Goal: Task Accomplishment & Management: Complete application form

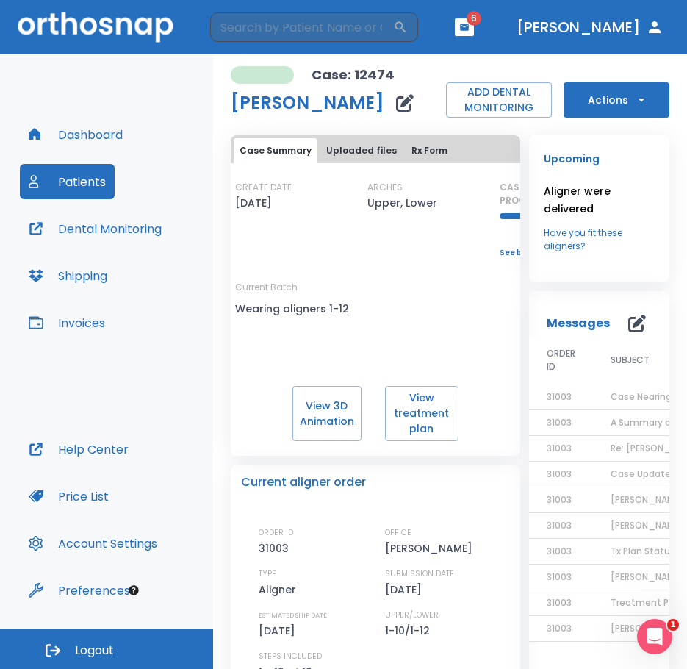
click at [362, 144] on button "Uploaded files" at bounding box center [361, 150] width 82 height 25
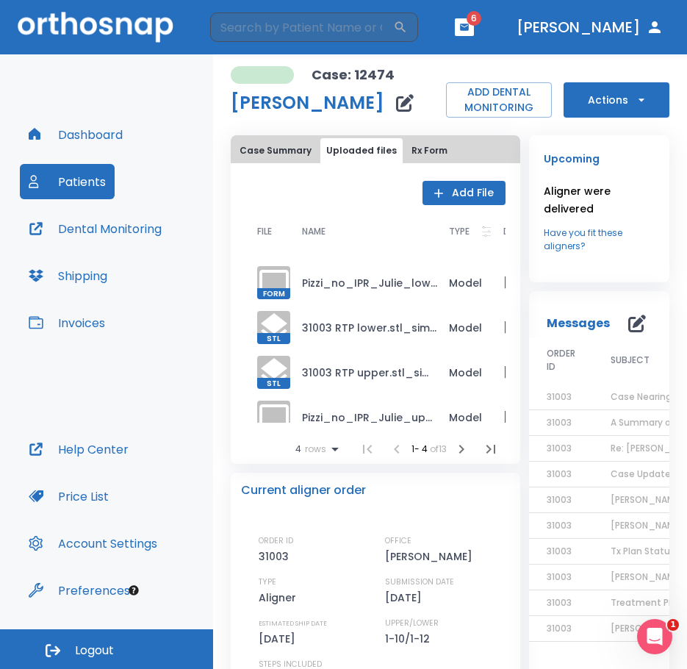
click at [447, 200] on button "Add File" at bounding box center [464, 193] width 83 height 24
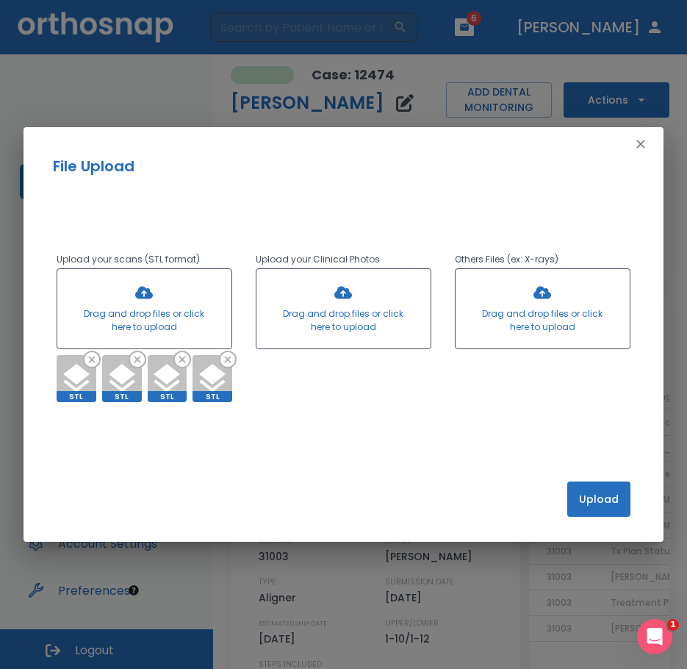
click at [617, 497] on button "Upload" at bounding box center [598, 498] width 63 height 35
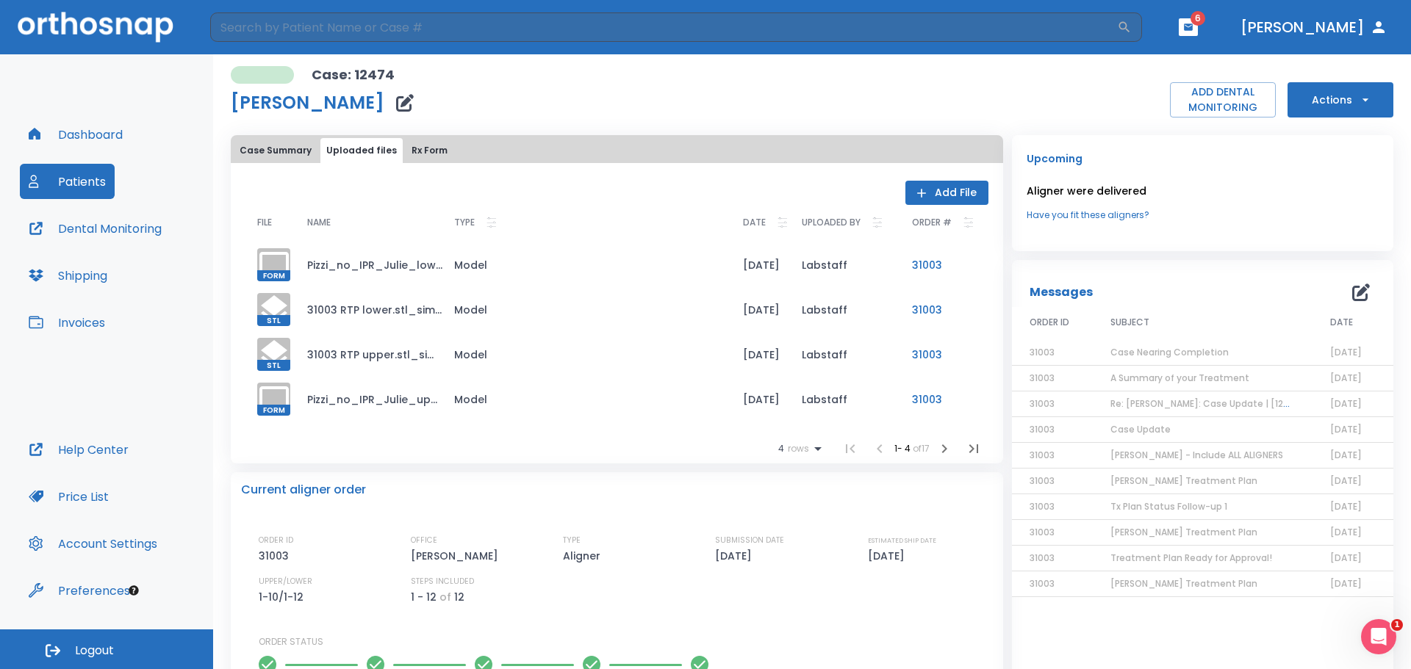
click at [1362, 98] on icon "button" at bounding box center [1365, 99] width 6 height 3
click at [1217, 183] on div at bounding box center [705, 334] width 1411 height 669
click at [1358, 103] on icon "button" at bounding box center [1365, 100] width 15 height 15
click at [1332, 212] on p "Order Next Aligners" at bounding box center [1331, 215] width 83 height 13
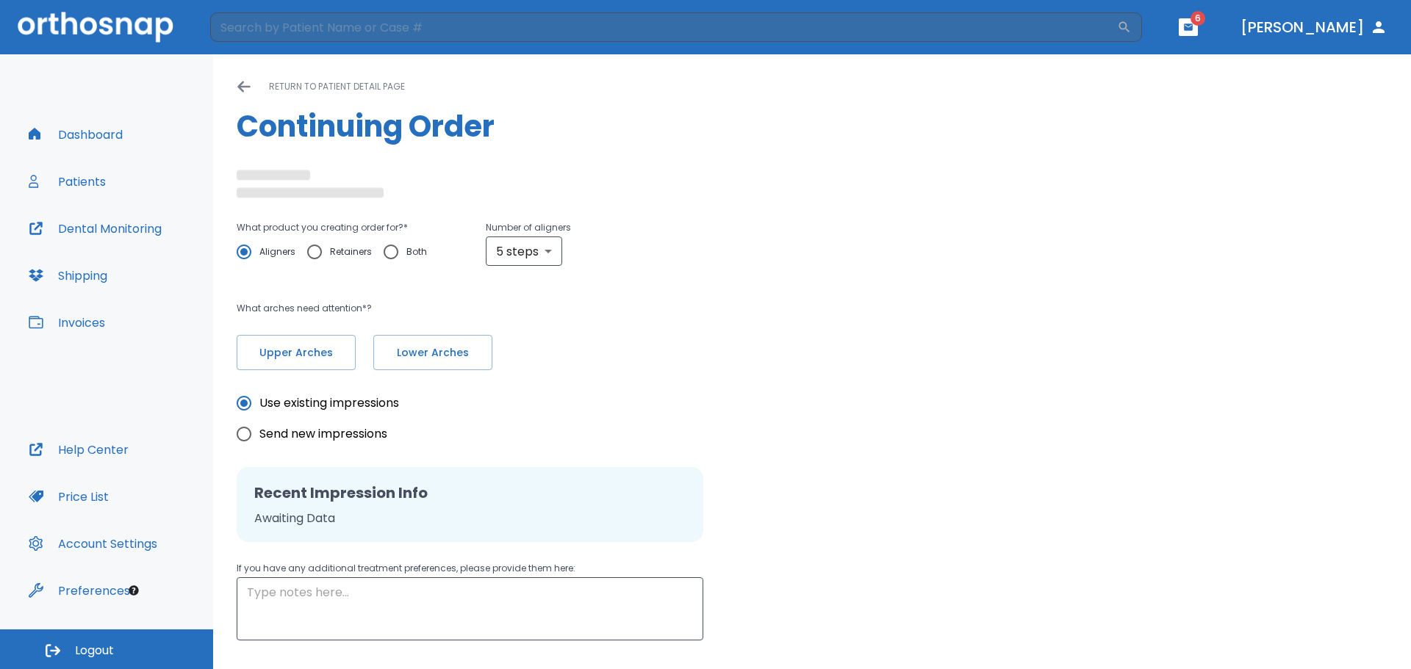
click at [312, 255] on input "Retainers" at bounding box center [314, 252] width 31 height 31
radio input "true"
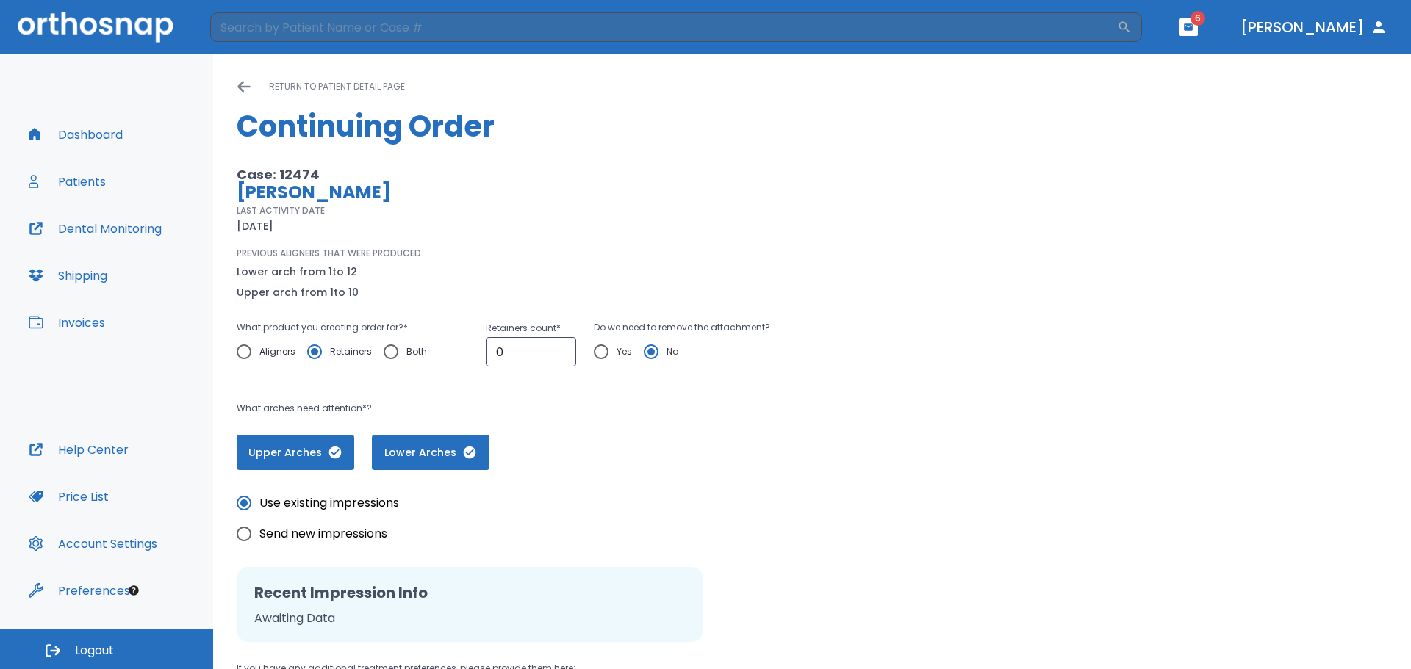
click at [245, 536] on input "Send new impressions" at bounding box center [244, 534] width 31 height 31
radio input "true"
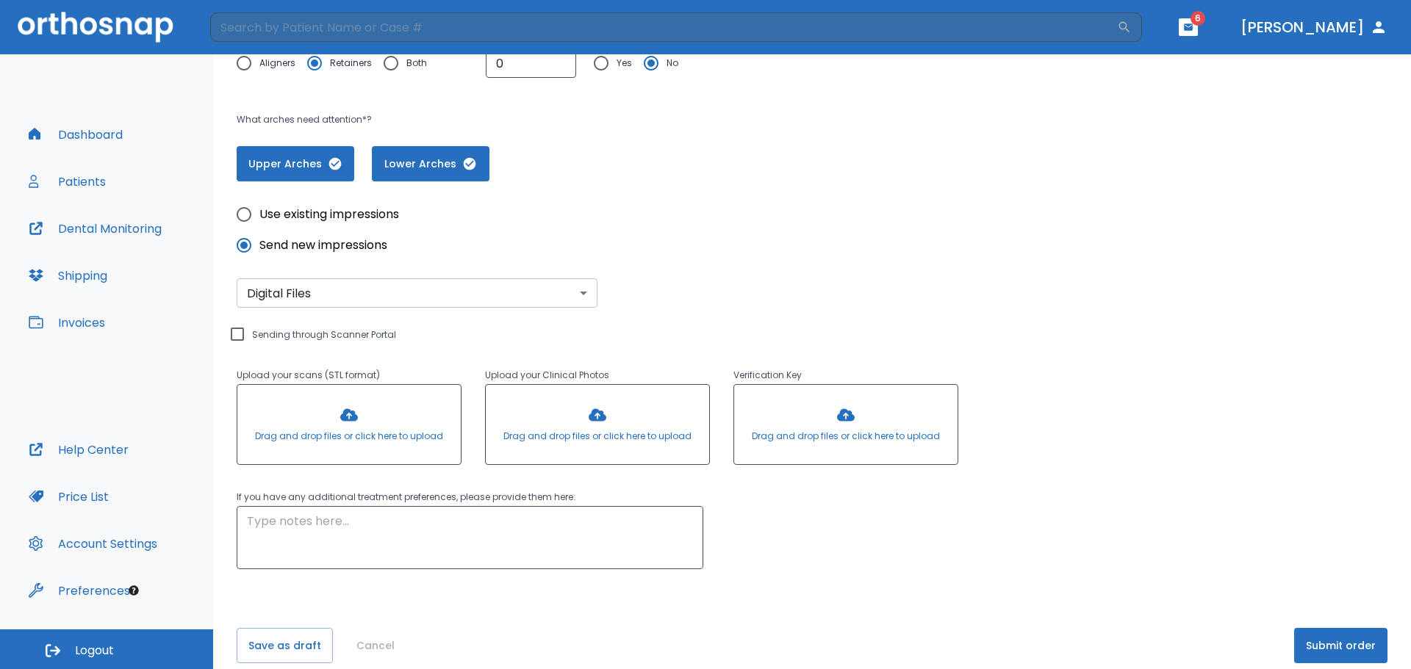
scroll to position [294, 0]
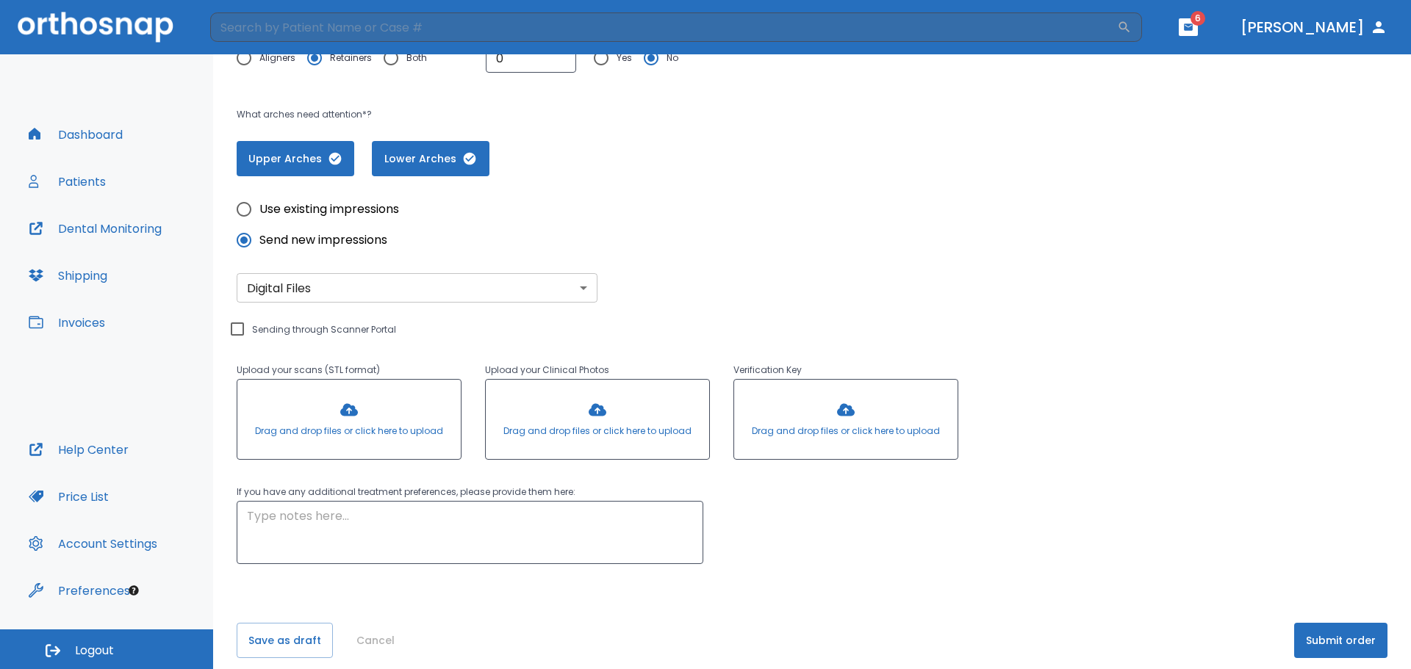
click at [236, 325] on input "Sending through Scanner Portal" at bounding box center [238, 329] width 18 height 18
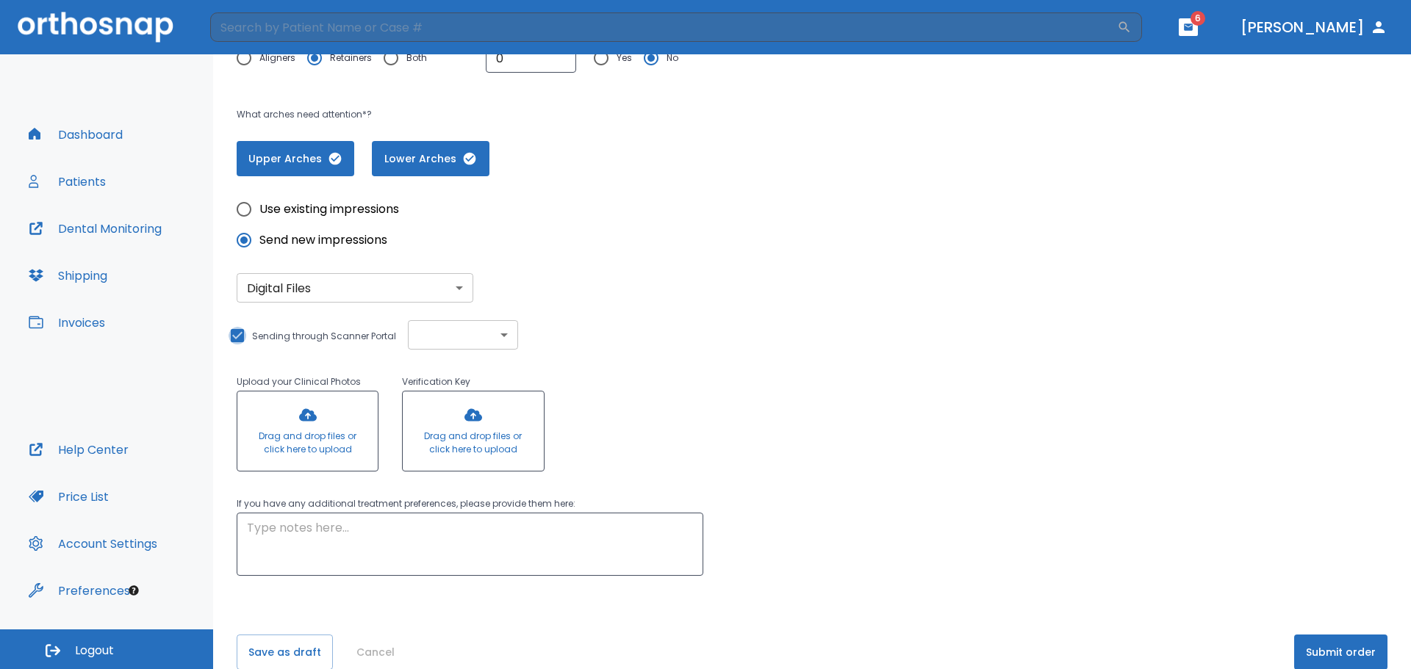
click at [235, 331] on input "Sending through Scanner Portal" at bounding box center [238, 336] width 18 height 18
checkbox input "false"
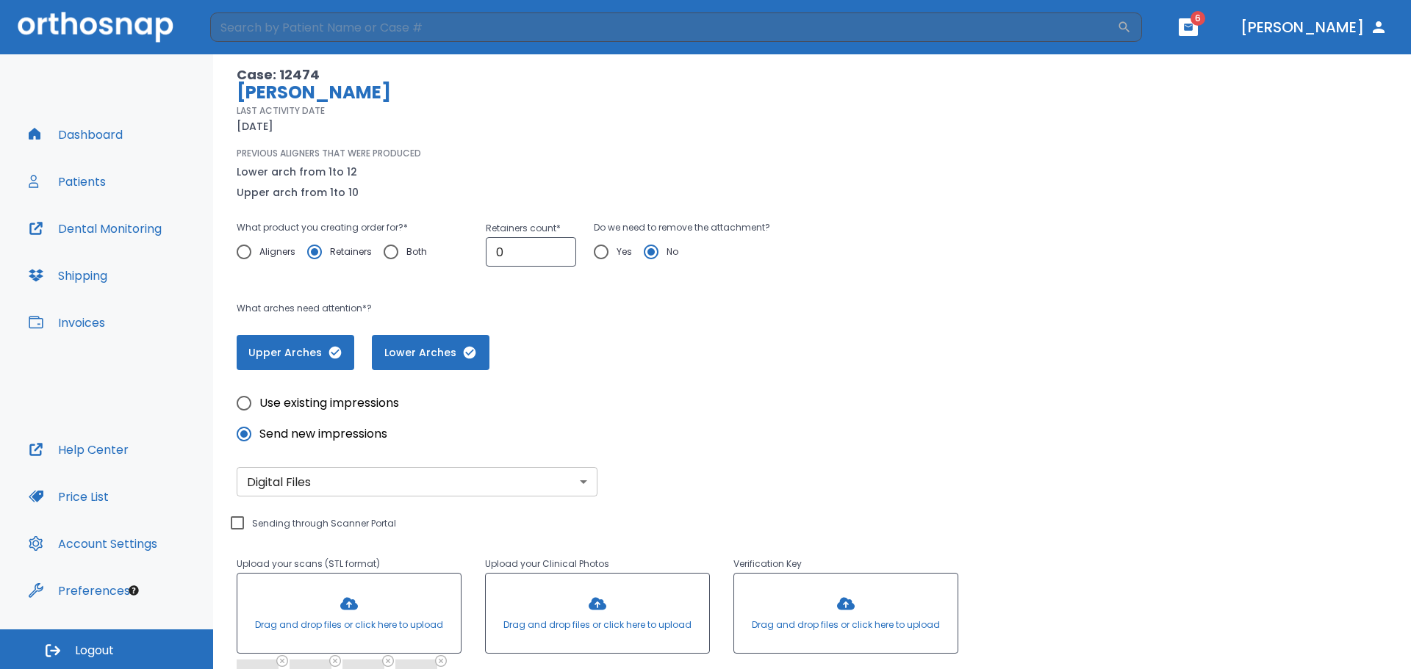
scroll to position [0, 0]
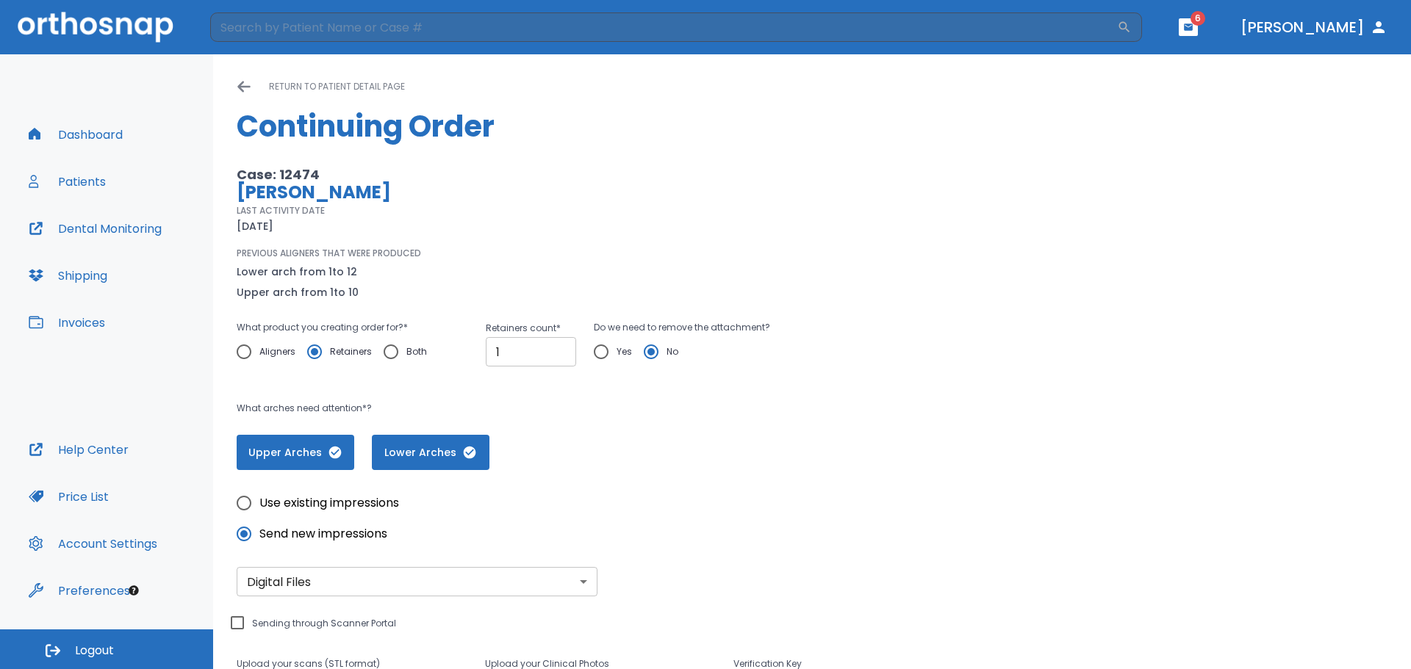
click at [558, 348] on input "1" at bounding box center [531, 351] width 90 height 29
click at [558, 348] on input "2" at bounding box center [531, 351] width 90 height 29
type input "3"
click at [558, 348] on input "3" at bounding box center [531, 351] width 90 height 29
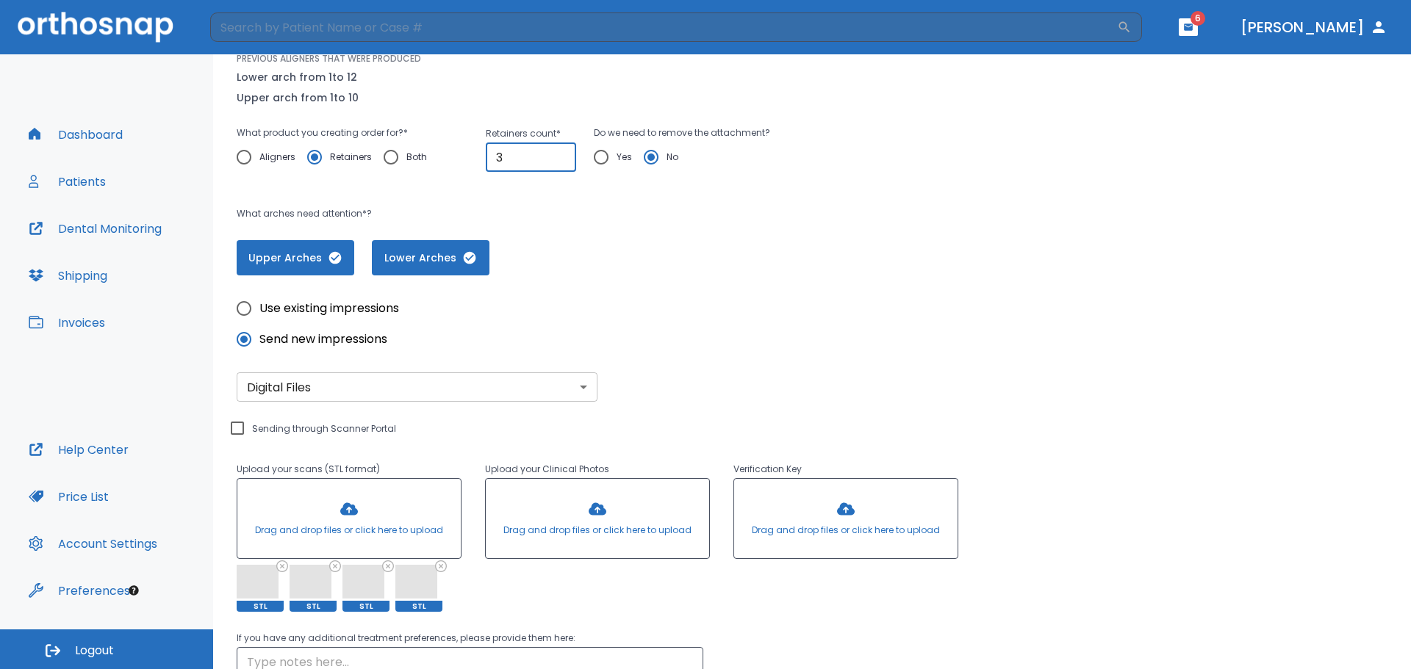
scroll to position [294, 0]
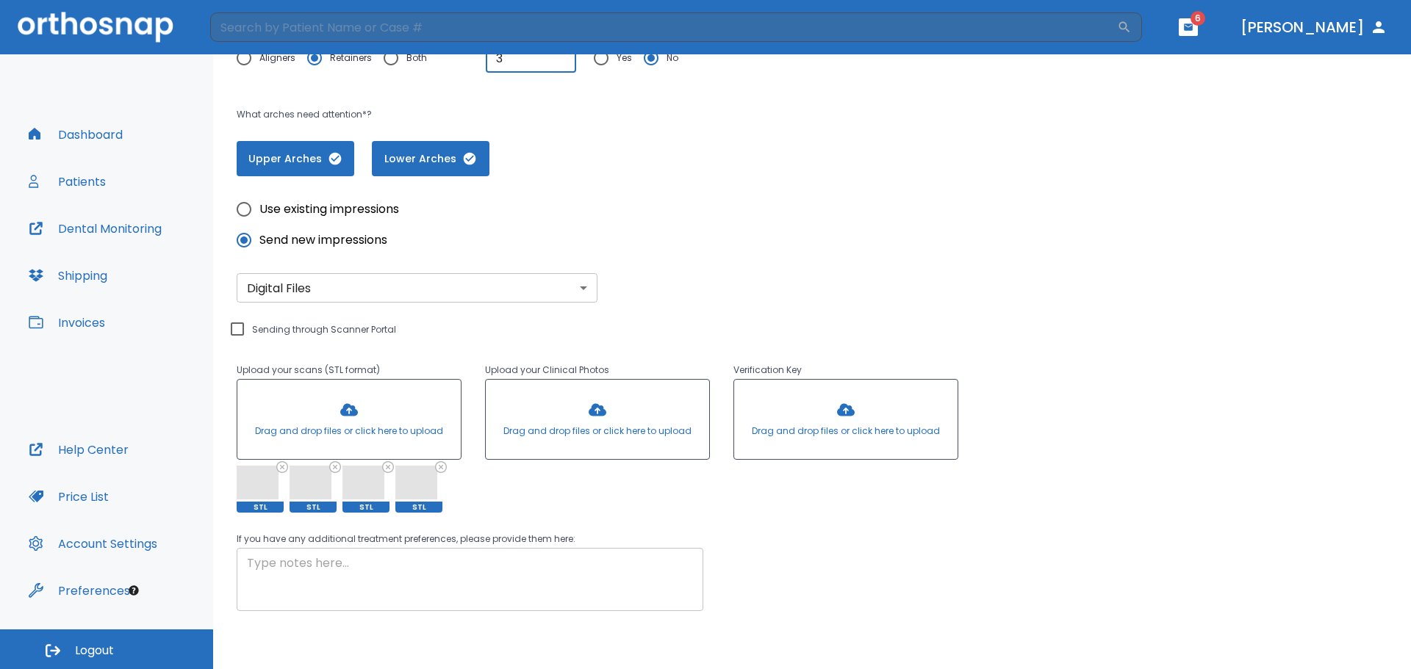
click at [293, 566] on textarea at bounding box center [470, 580] width 446 height 51
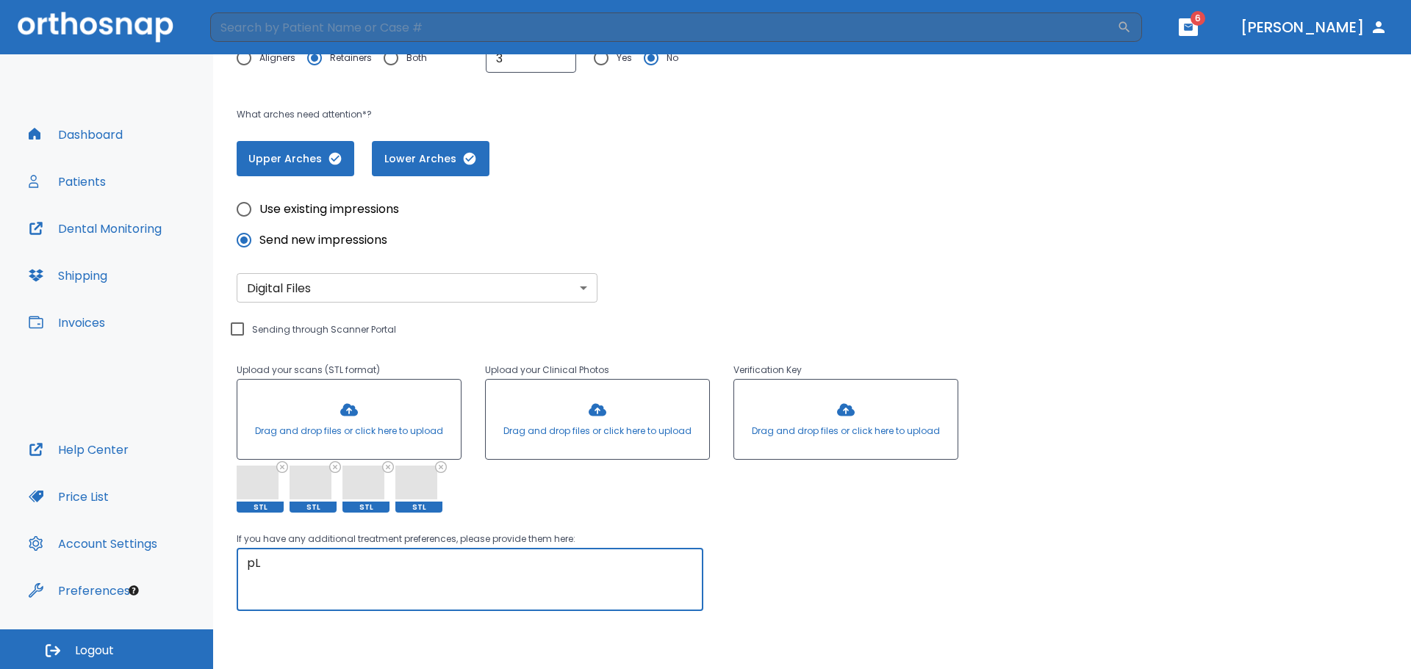
type textarea "p"
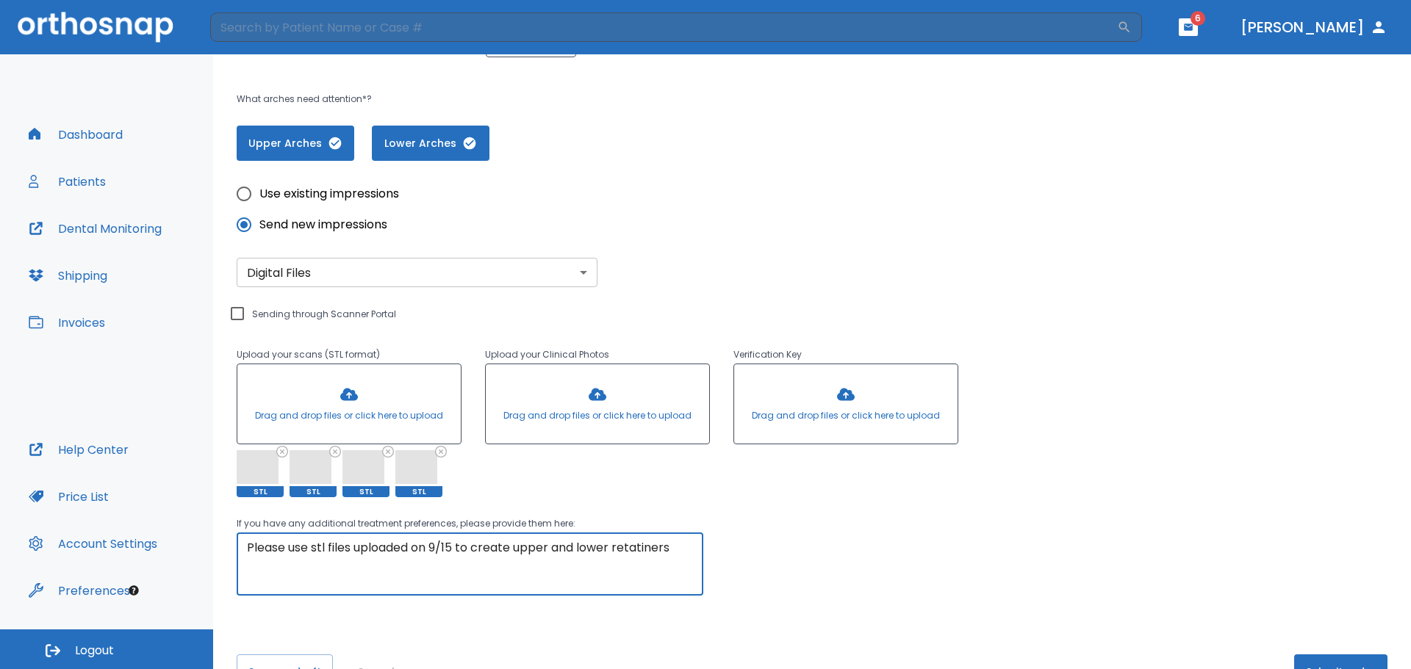
scroll to position [353, 0]
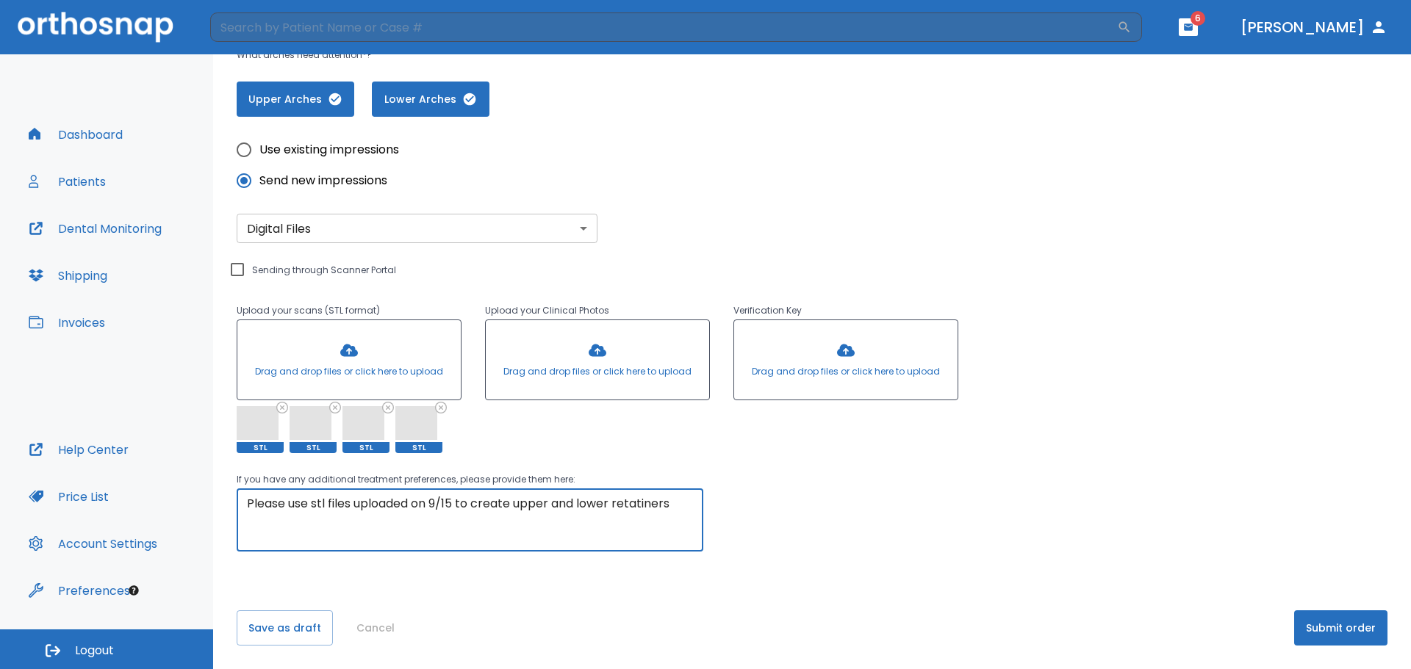
type textarea "Please use stl files uploaded on 9/15 to create upper and lower retatiners"
click at [1323, 633] on button "Submit order" at bounding box center [1340, 628] width 93 height 35
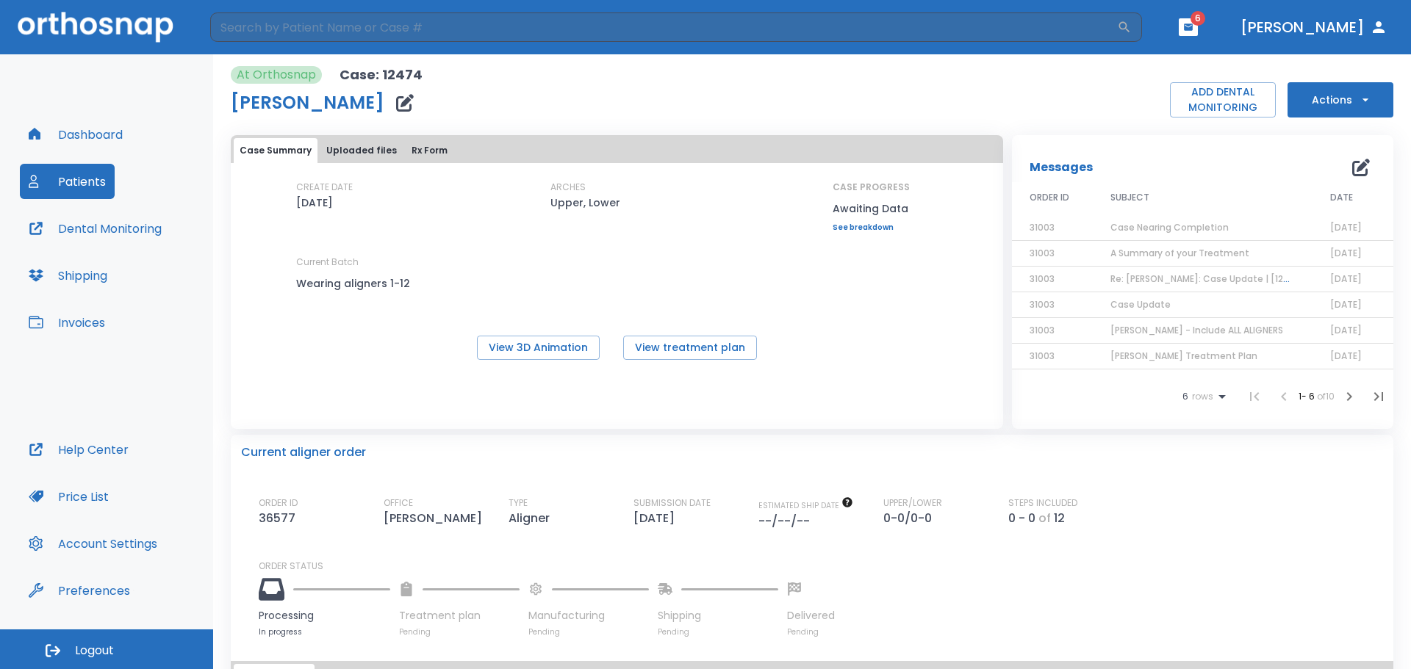
click at [85, 134] on button "Dashboard" at bounding box center [76, 134] width 112 height 35
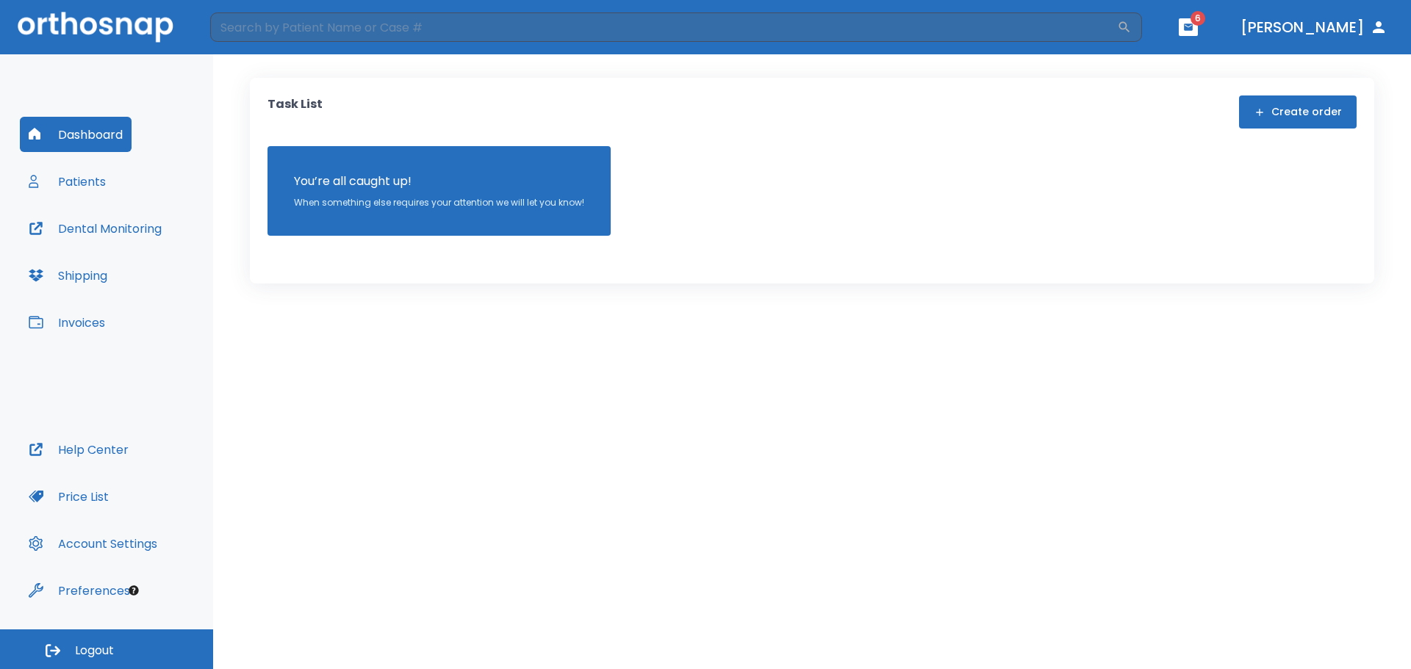
click at [1272, 111] on button "Create order" at bounding box center [1298, 112] width 118 height 33
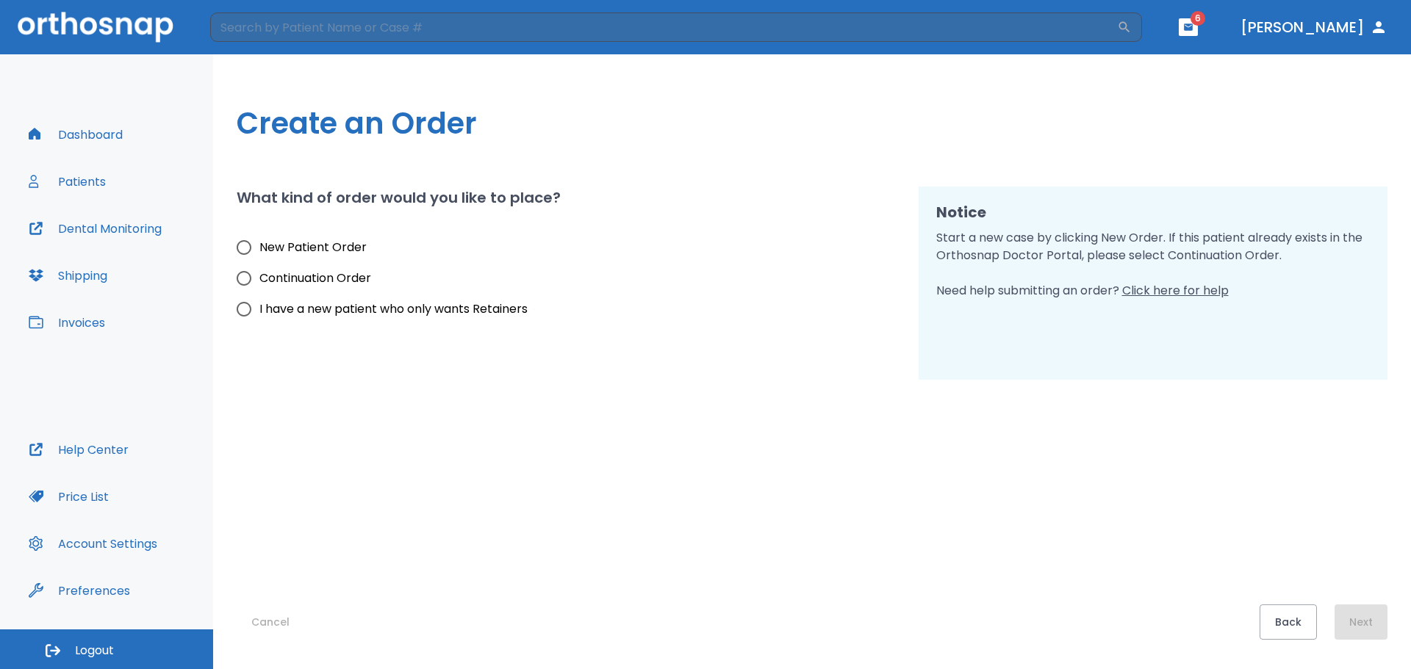
click at [248, 248] on input "New Patient Order" at bounding box center [244, 247] width 31 height 31
radio input "true"
click at [1361, 626] on button "Next" at bounding box center [1360, 622] width 53 height 35
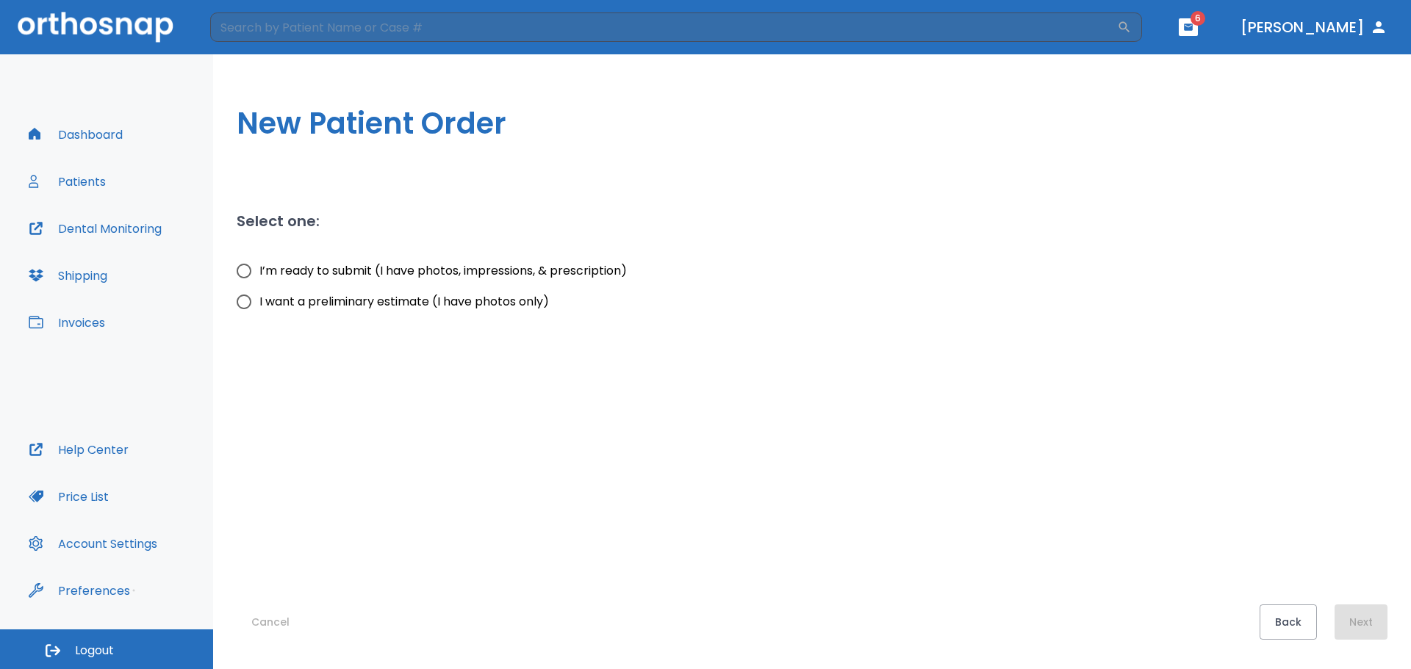
click at [240, 270] on input "I’m ready to submit (I have photos, impressions, & prescription)" at bounding box center [244, 271] width 31 height 31
radio input "true"
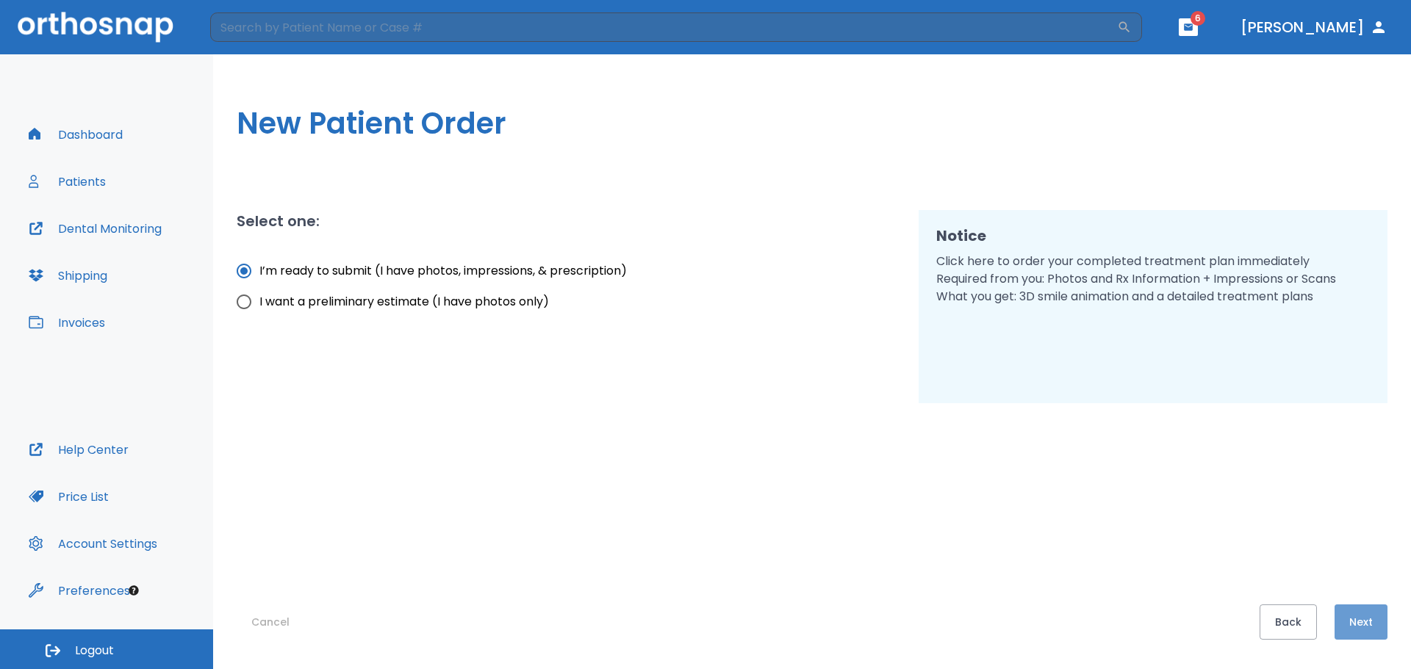
click at [1357, 635] on button "Next" at bounding box center [1360, 622] width 53 height 35
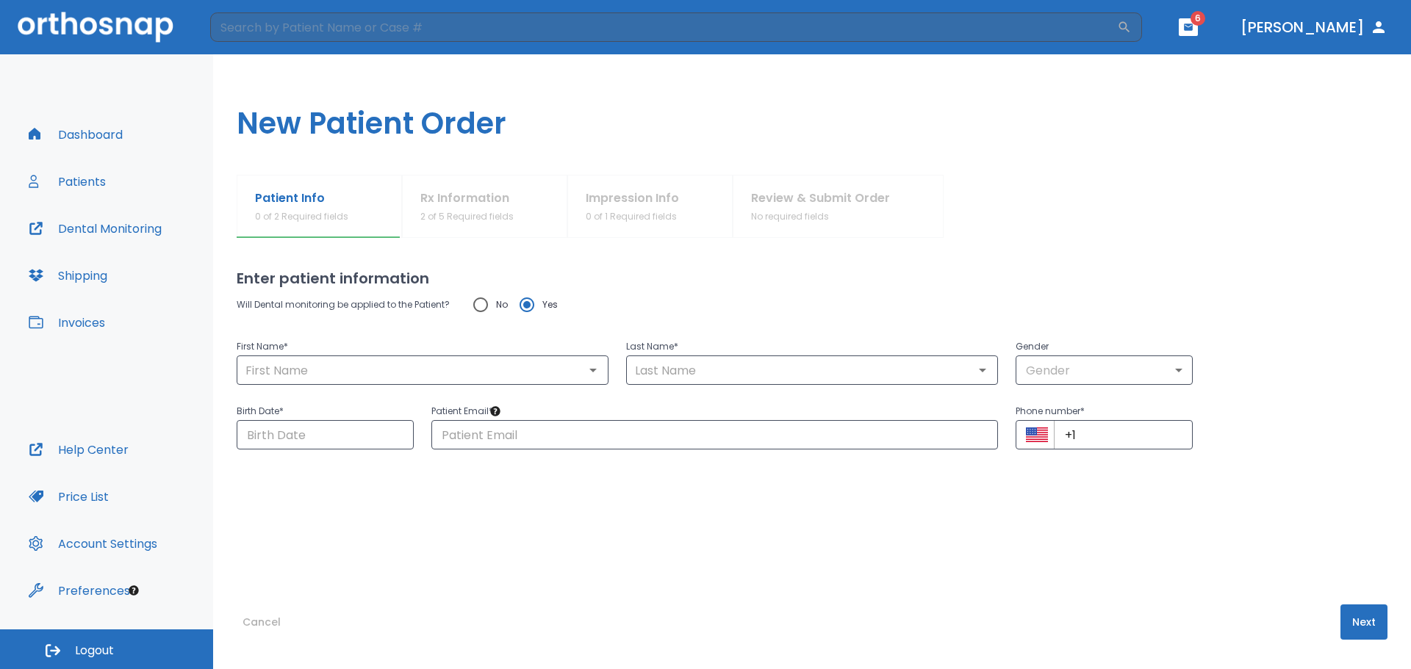
click at [482, 306] on input "No" at bounding box center [480, 305] width 31 height 31
radio input "true"
click at [295, 374] on input "text" at bounding box center [422, 370] width 363 height 21
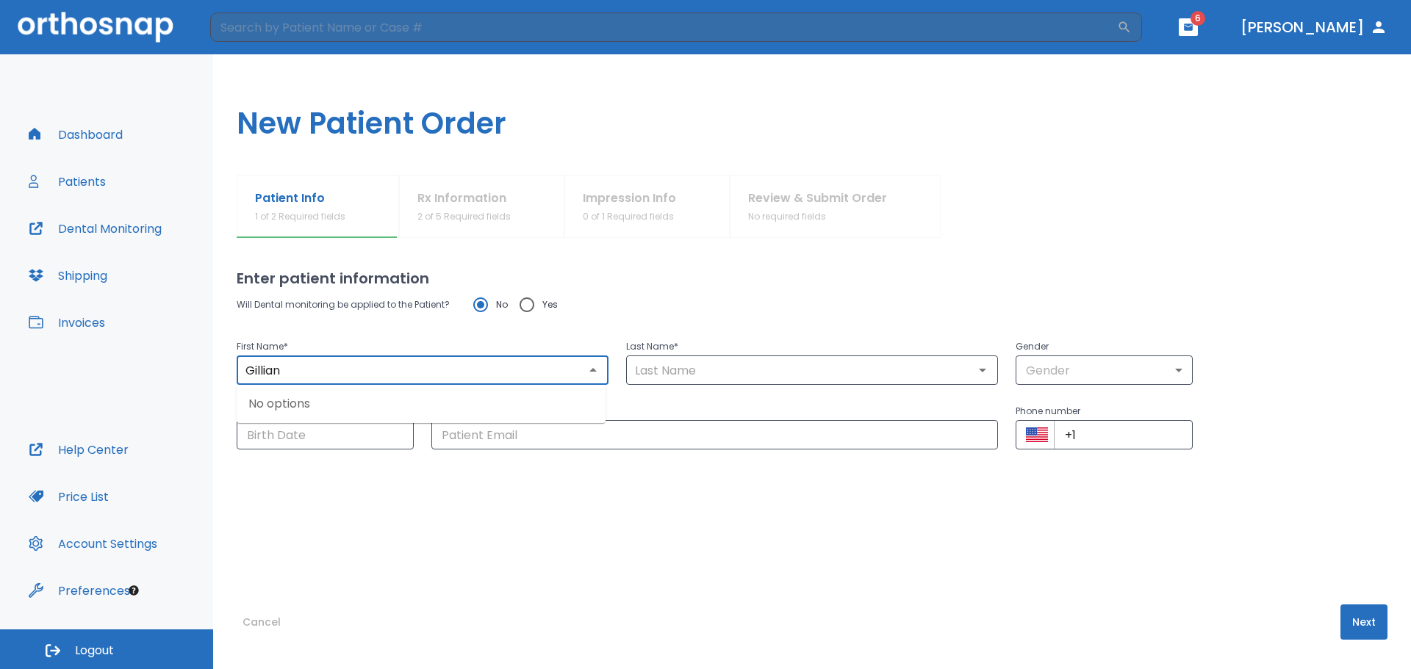
type input "Gillian"
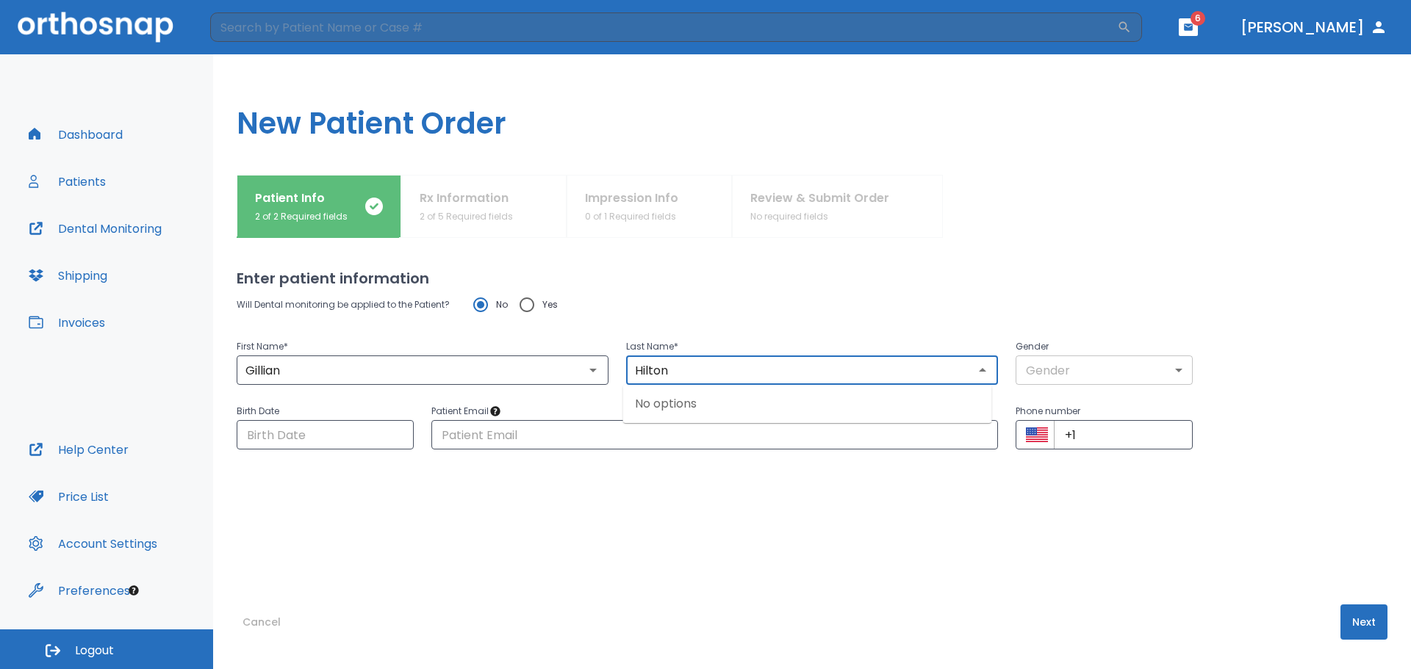
type input "Hilton"
click at [1170, 373] on body "​ 6 [PERSON_NAME] Dashboard Patients Dental Monitoring Shipping Invoices Help C…" at bounding box center [705, 334] width 1411 height 669
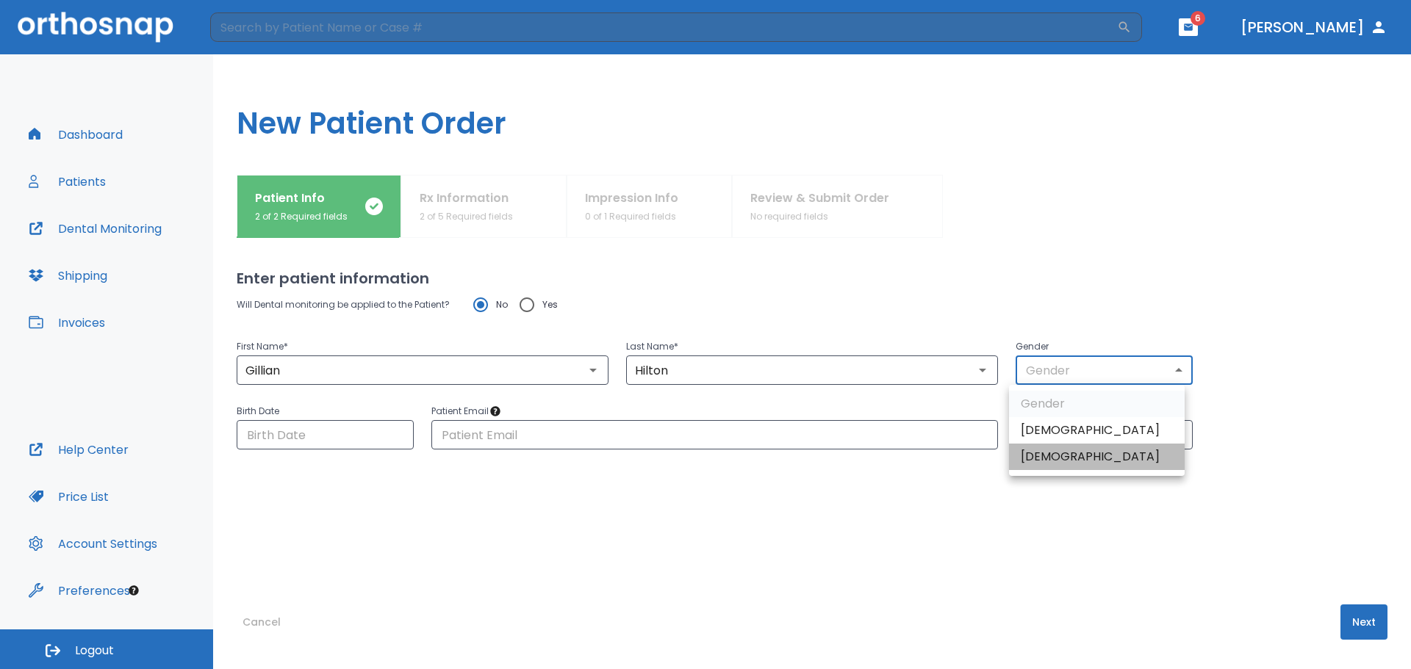
click at [1091, 452] on li "[DEMOGRAPHIC_DATA]" at bounding box center [1097, 457] width 176 height 26
type input "0"
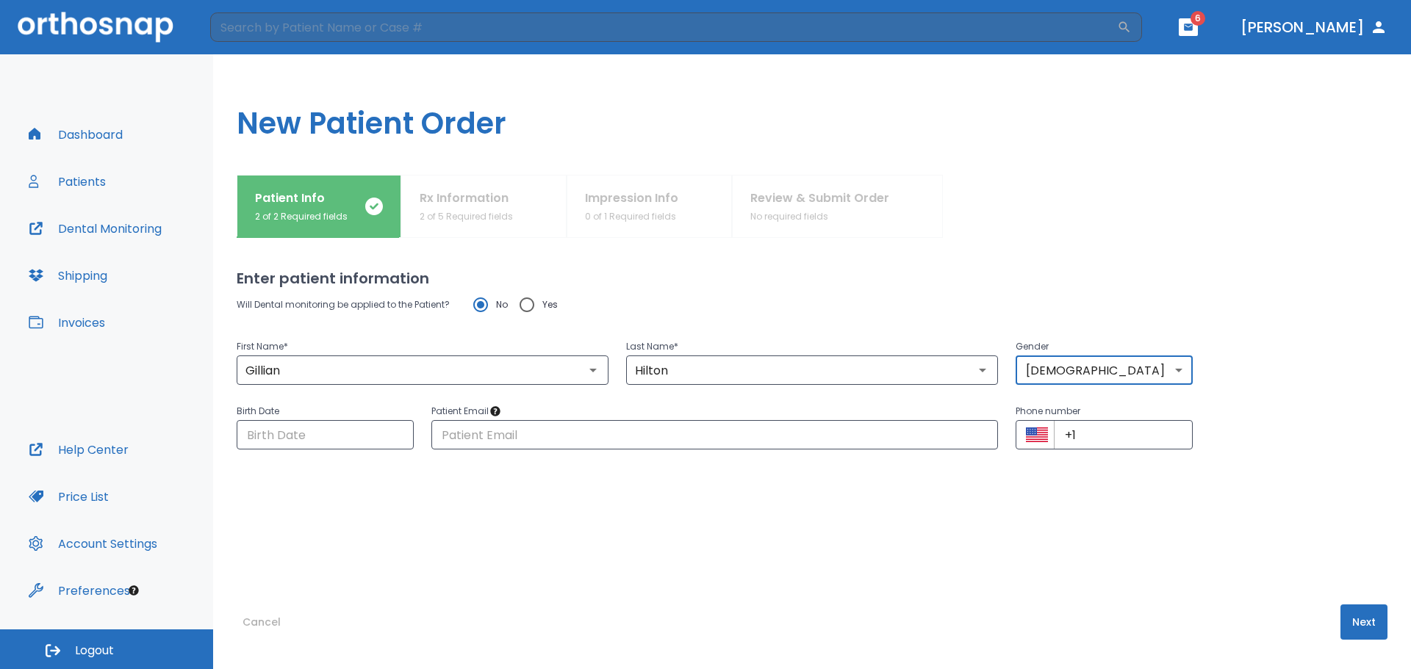
click at [1356, 623] on button "Next" at bounding box center [1363, 622] width 47 height 35
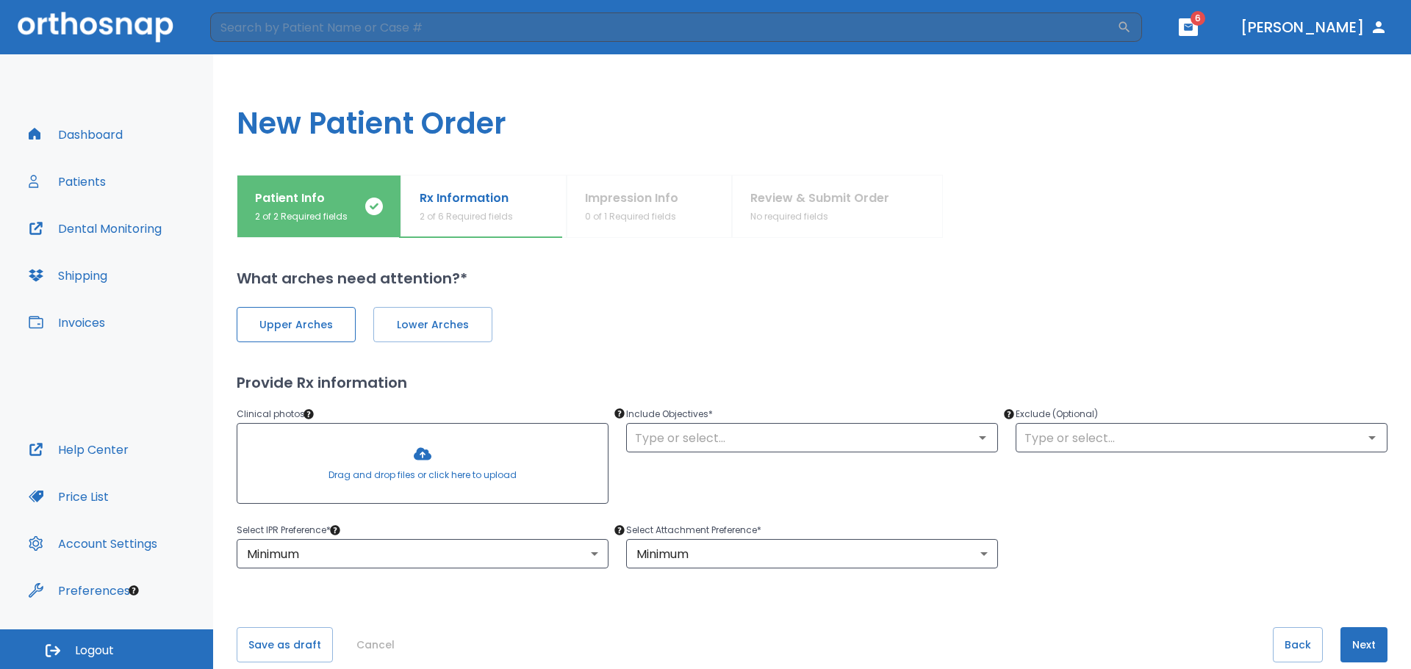
click at [322, 320] on span "Upper Arches" at bounding box center [296, 324] width 88 height 15
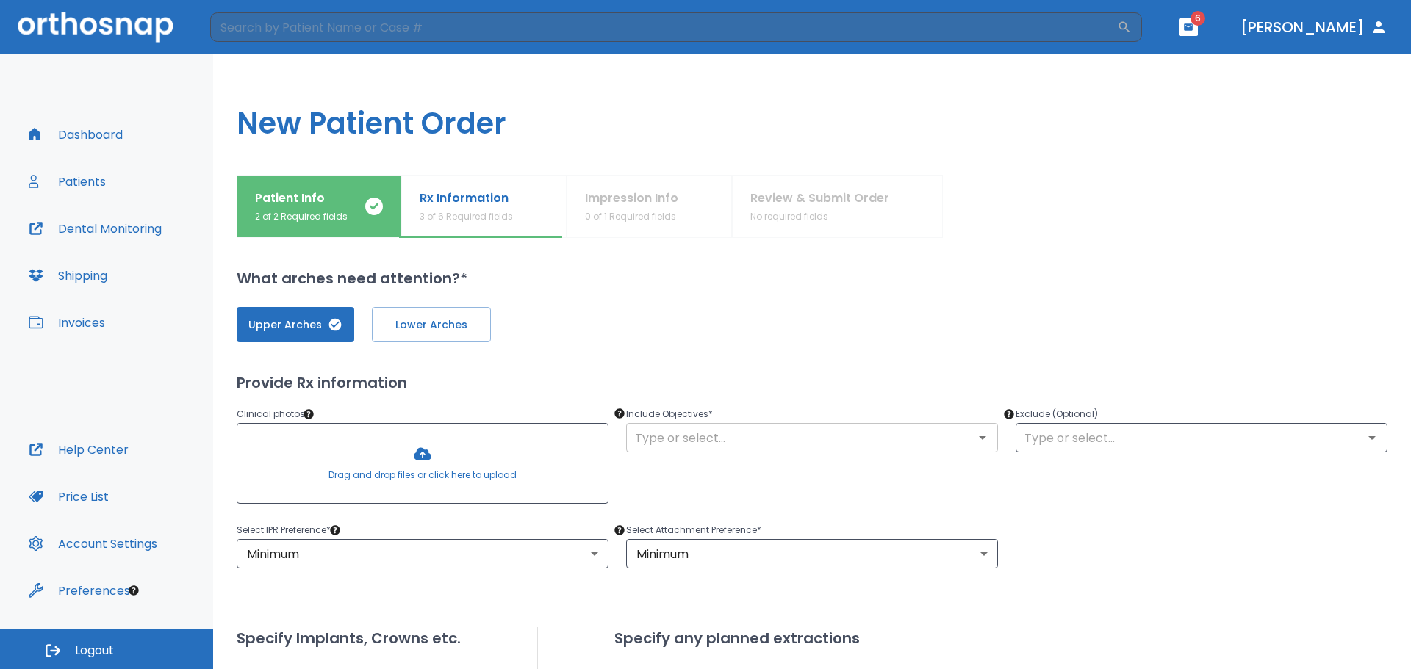
click at [979, 442] on icon "Open" at bounding box center [983, 438] width 18 height 18
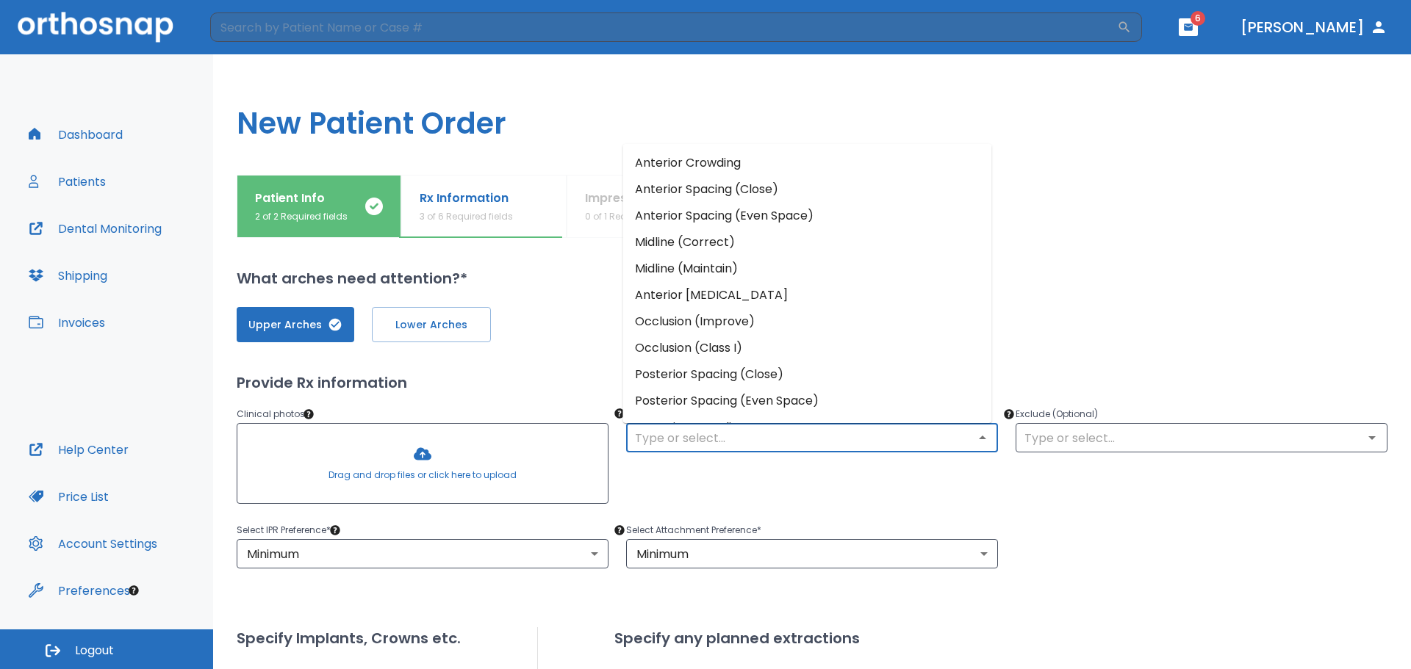
click at [802, 163] on li "Anterior Crowding" at bounding box center [807, 163] width 369 height 26
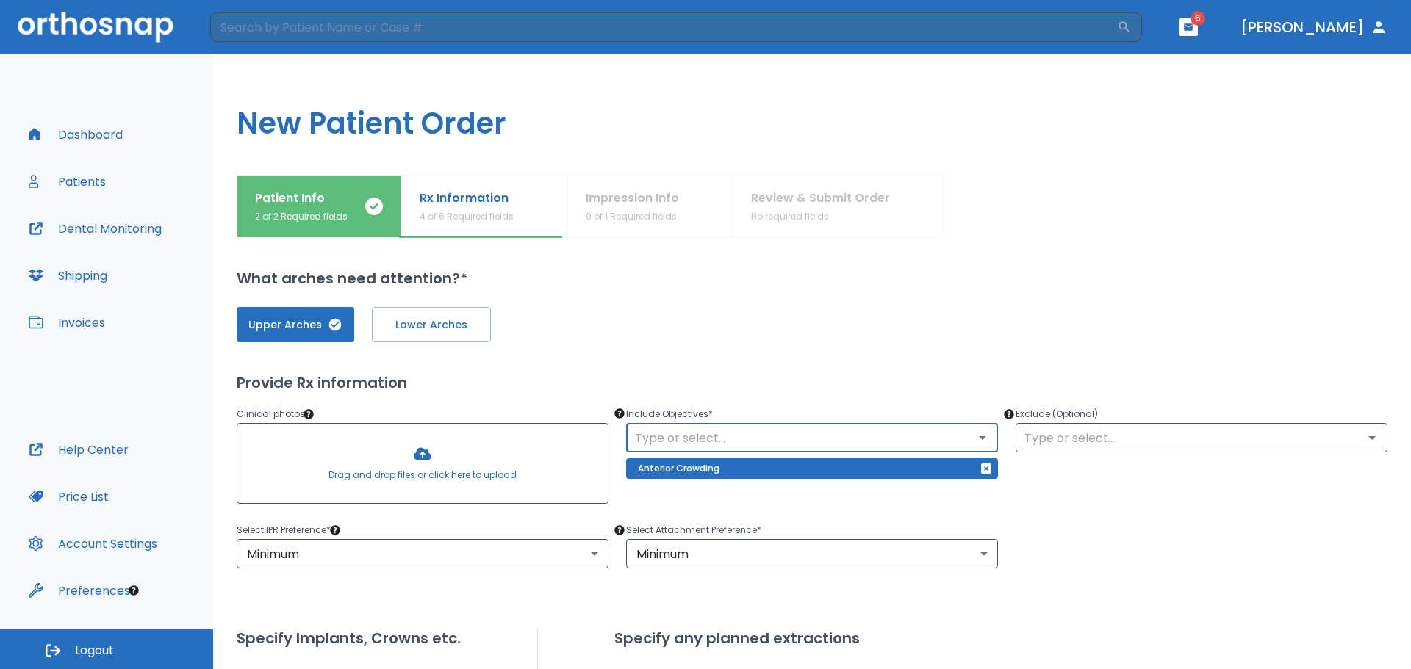
click at [982, 431] on icon "Open" at bounding box center [983, 438] width 18 height 18
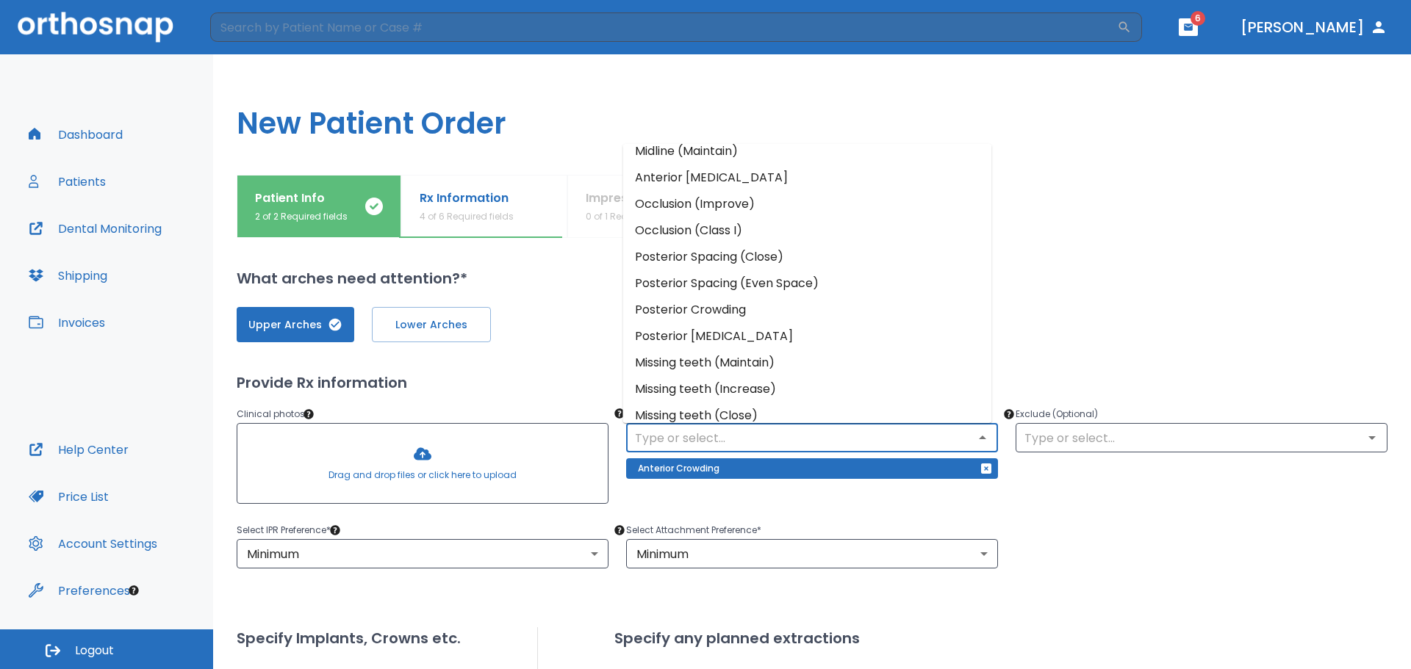
scroll to position [129, 0]
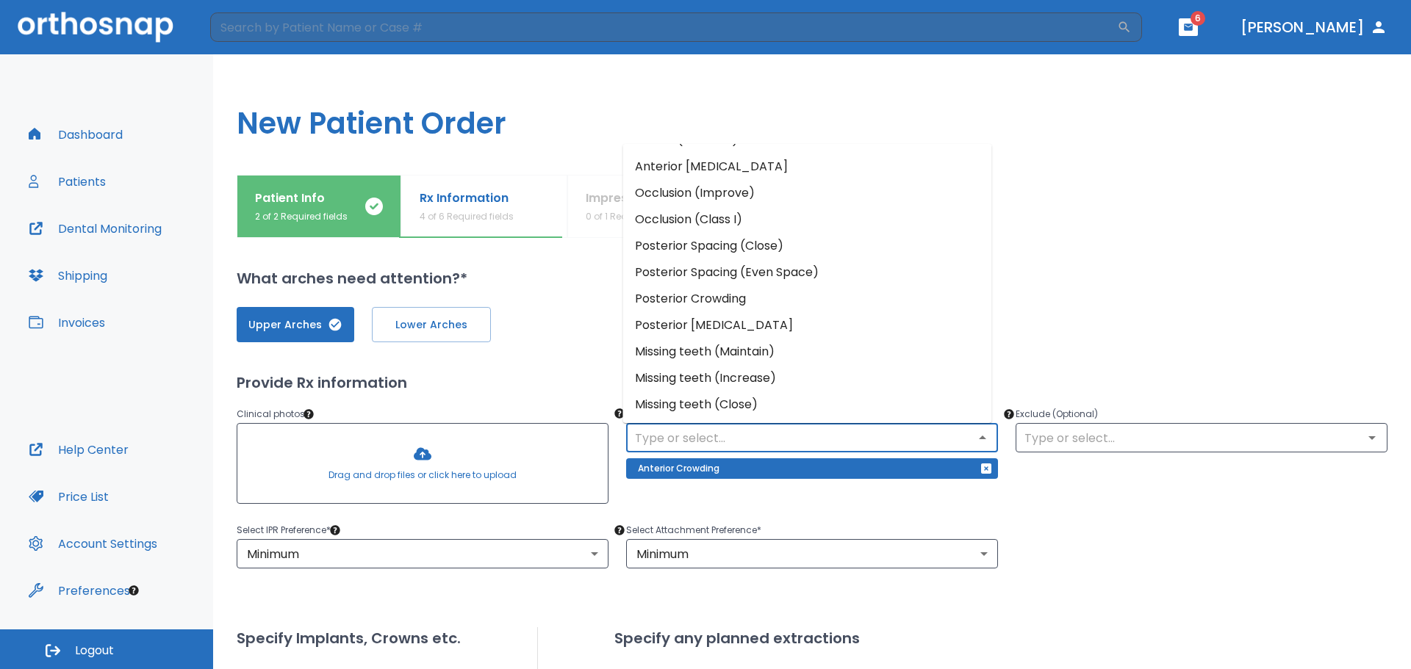
click at [1143, 221] on div at bounding box center [1165, 206] width 444 height 63
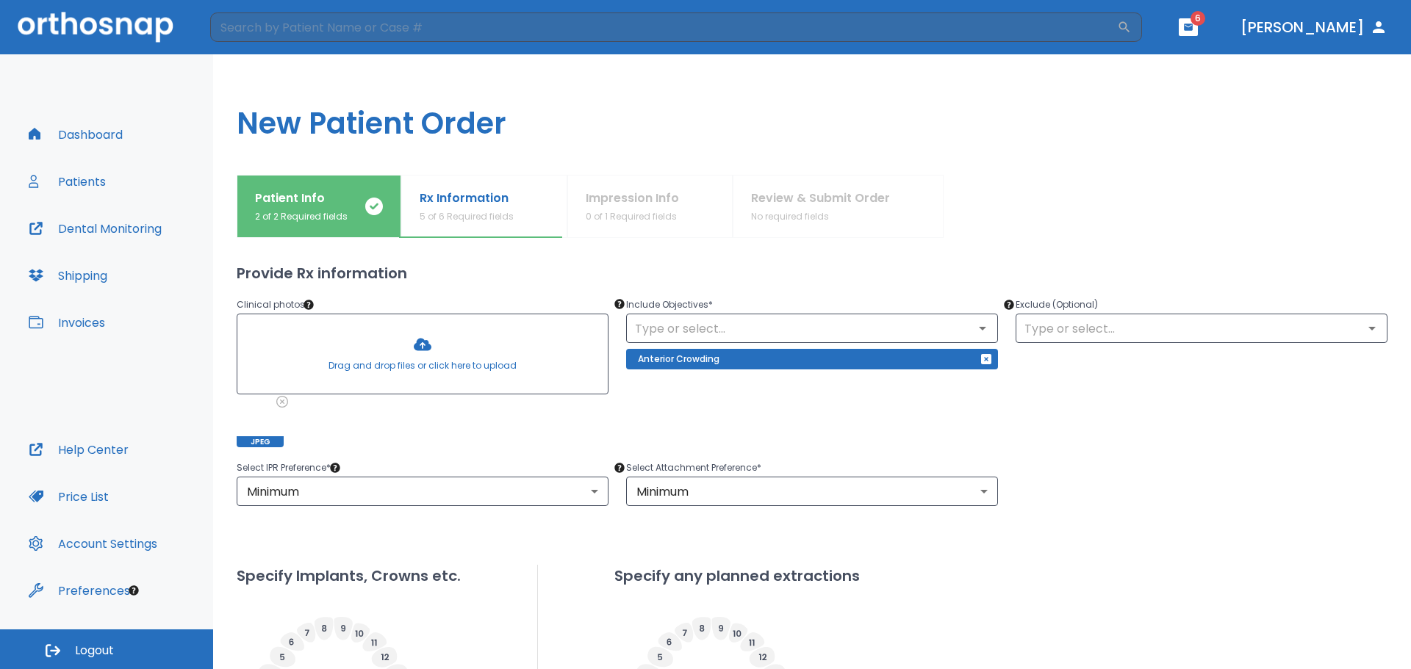
scroll to position [0, 0]
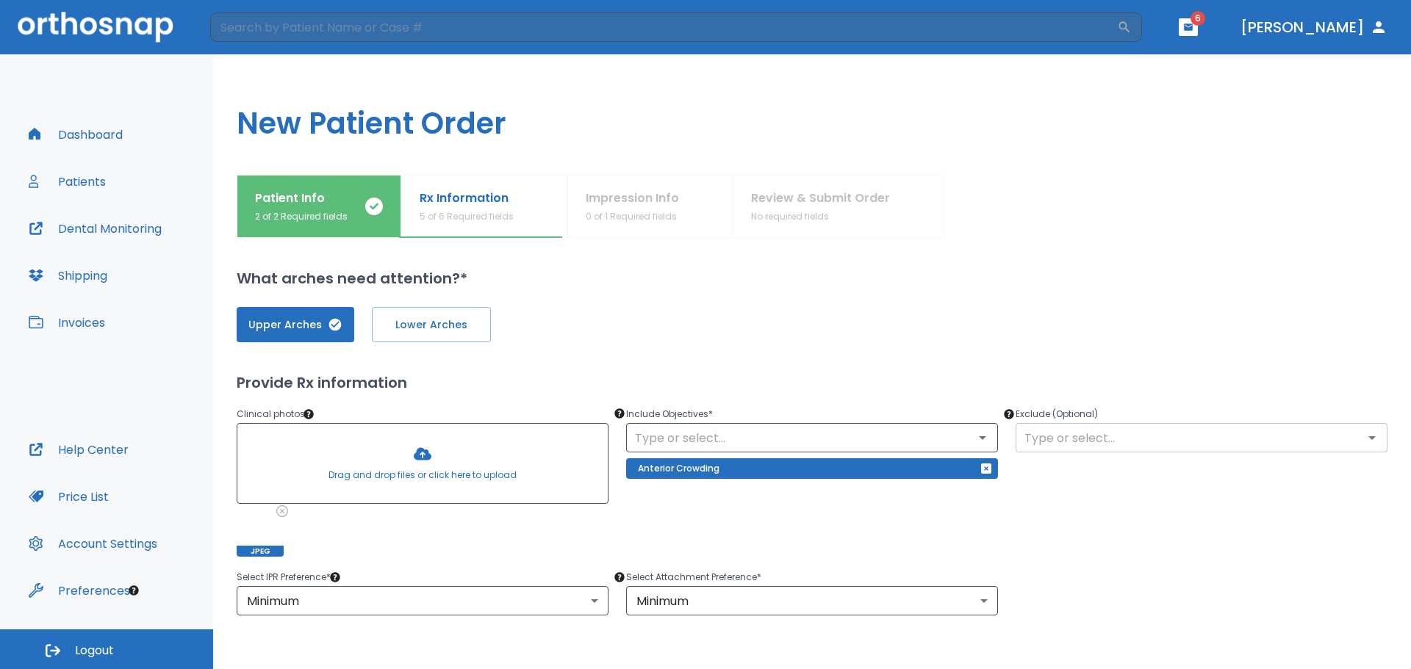
click at [1365, 442] on icon "Open" at bounding box center [1372, 438] width 18 height 18
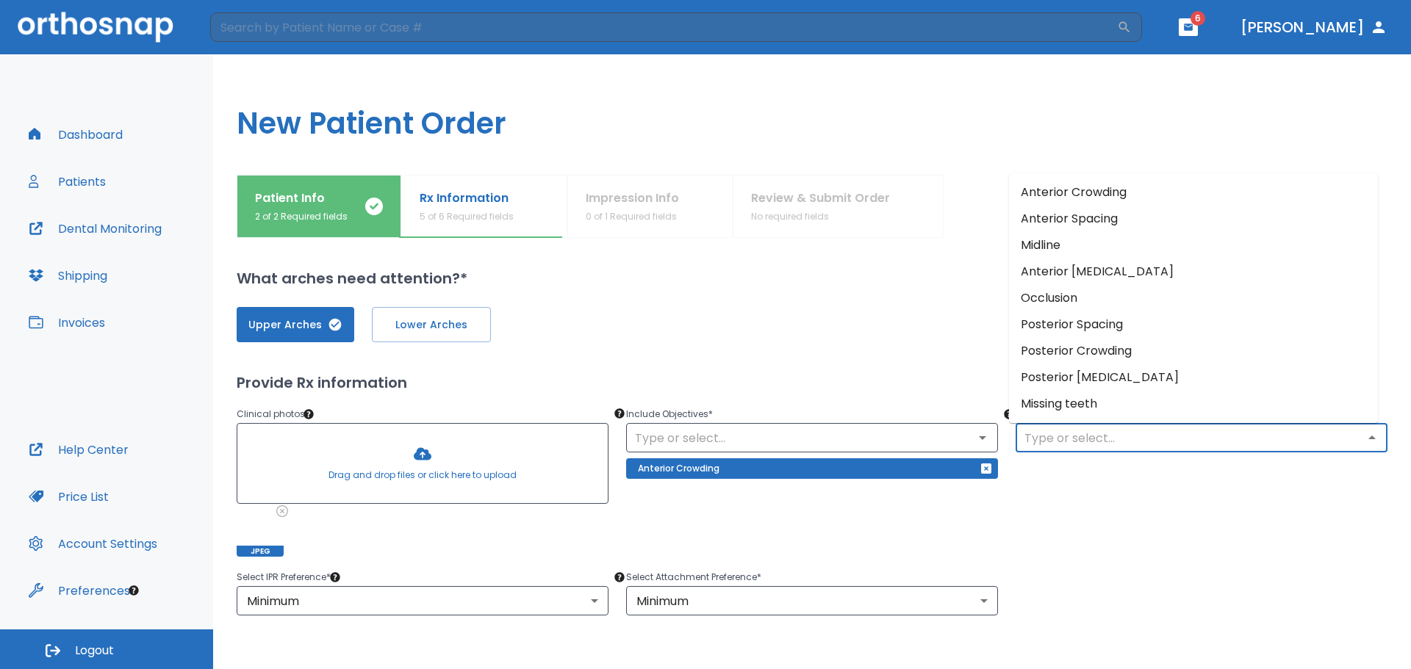
click at [1365, 442] on icon "Close" at bounding box center [1372, 438] width 18 height 18
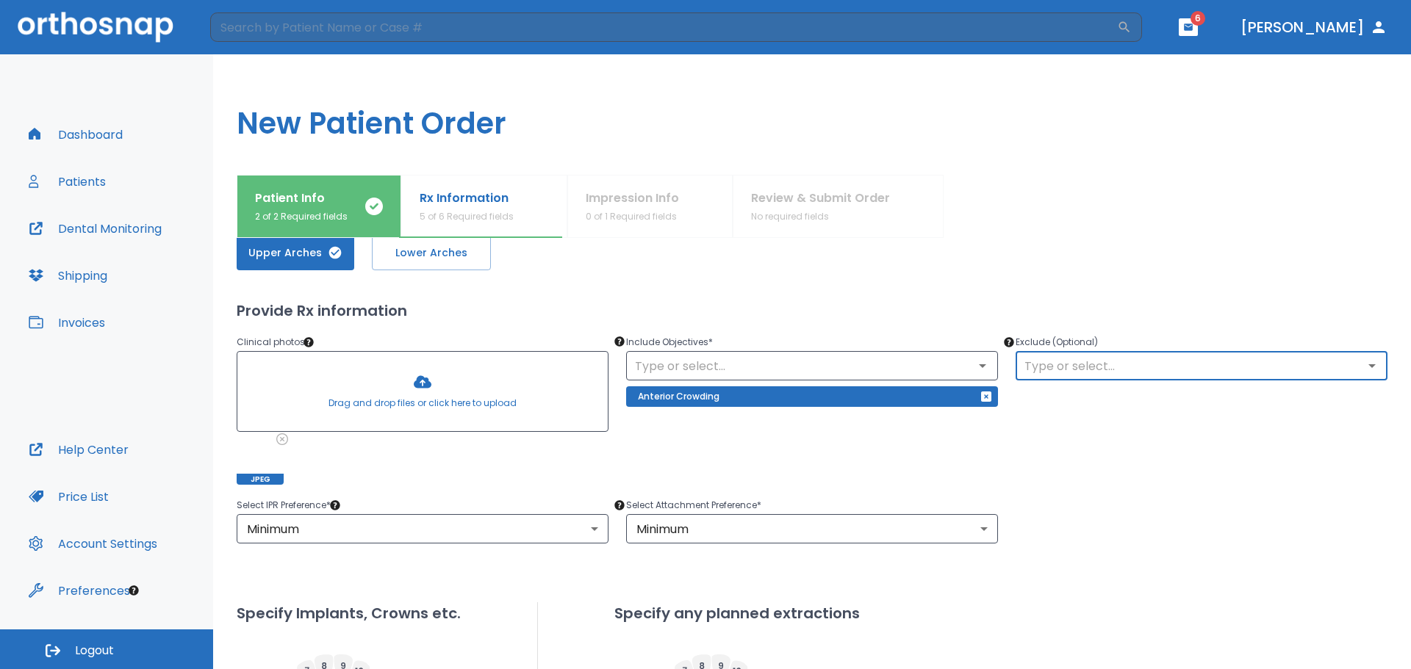
scroll to position [220, 0]
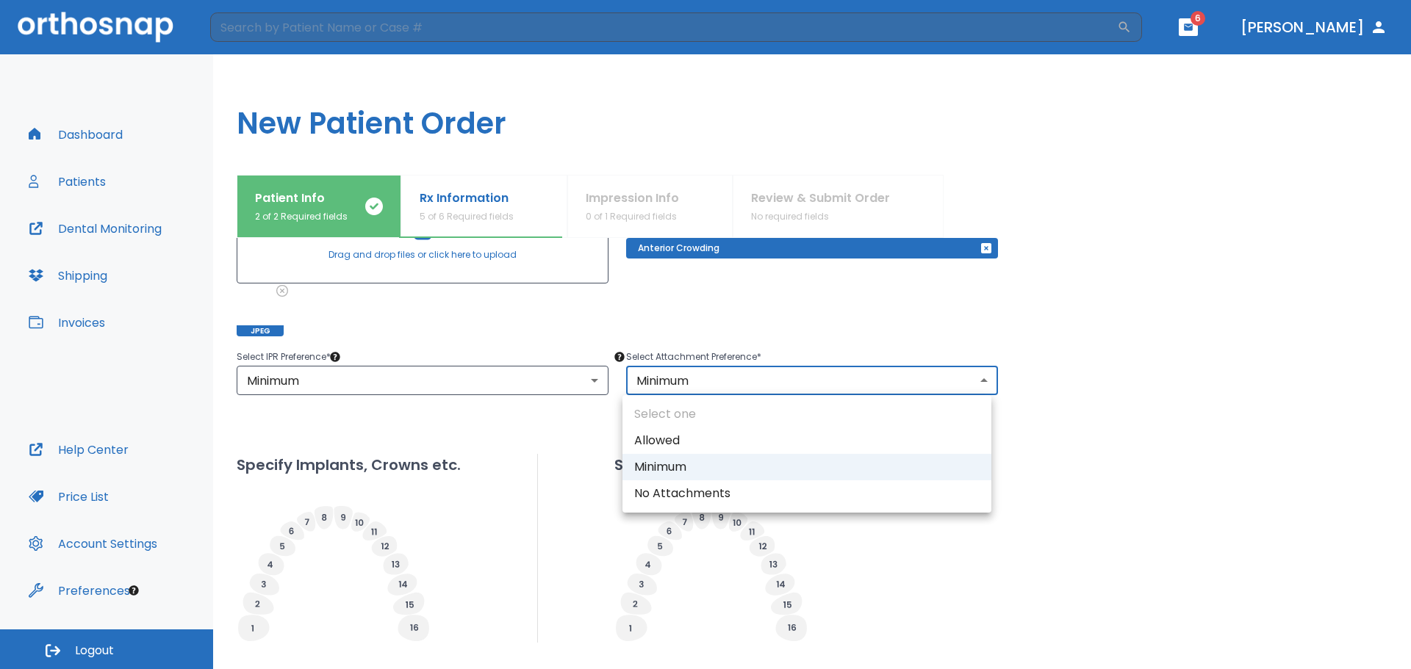
click at [977, 381] on body "​ 6 [PERSON_NAME] Dashboard Patients Dental Monitoring Shipping Invoices Help C…" at bounding box center [705, 334] width 1411 height 669
click at [873, 497] on li "No Attachments" at bounding box center [806, 494] width 369 height 26
type input "0"
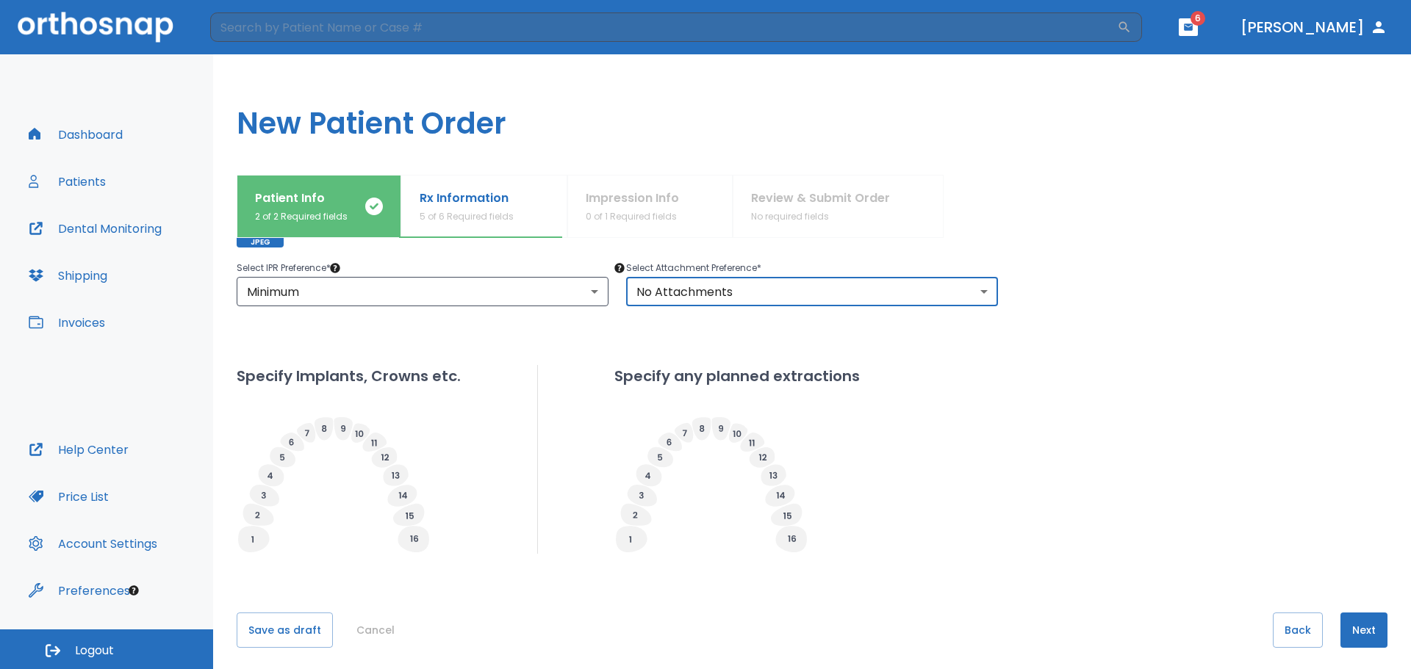
scroll to position [317, 0]
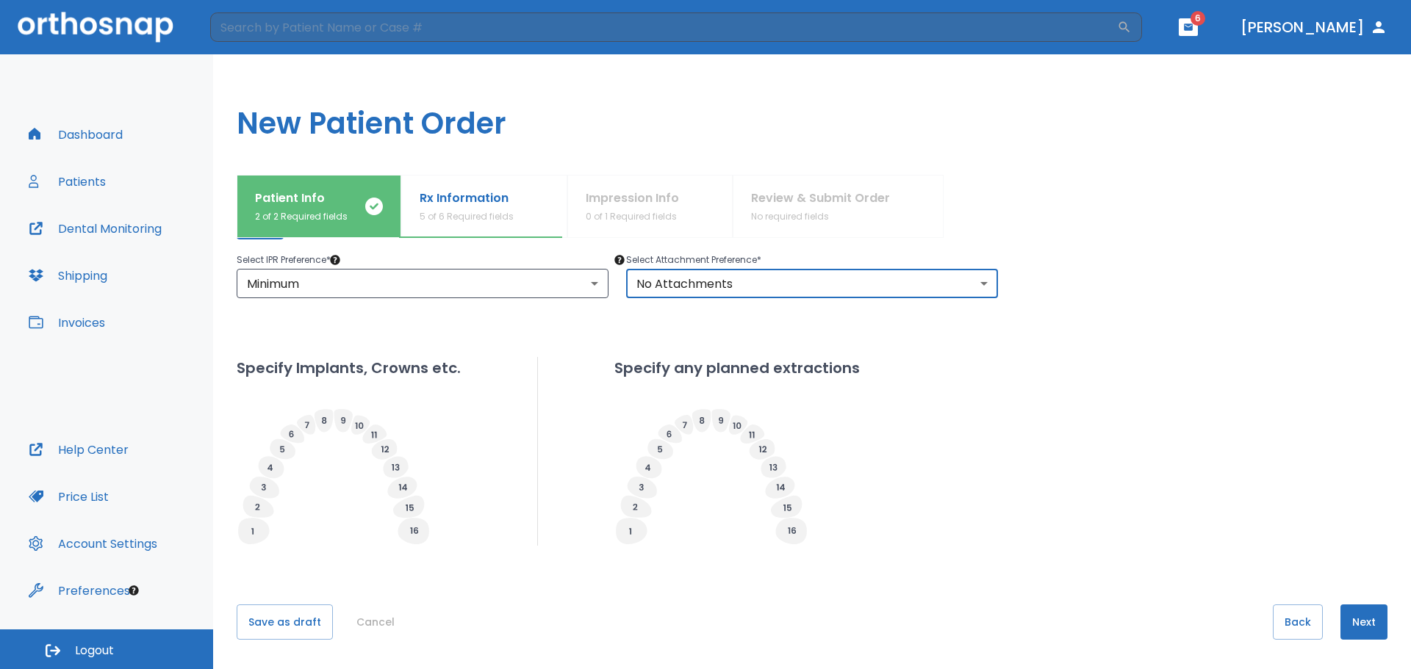
click at [1347, 630] on button "Next" at bounding box center [1363, 622] width 47 height 35
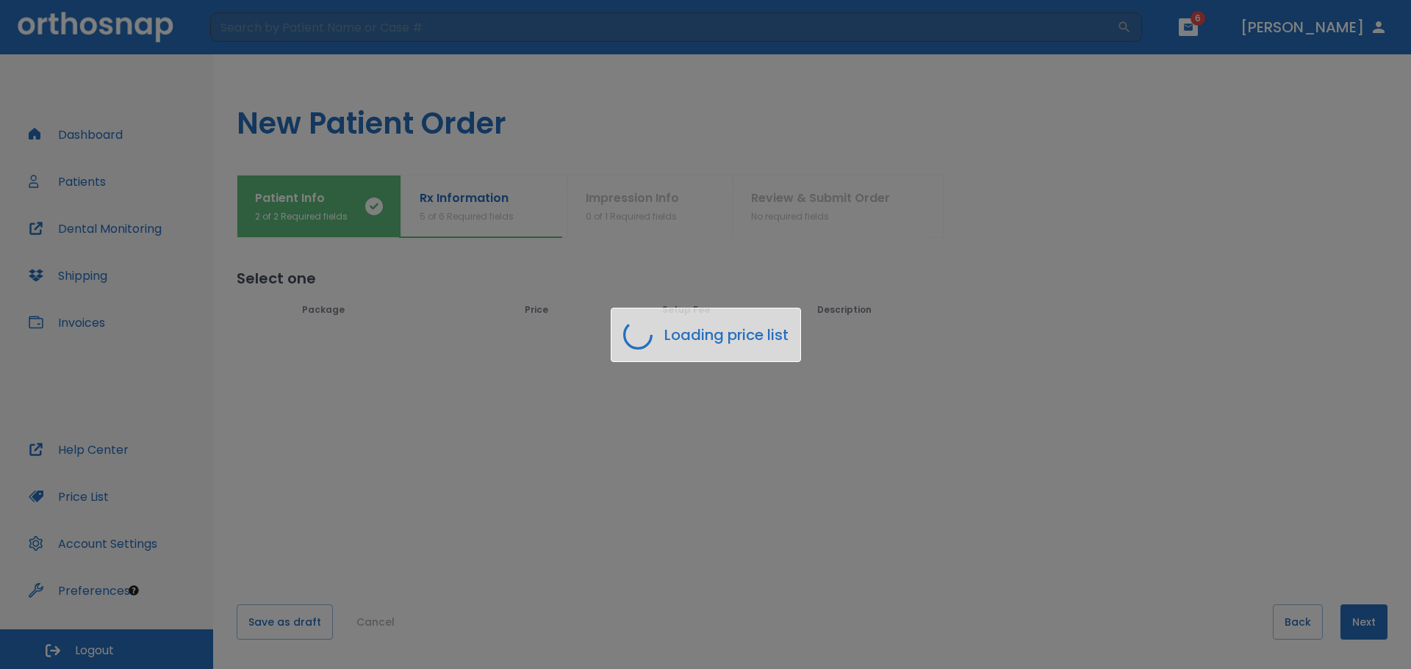
scroll to position [0, 0]
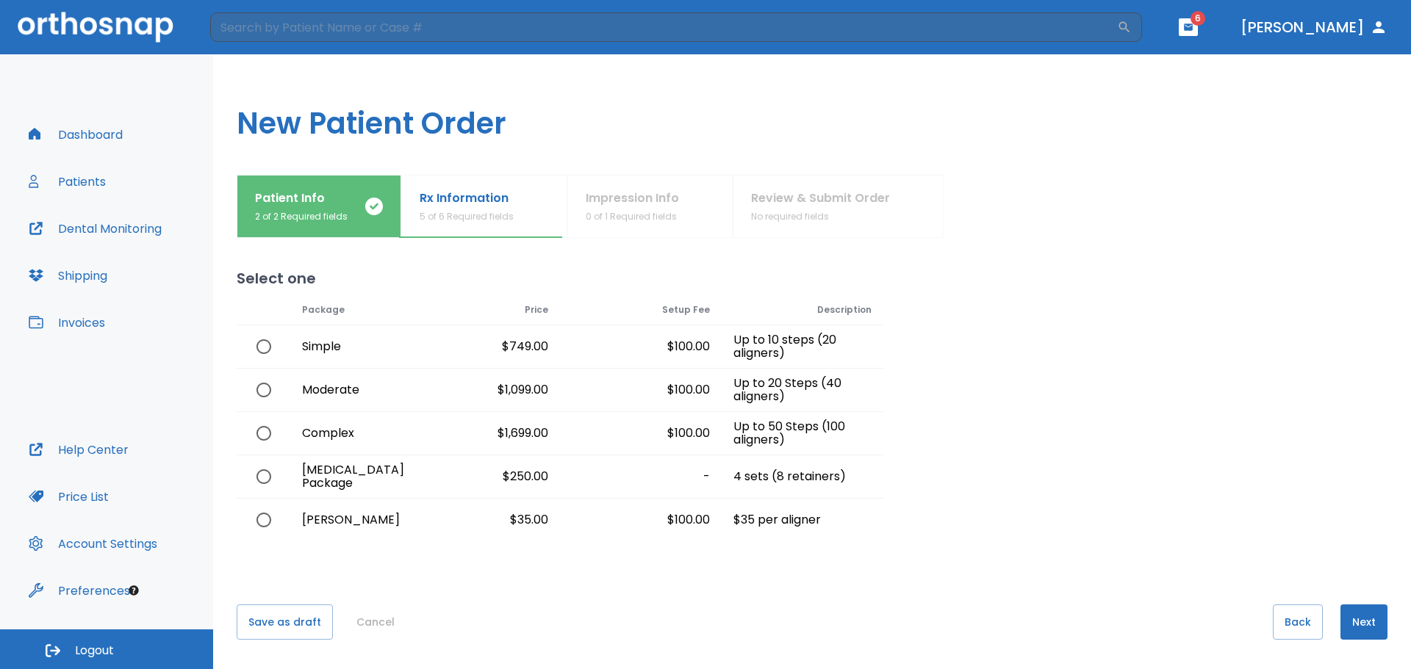
drag, startPoint x: 261, startPoint y: 395, endPoint x: 271, endPoint y: 398, distance: 10.5
click at [262, 395] on input "radio" at bounding box center [263, 390] width 31 height 31
radio input "true"
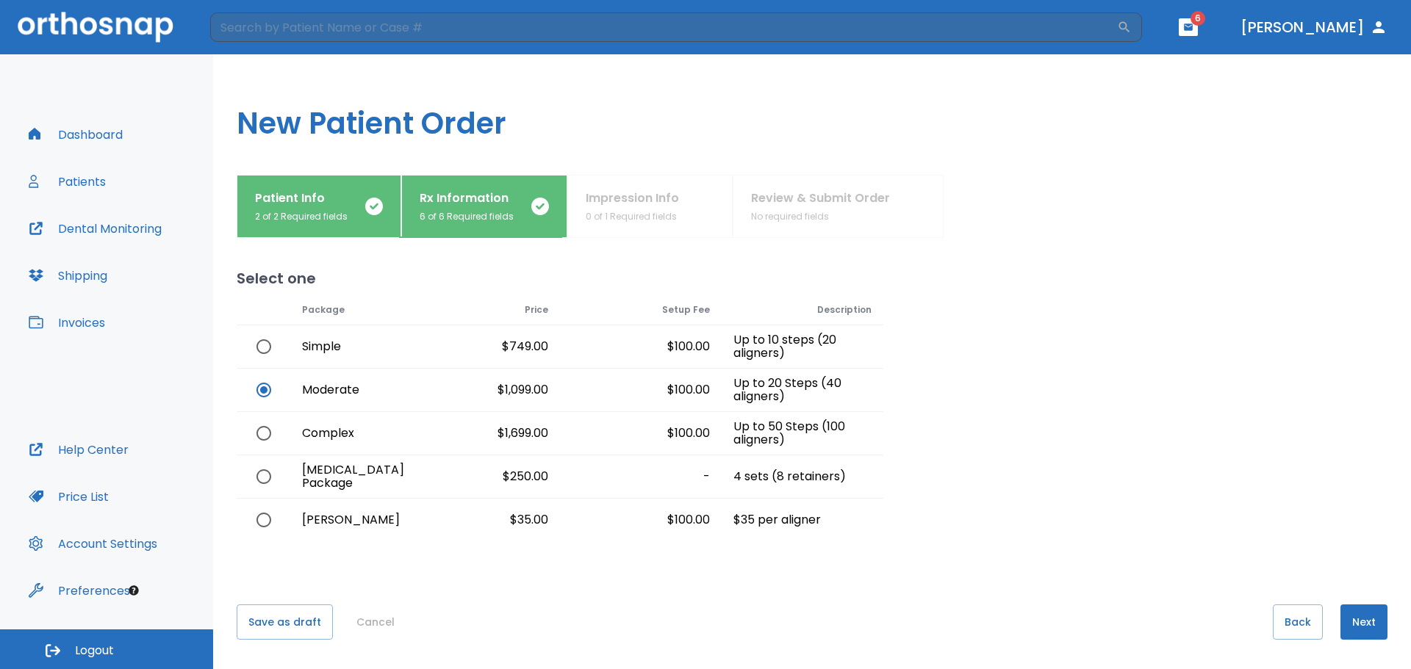
click at [1354, 630] on button "Next" at bounding box center [1363, 622] width 47 height 35
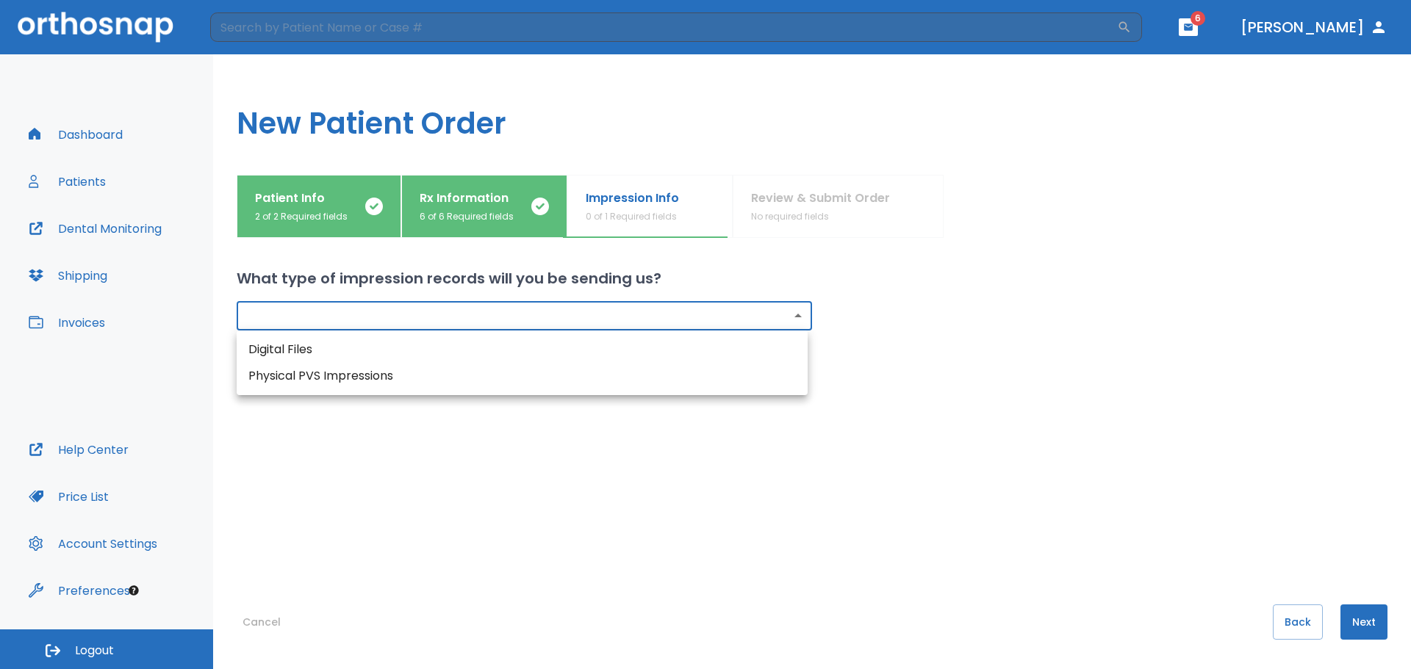
click at [794, 317] on body "​ 6 [PERSON_NAME] Dashboard Patients Dental Monitoring Shipping Invoices Help C…" at bounding box center [705, 334] width 1411 height 669
click at [744, 347] on li "Digital Files" at bounding box center [522, 350] width 571 height 26
type input "digital"
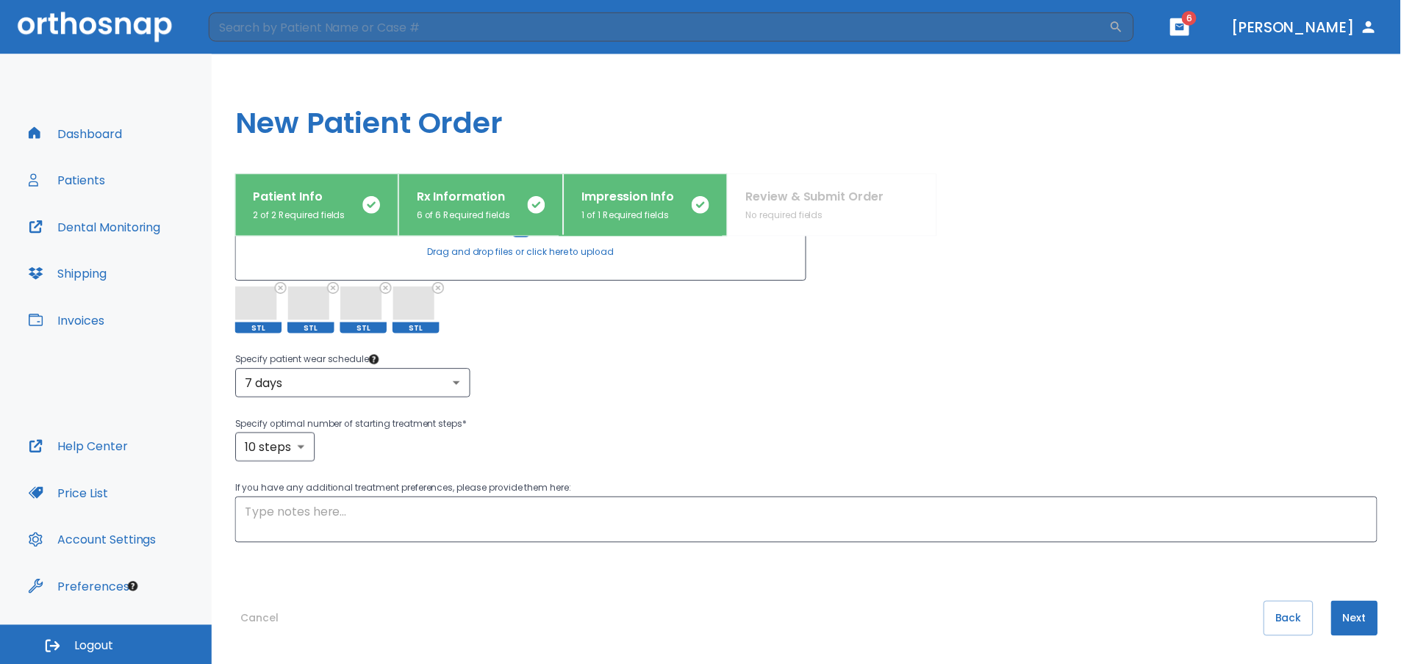
scroll to position [247, 0]
click at [276, 517] on textarea at bounding box center [812, 523] width 1130 height 34
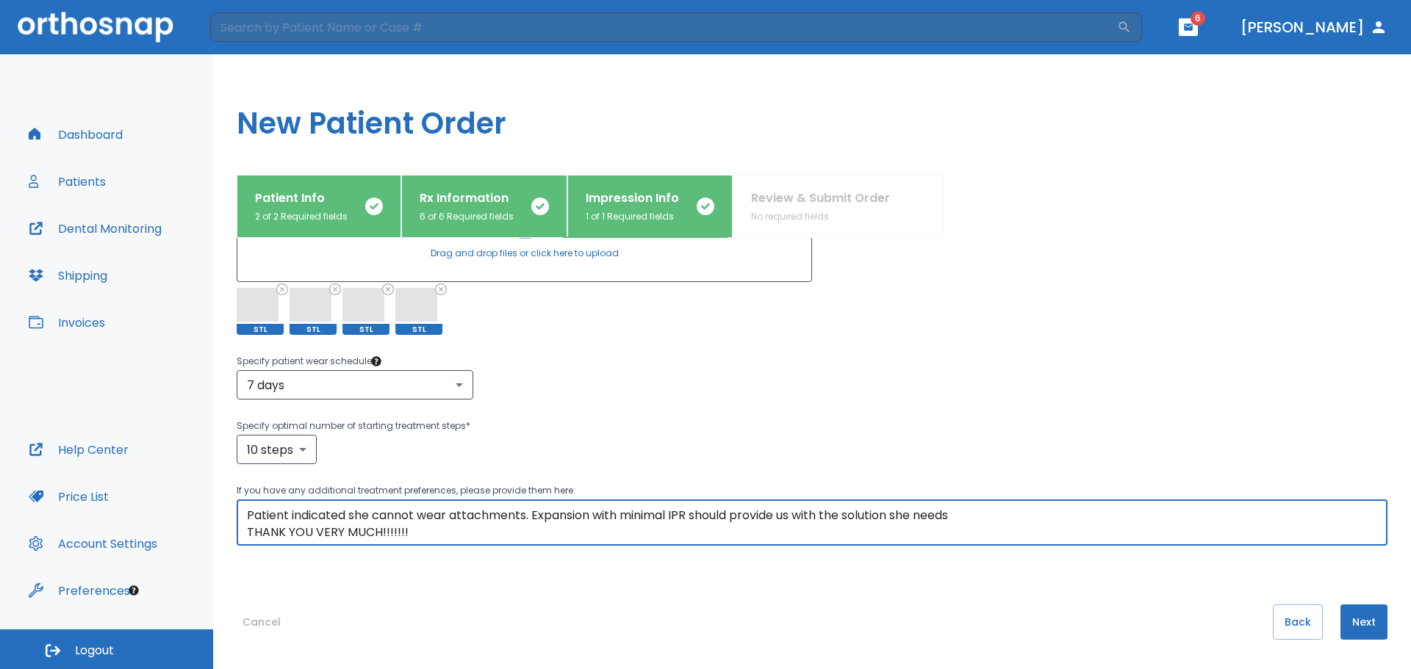
type textarea "Patients only objective for straightening teeth is purely aesthetic. Her goal i…"
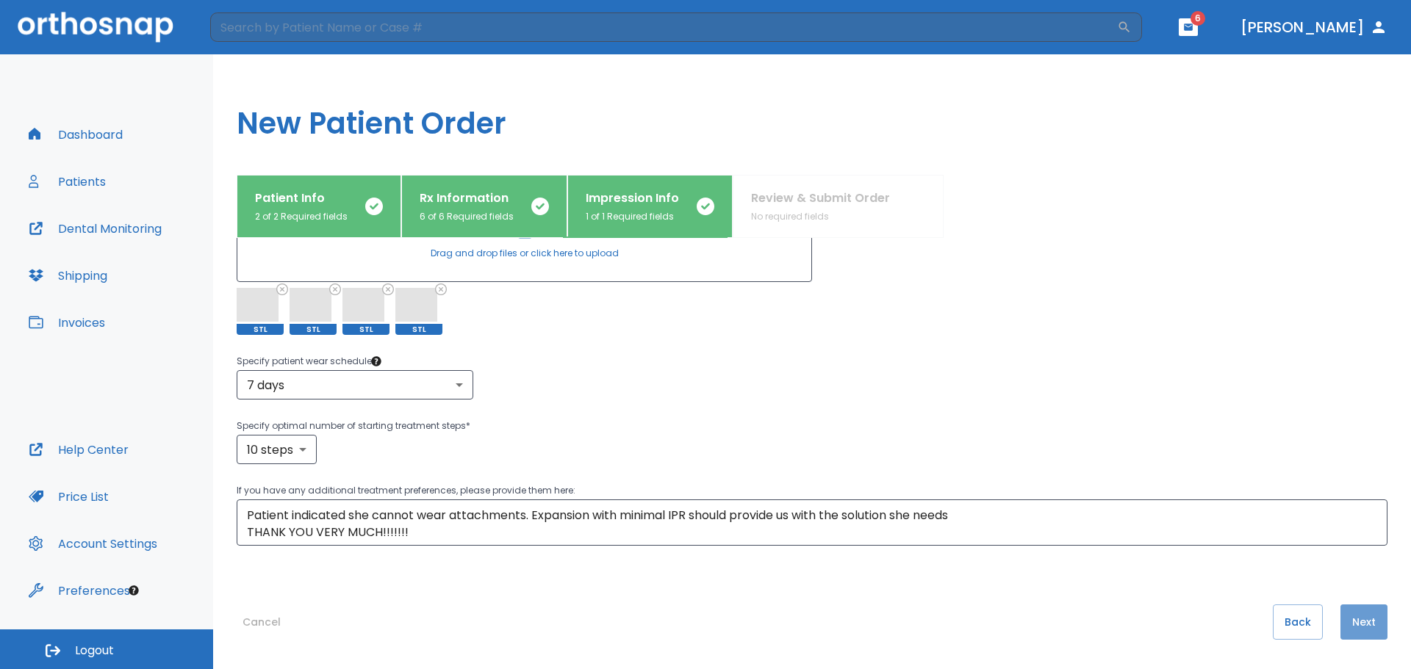
click at [1345, 623] on button "Next" at bounding box center [1363, 622] width 47 height 35
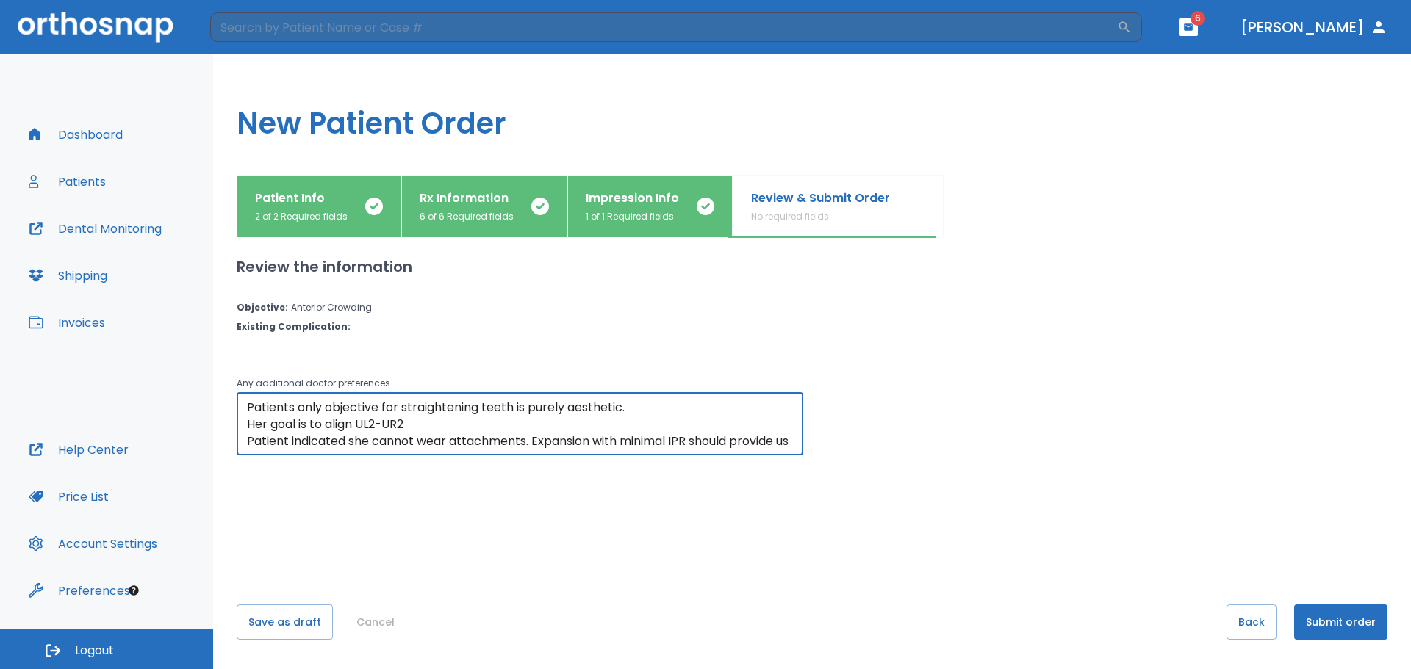
scroll to position [34, 0]
click at [994, 434] on div "Any additional doctor preferences Patients only objective for straightening tee…" at bounding box center [803, 406] width 1168 height 98
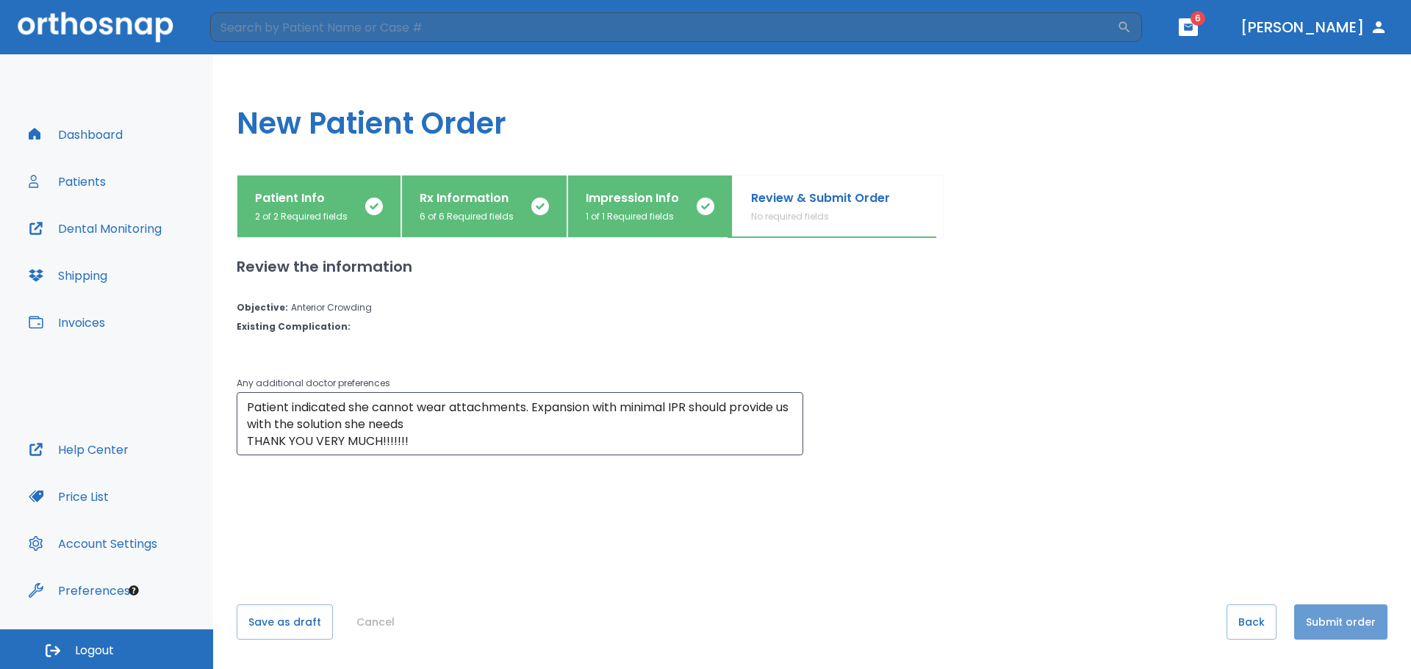
click at [1332, 621] on button "Submit order" at bounding box center [1340, 622] width 93 height 35
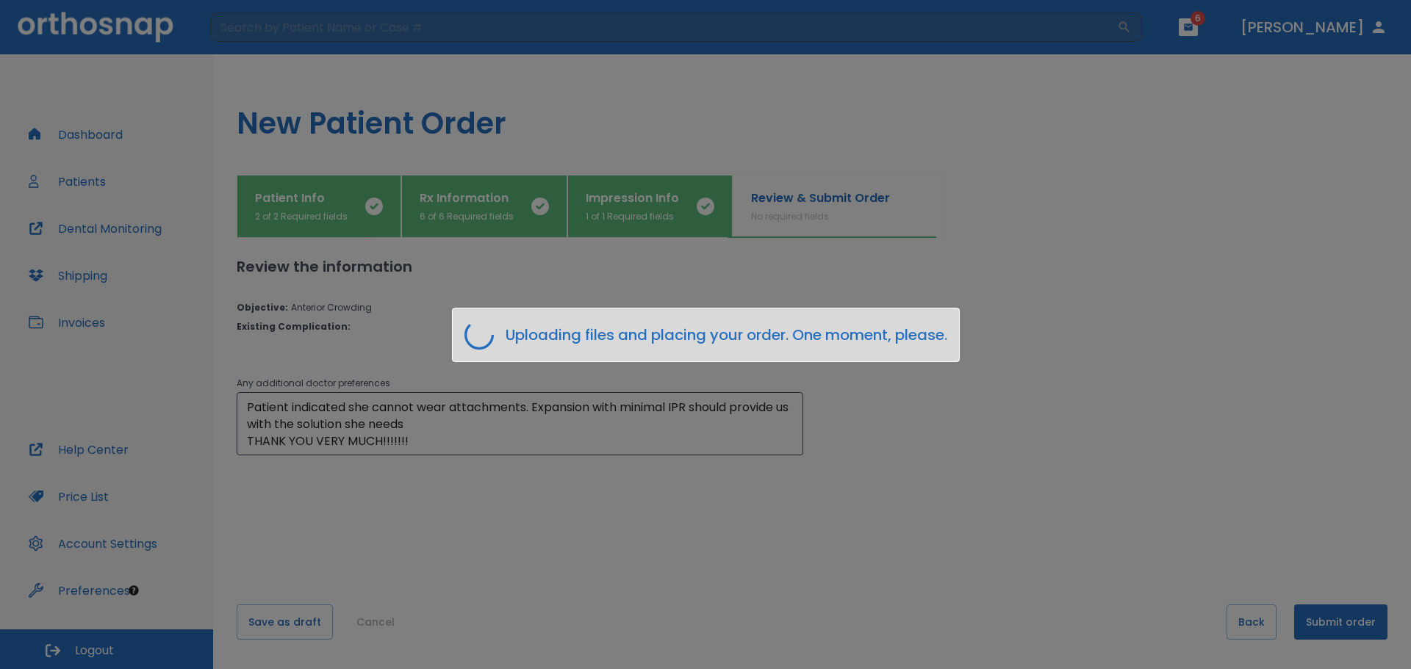
click at [729, 553] on div "Uploading files and placing your order. One moment, please." at bounding box center [705, 334] width 1411 height 669
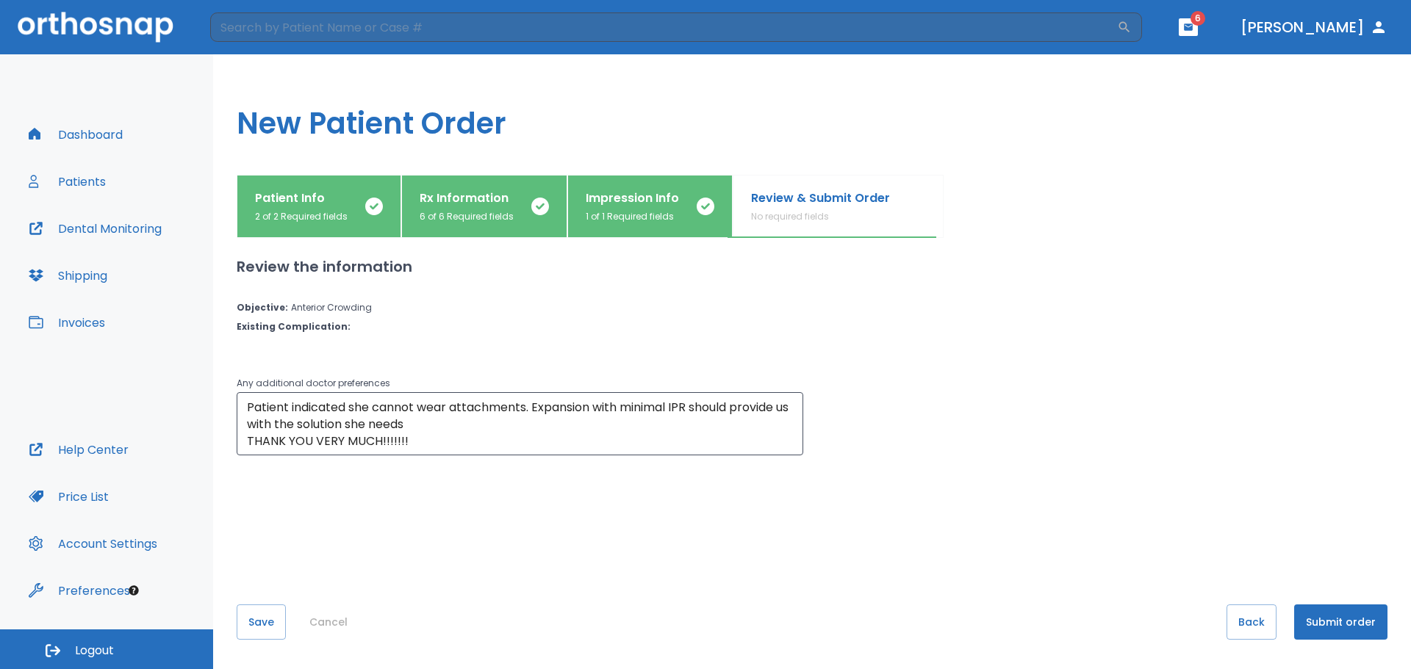
click at [1329, 619] on button "Submit order" at bounding box center [1340, 622] width 93 height 35
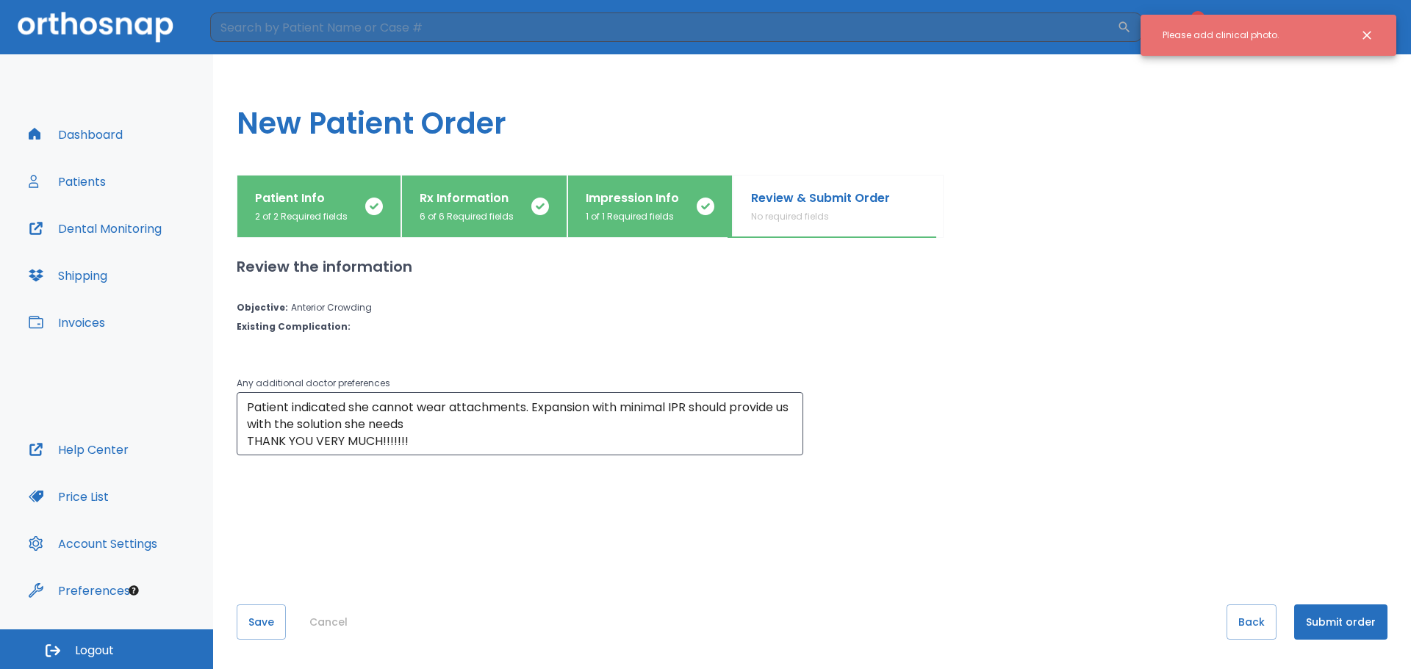
click at [1366, 33] on icon "Close notification" at bounding box center [1366, 35] width 15 height 15
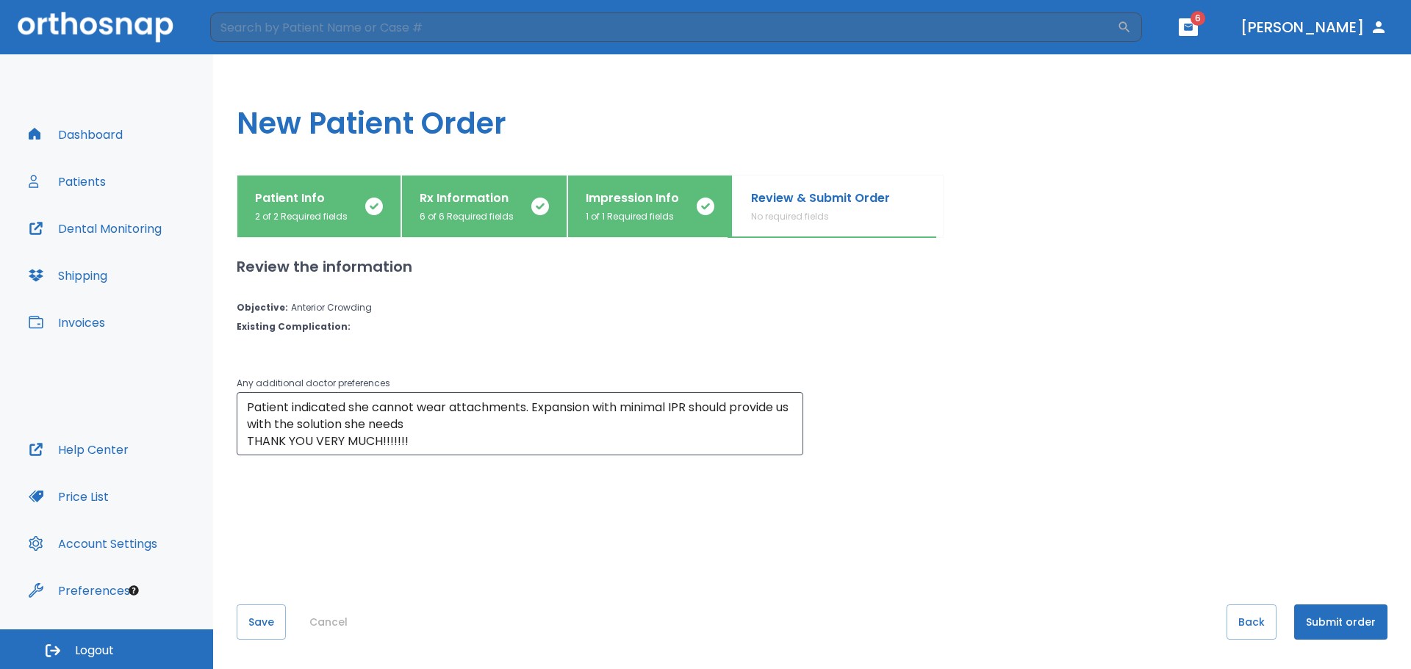
click at [1321, 630] on button "Submit order" at bounding box center [1340, 622] width 93 height 35
click at [1233, 622] on button "Back" at bounding box center [1251, 622] width 50 height 35
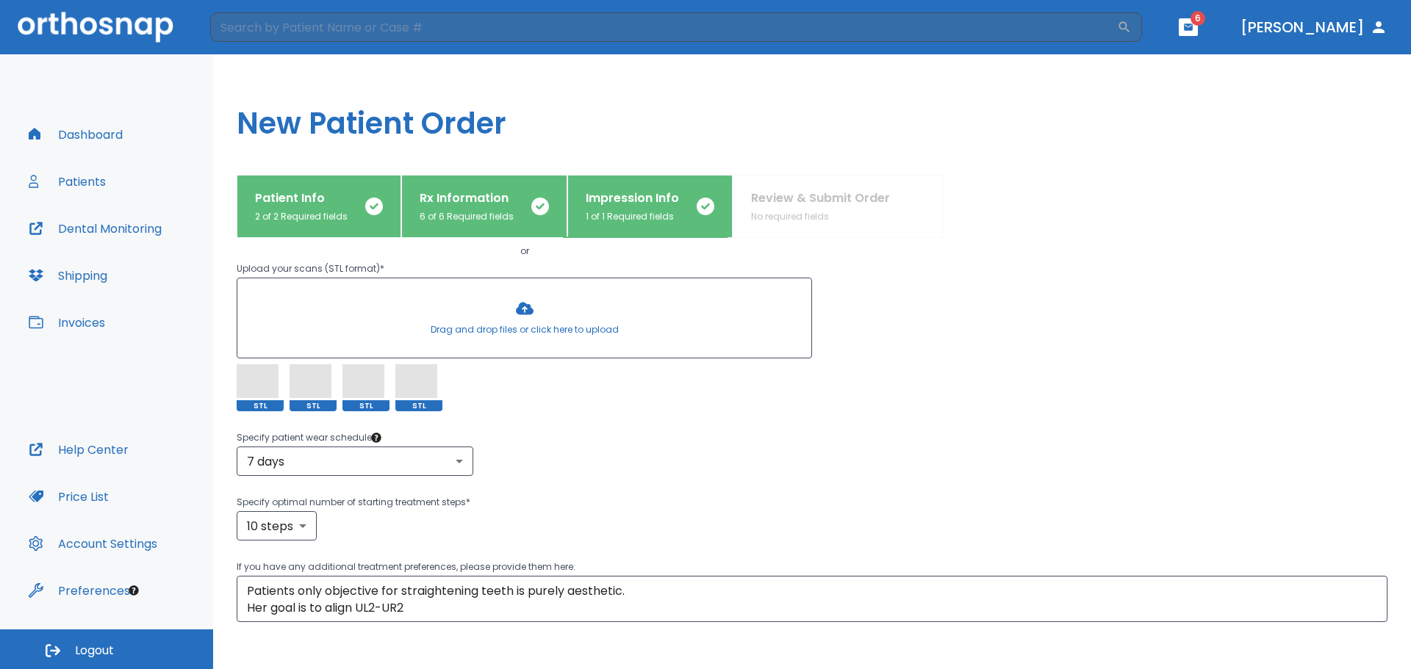
scroll to position [247, 0]
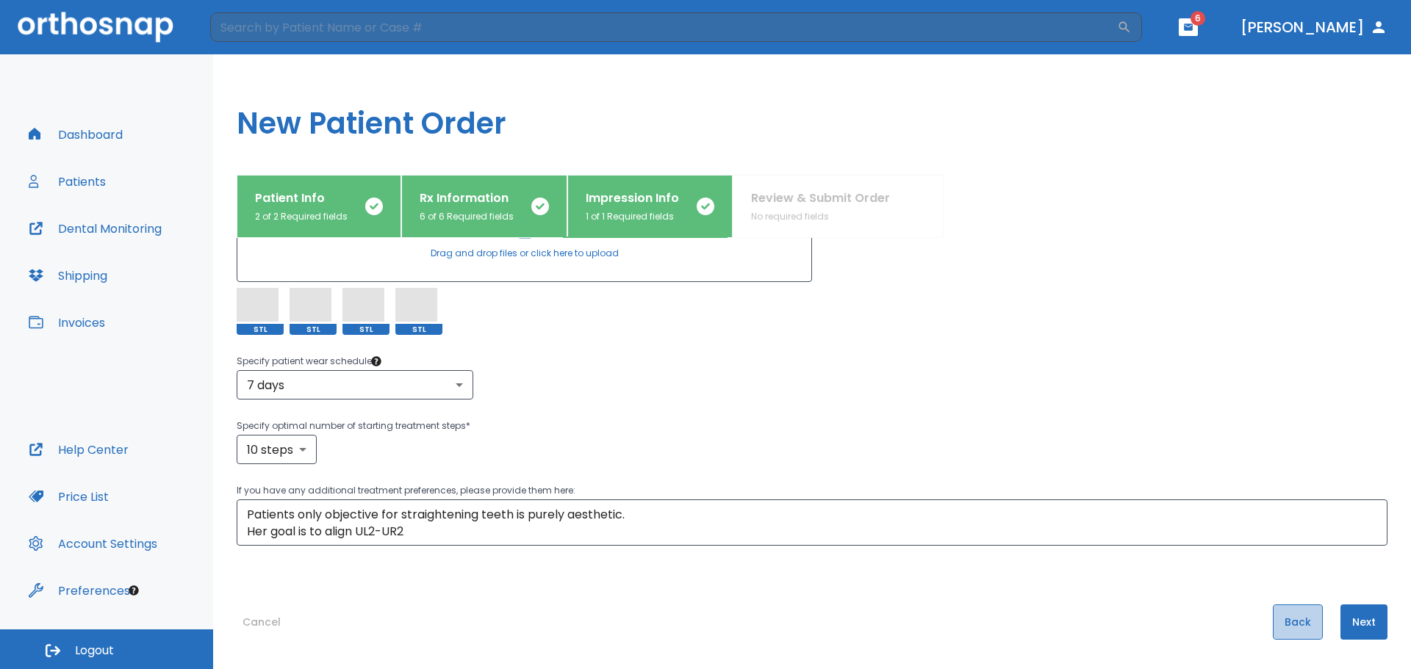
click at [1284, 622] on button "Back" at bounding box center [1298, 622] width 50 height 35
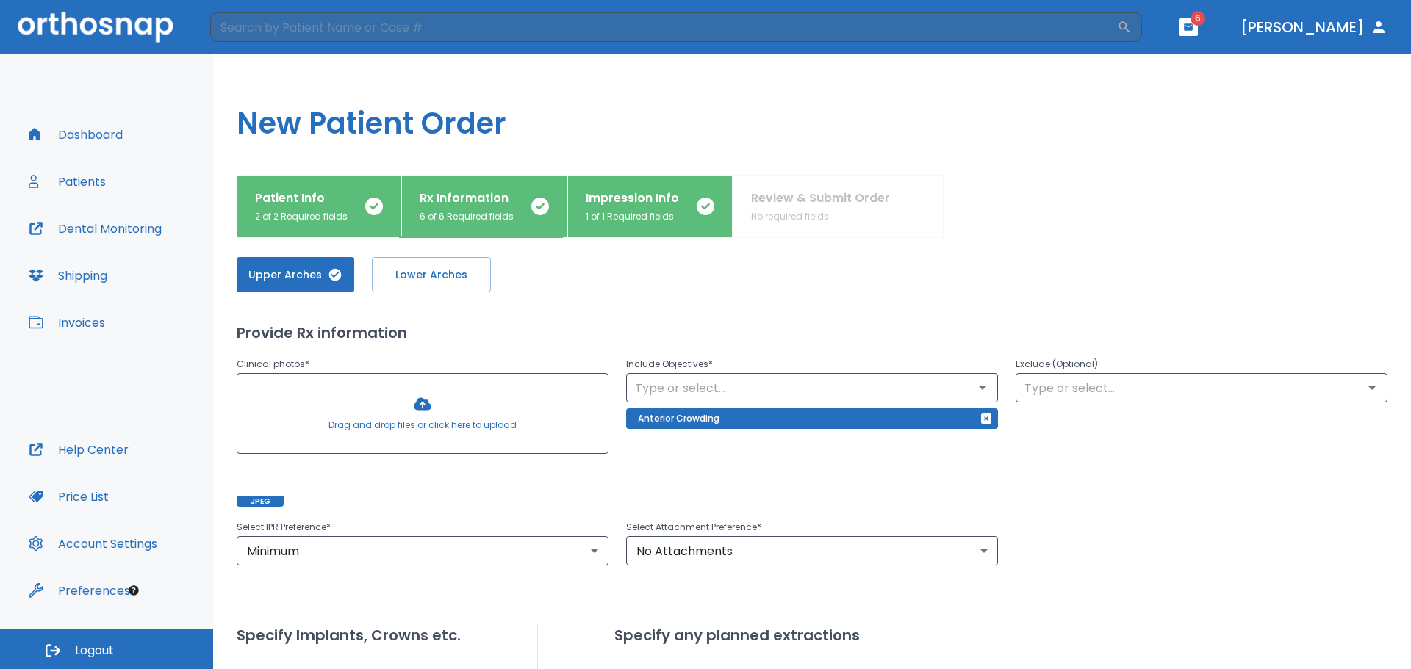
scroll to position [0, 0]
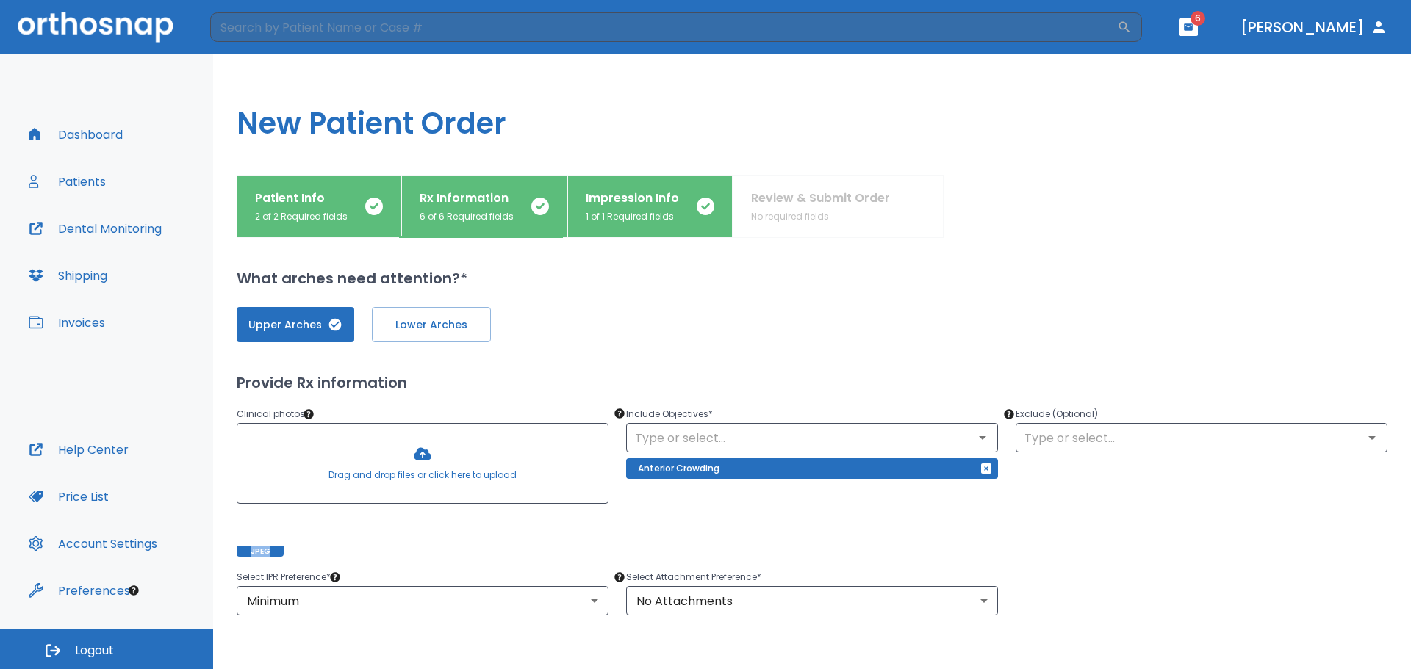
drag, startPoint x: 266, startPoint y: 535, endPoint x: 357, endPoint y: 456, distance: 120.8
click at [357, 456] on div "Drag and drop files or click here to upload JPEG" at bounding box center [423, 490] width 372 height 134
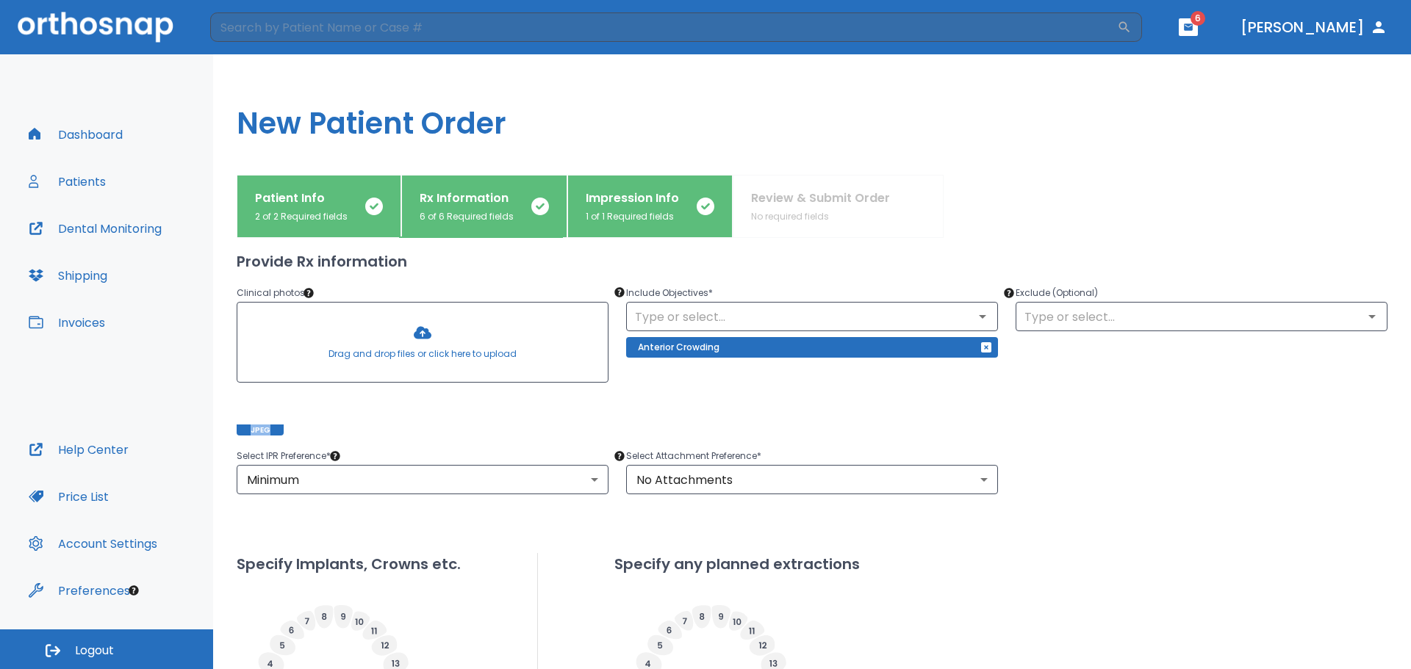
scroll to position [97, 0]
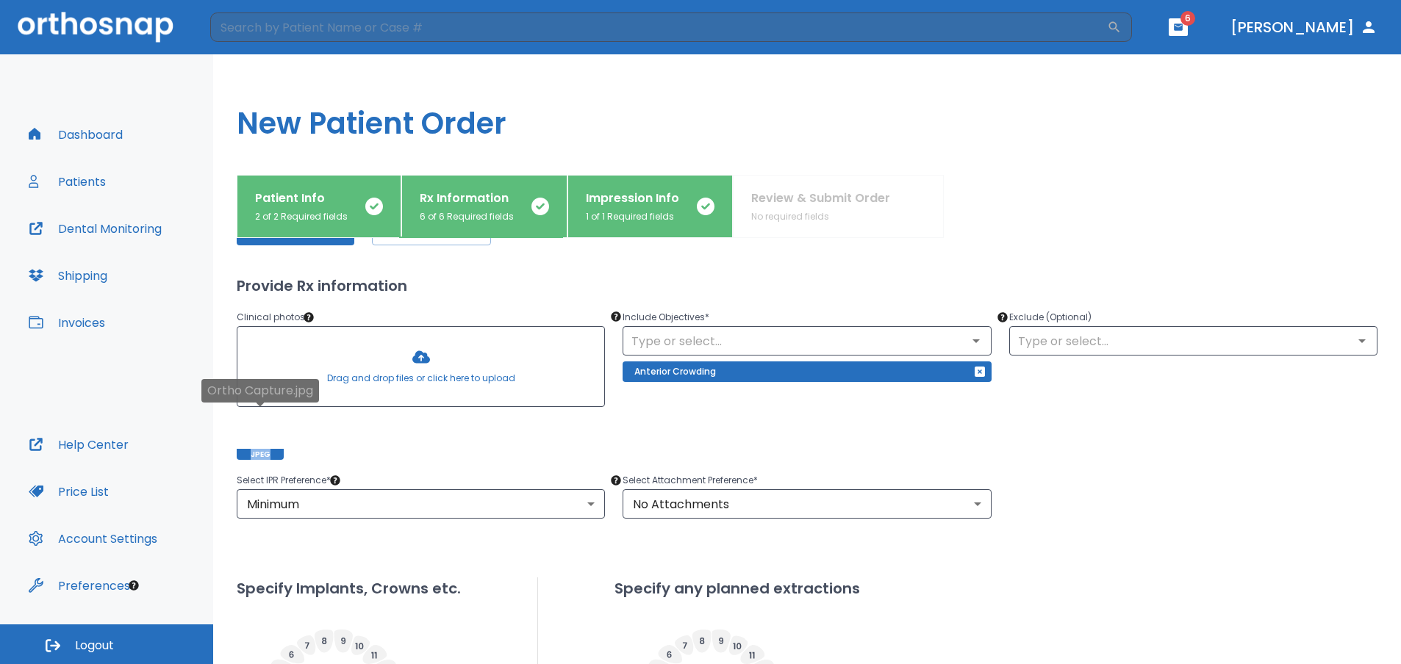
click at [256, 440] on div at bounding box center [260, 436] width 47 height 47
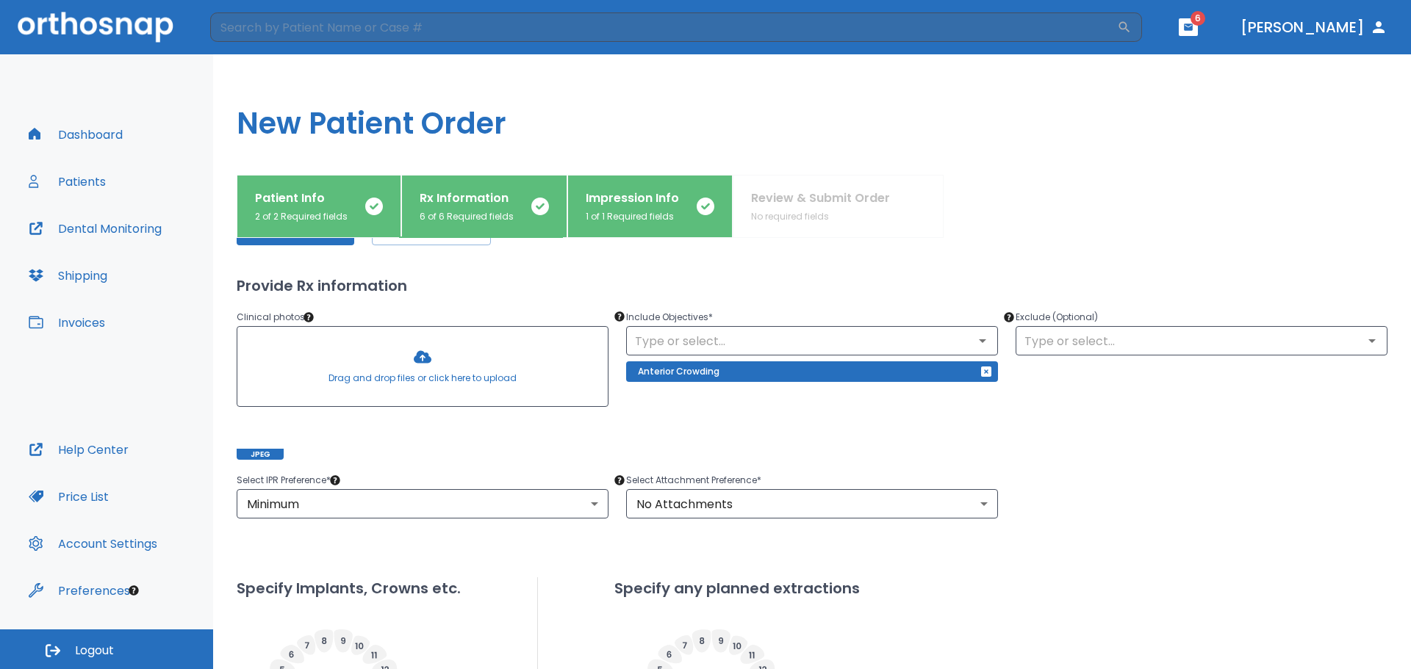
scroll to position [317, 0]
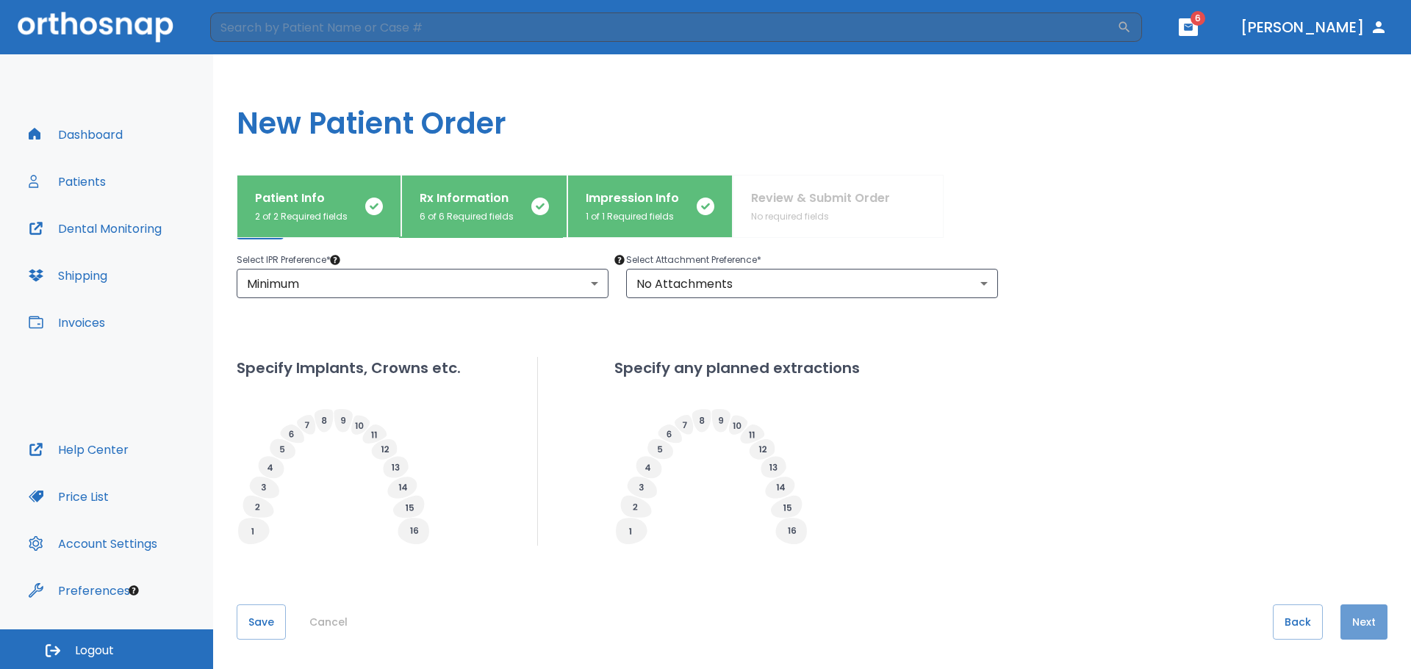
click at [1350, 611] on button "Next" at bounding box center [1363, 622] width 47 height 35
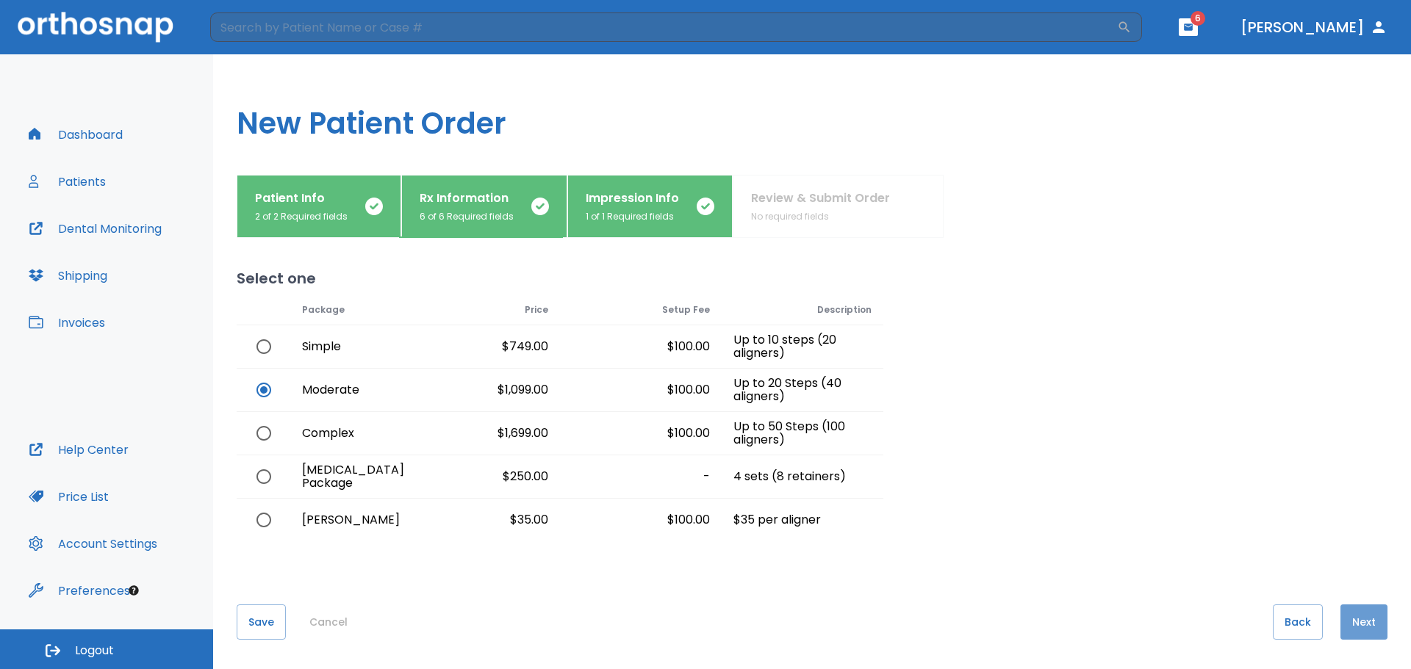
click at [1356, 619] on button "Next" at bounding box center [1363, 622] width 47 height 35
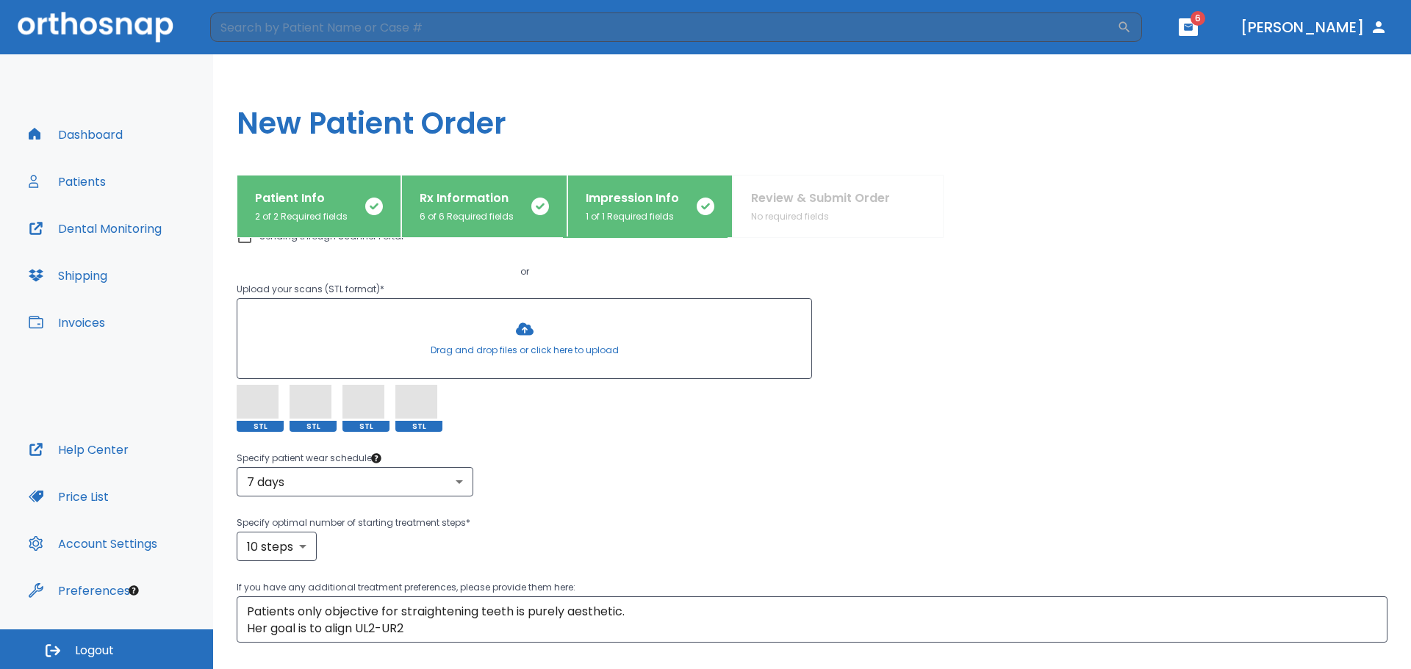
scroll to position [247, 0]
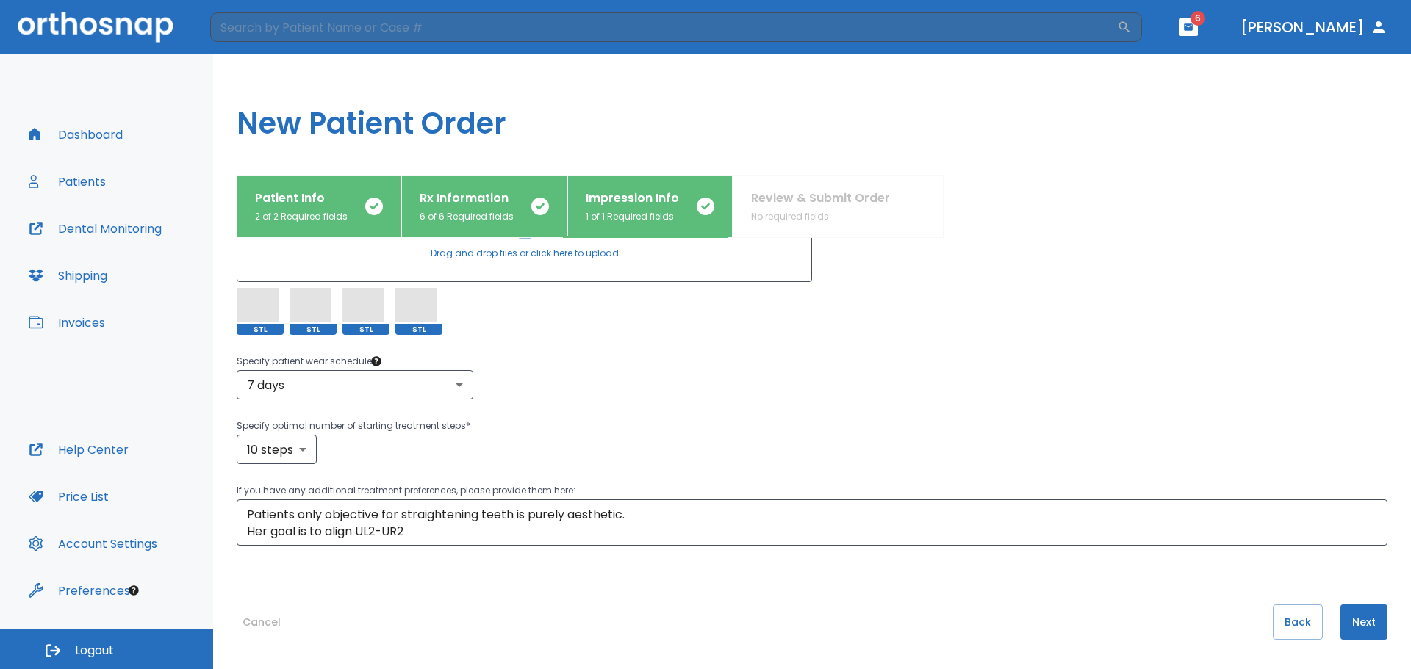
click at [1368, 619] on button "Next" at bounding box center [1363, 622] width 47 height 35
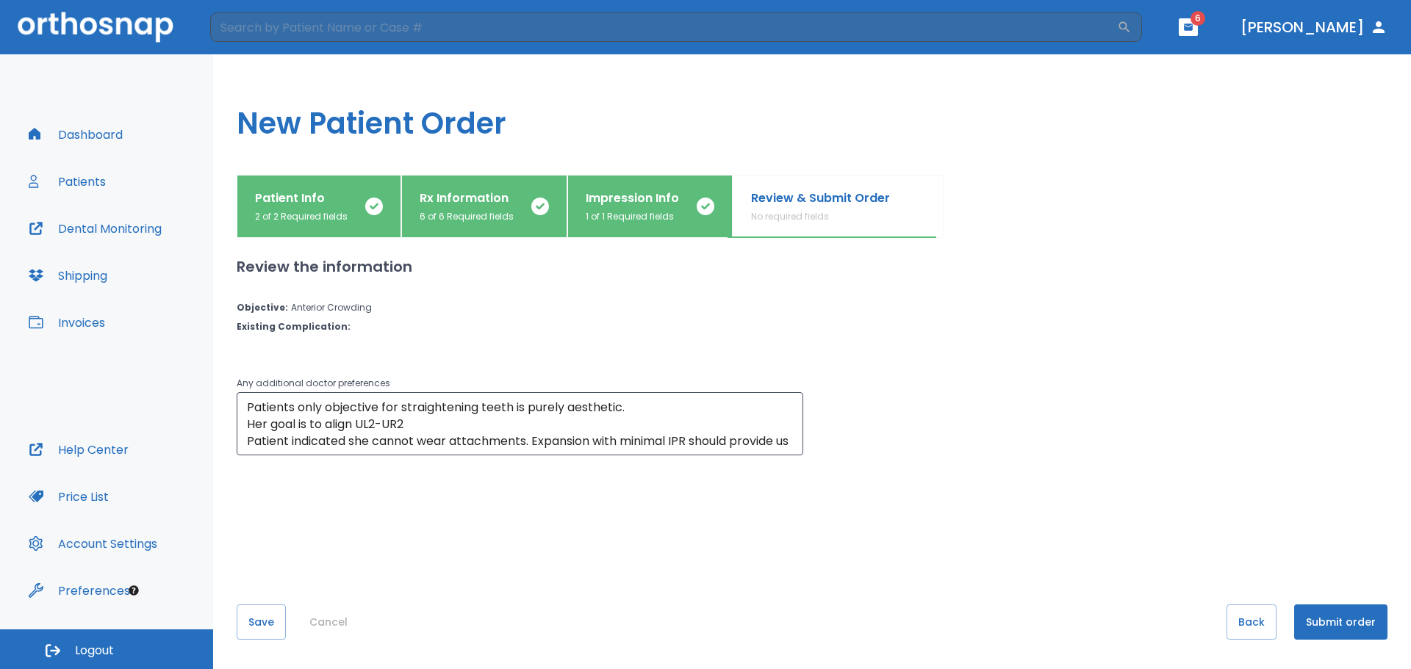
scroll to position [0, 0]
click at [251, 630] on button "Save" at bounding box center [261, 622] width 49 height 35
click at [1318, 614] on button "Submit order" at bounding box center [1340, 622] width 93 height 35
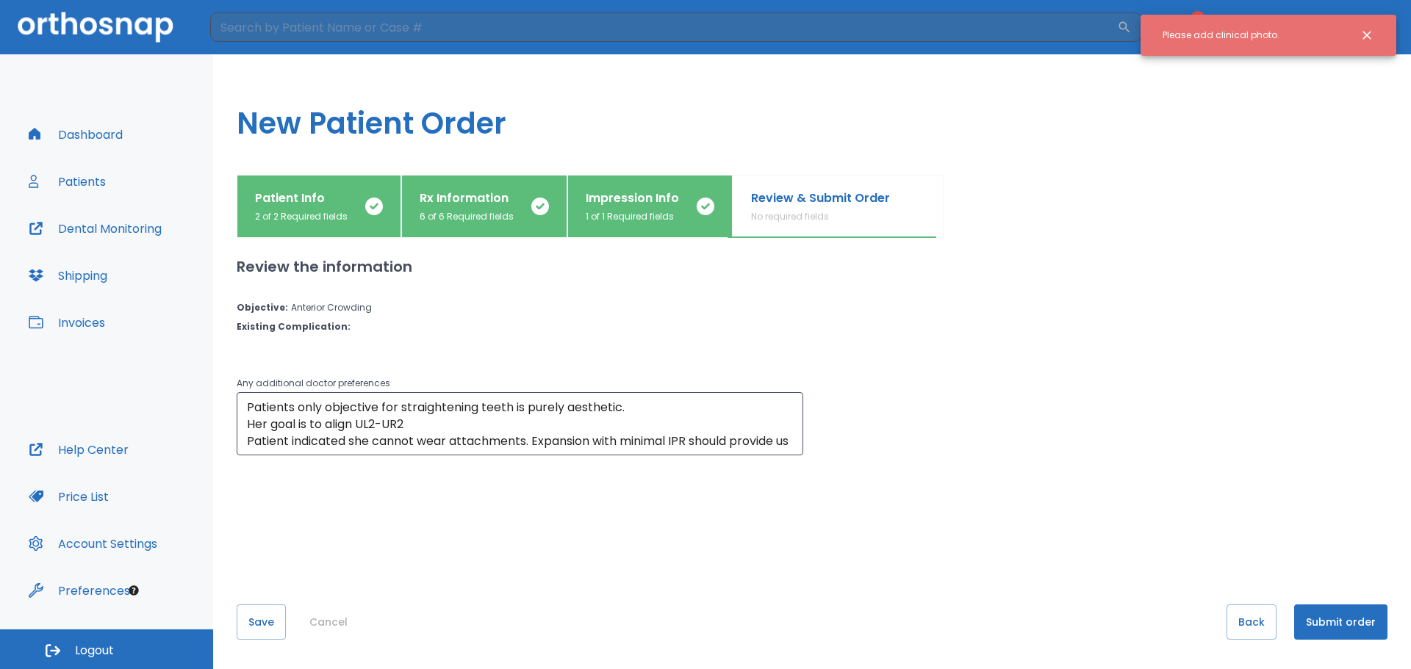
drag, startPoint x: 1368, startPoint y: 34, endPoint x: 1346, endPoint y: 85, distance: 56.0
click at [1367, 34] on icon "Close notification" at bounding box center [1366, 35] width 9 height 9
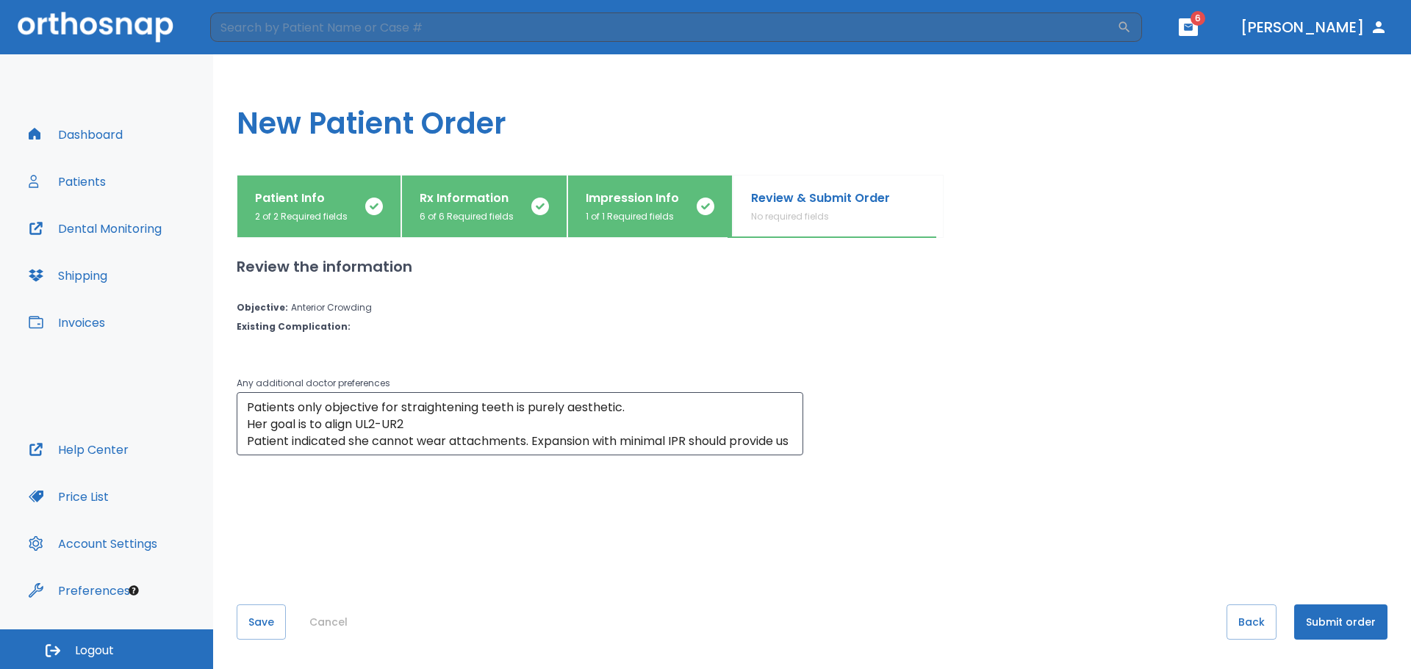
click at [1306, 622] on button "Submit order" at bounding box center [1340, 622] width 93 height 35
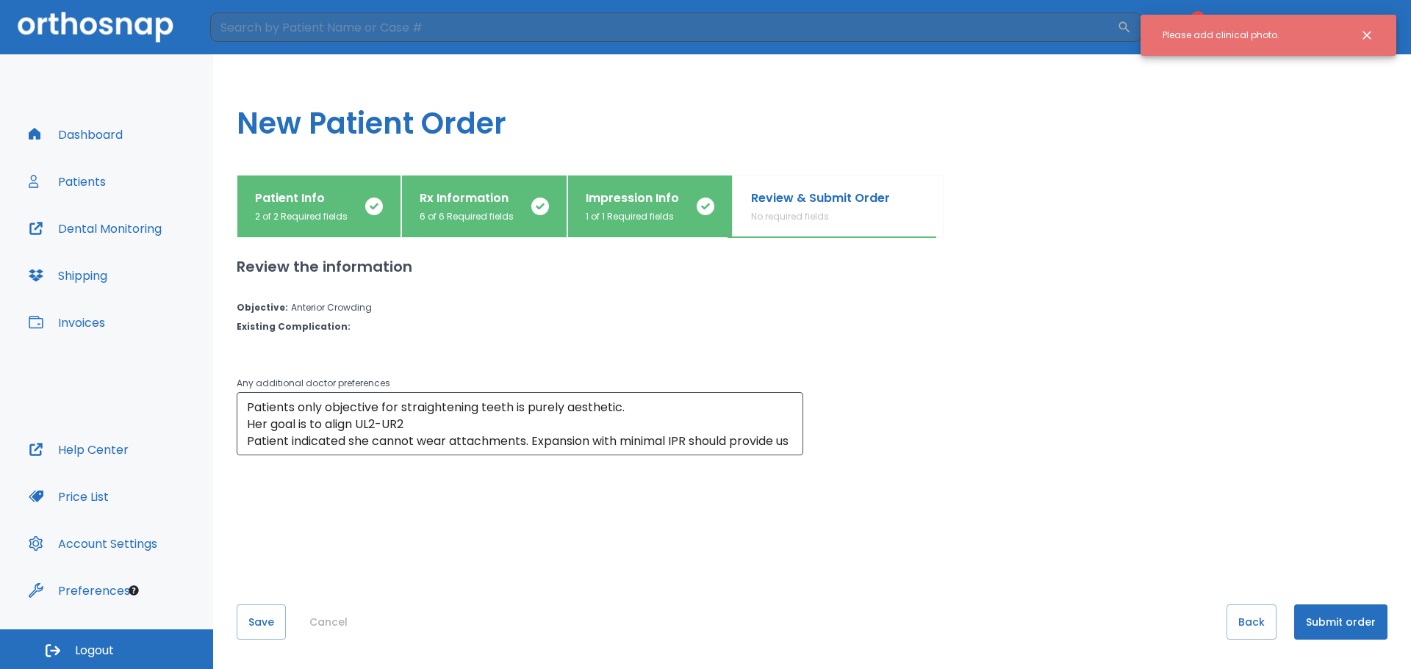
click at [1369, 32] on icon "Close notification" at bounding box center [1366, 35] width 9 height 9
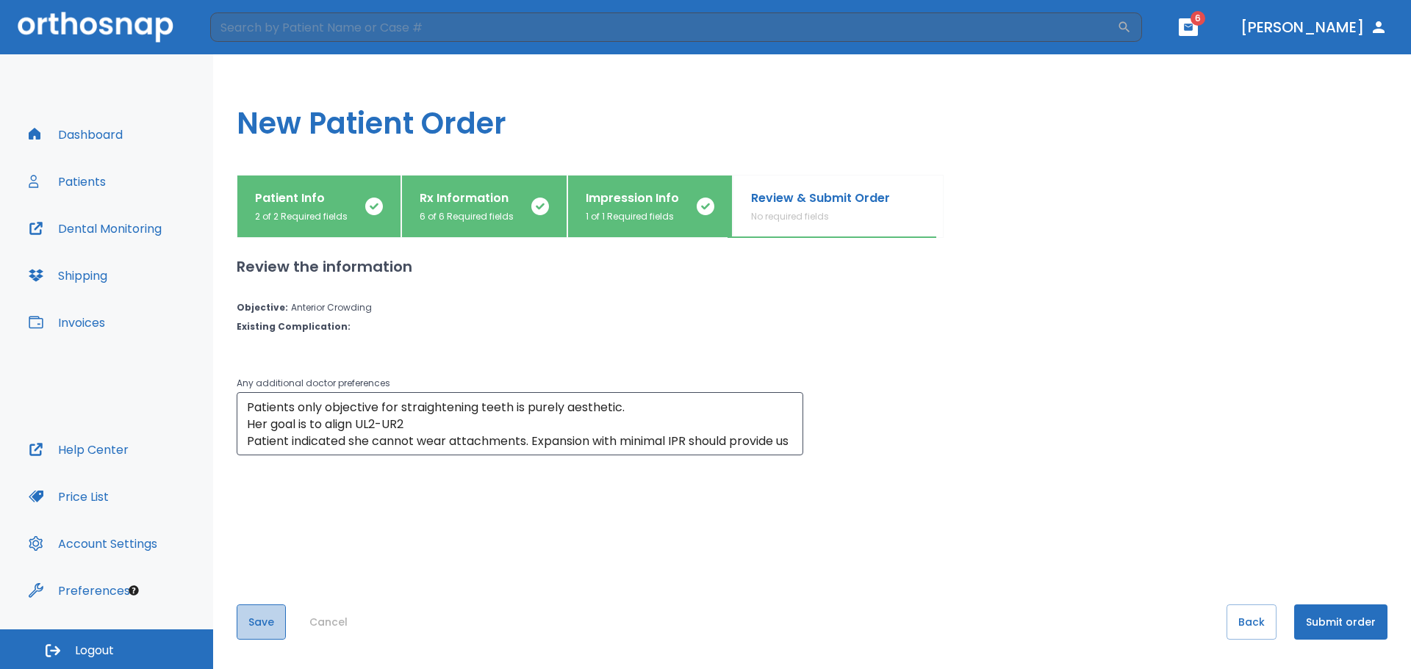
click at [262, 629] on button "Save" at bounding box center [261, 622] width 49 height 35
click at [1322, 626] on button "Submit order" at bounding box center [1340, 622] width 93 height 35
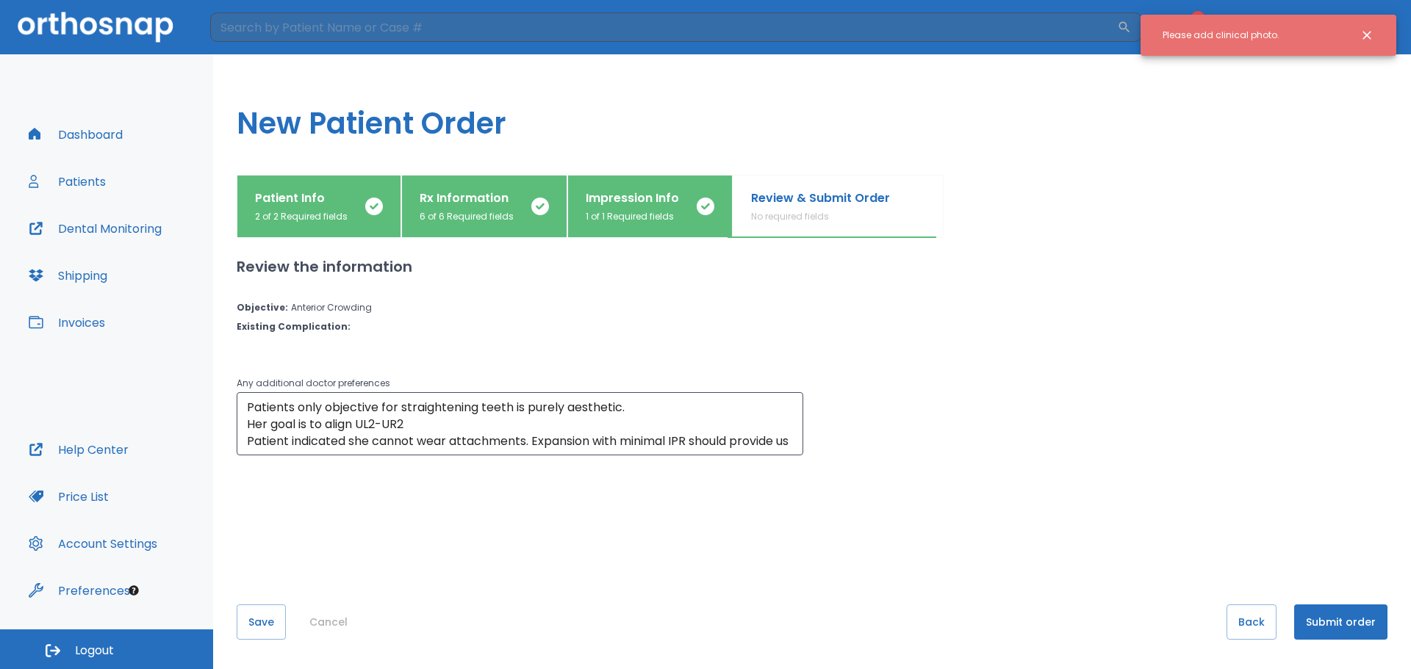
click at [1368, 39] on icon "Close notification" at bounding box center [1366, 35] width 15 height 15
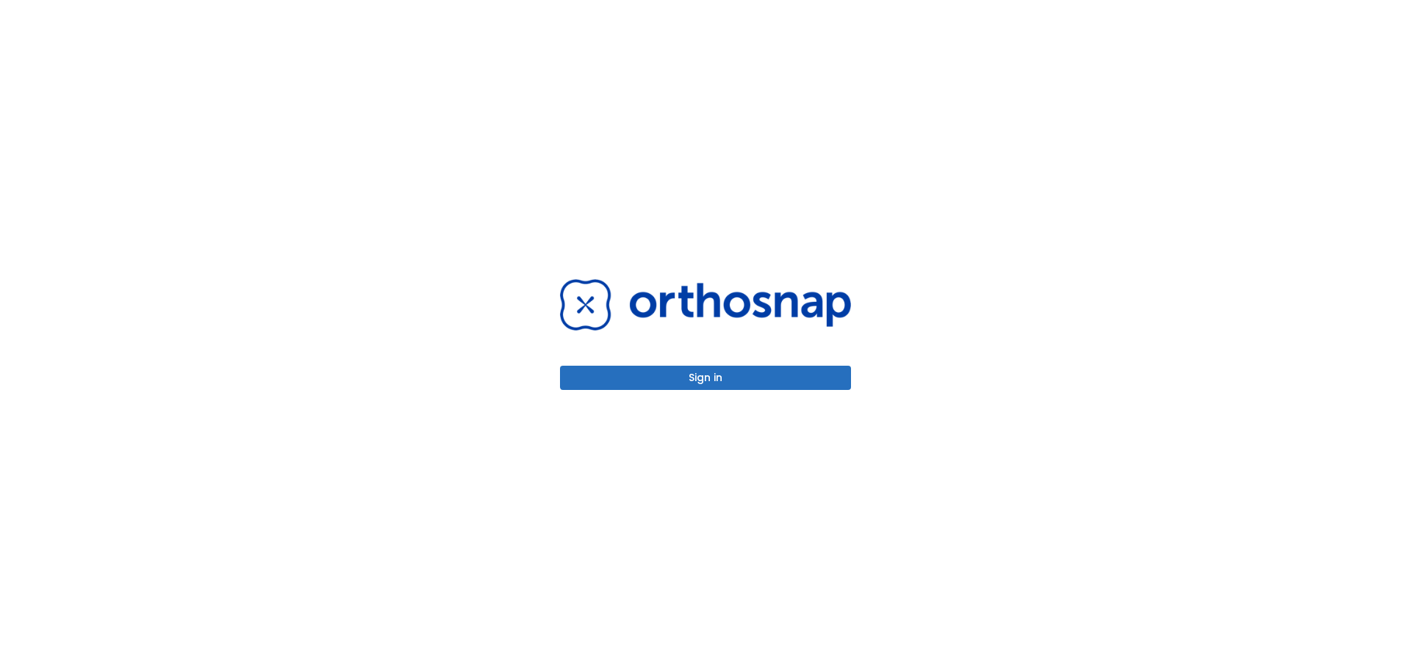
click at [750, 375] on button "Sign in" at bounding box center [705, 378] width 291 height 24
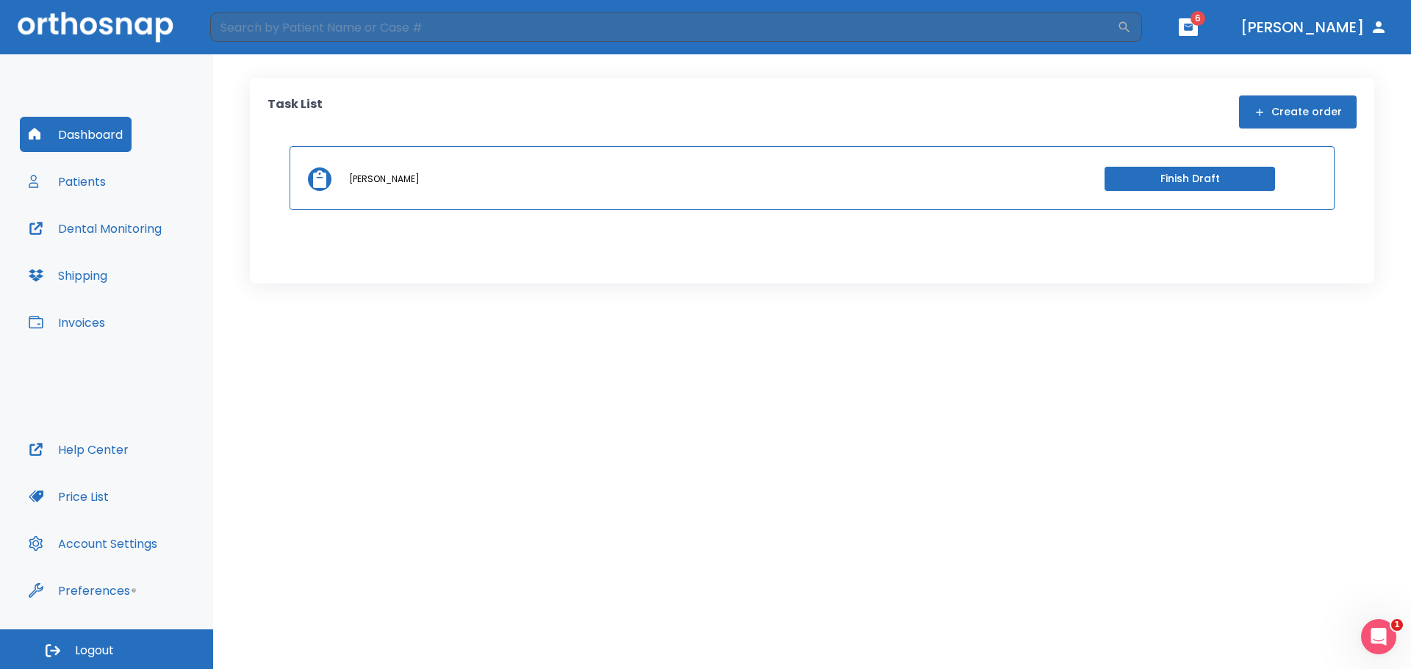
click at [1138, 181] on button "Finish Draft" at bounding box center [1189, 179] width 170 height 24
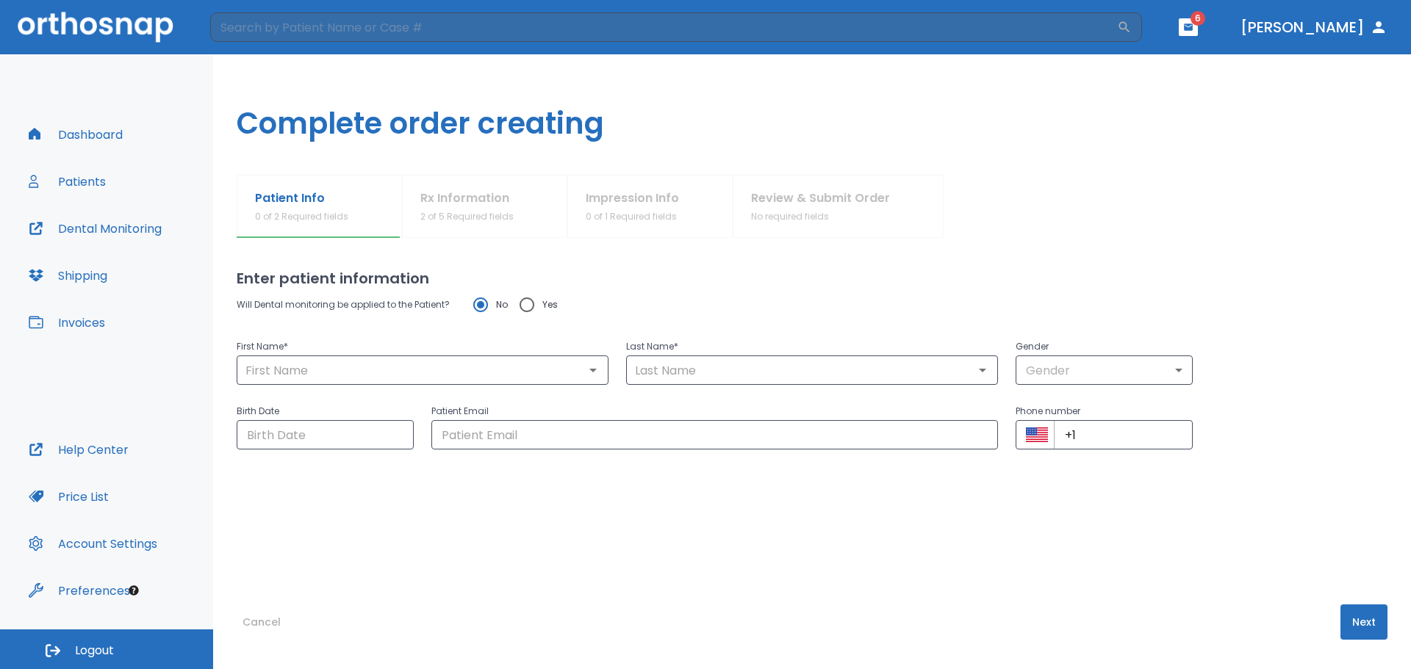
type input "Gillian"
type input "Hilton"
type input "0"
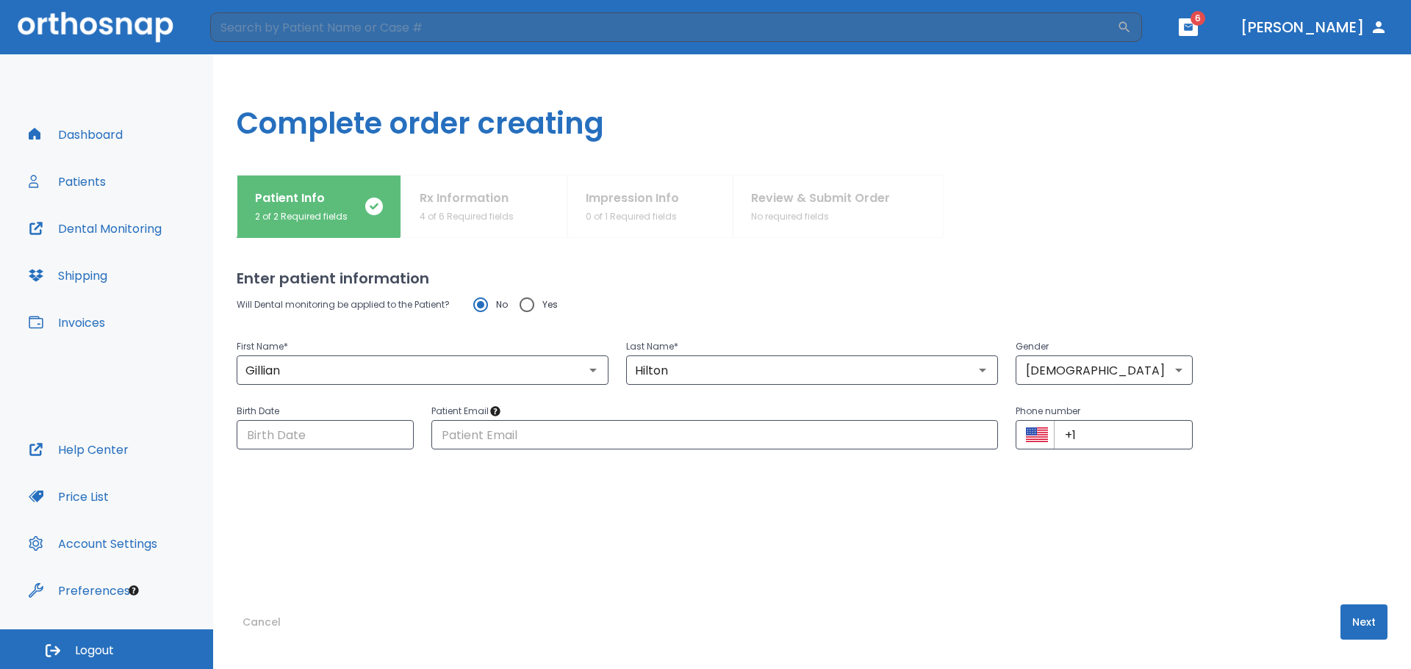
click at [1366, 631] on button "Next" at bounding box center [1363, 622] width 47 height 35
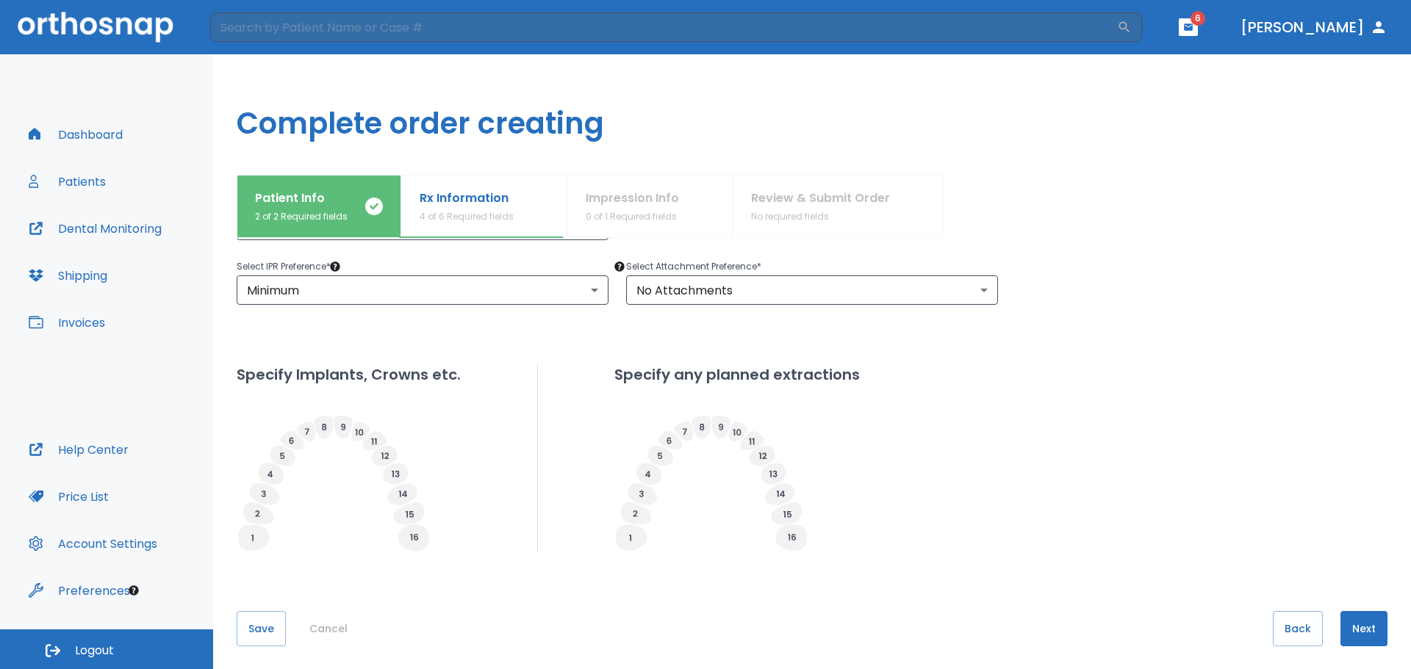
scroll to position [270, 0]
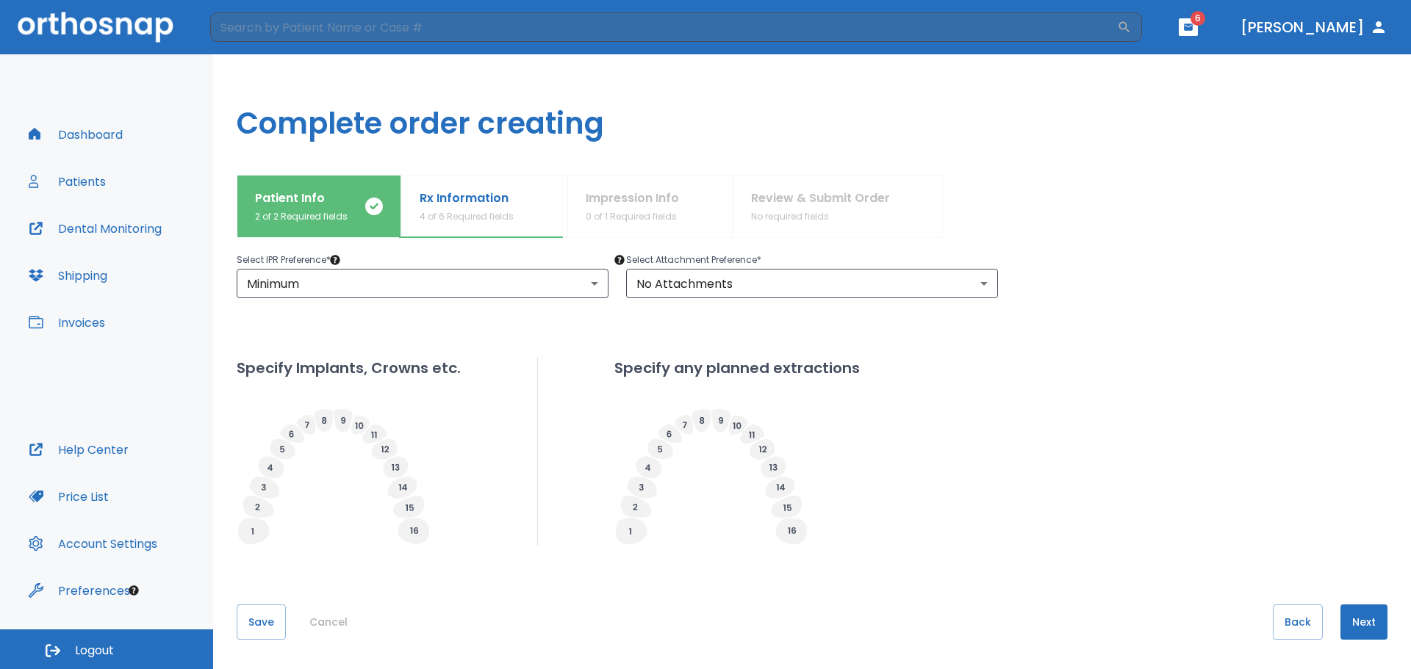
click at [1362, 626] on button "Next" at bounding box center [1363, 622] width 47 height 35
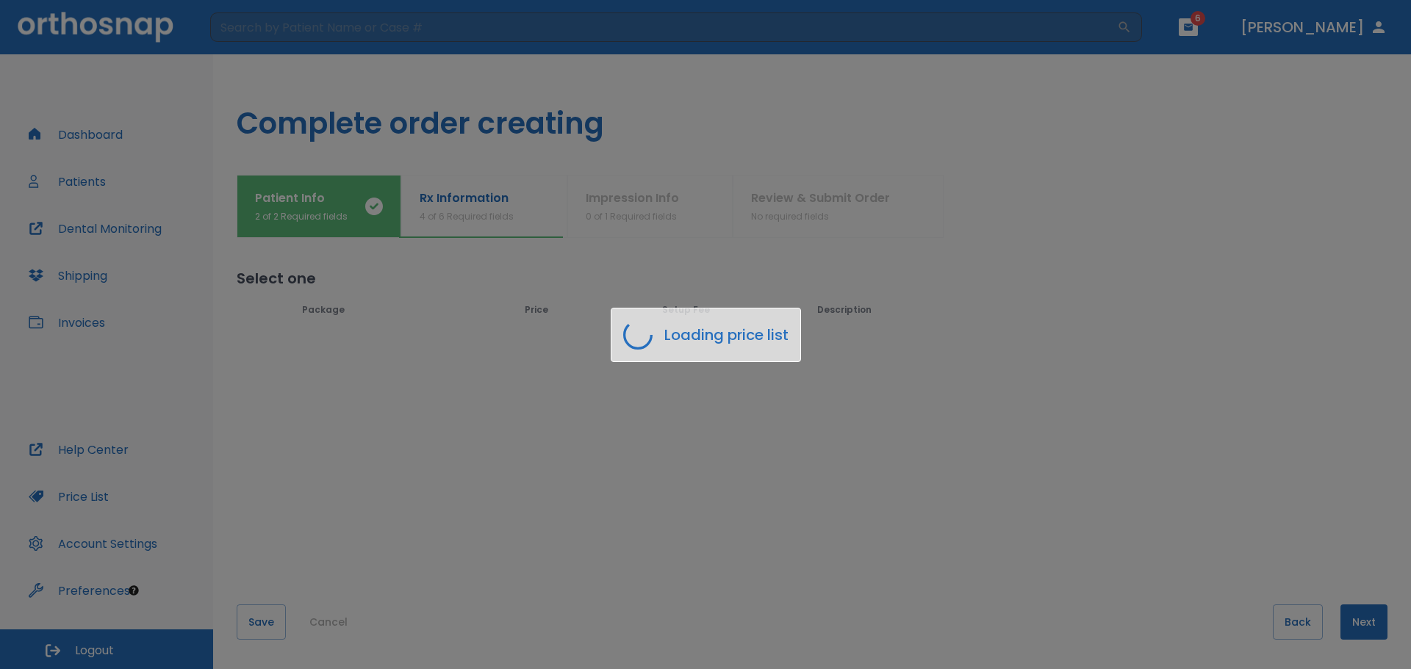
scroll to position [0, 0]
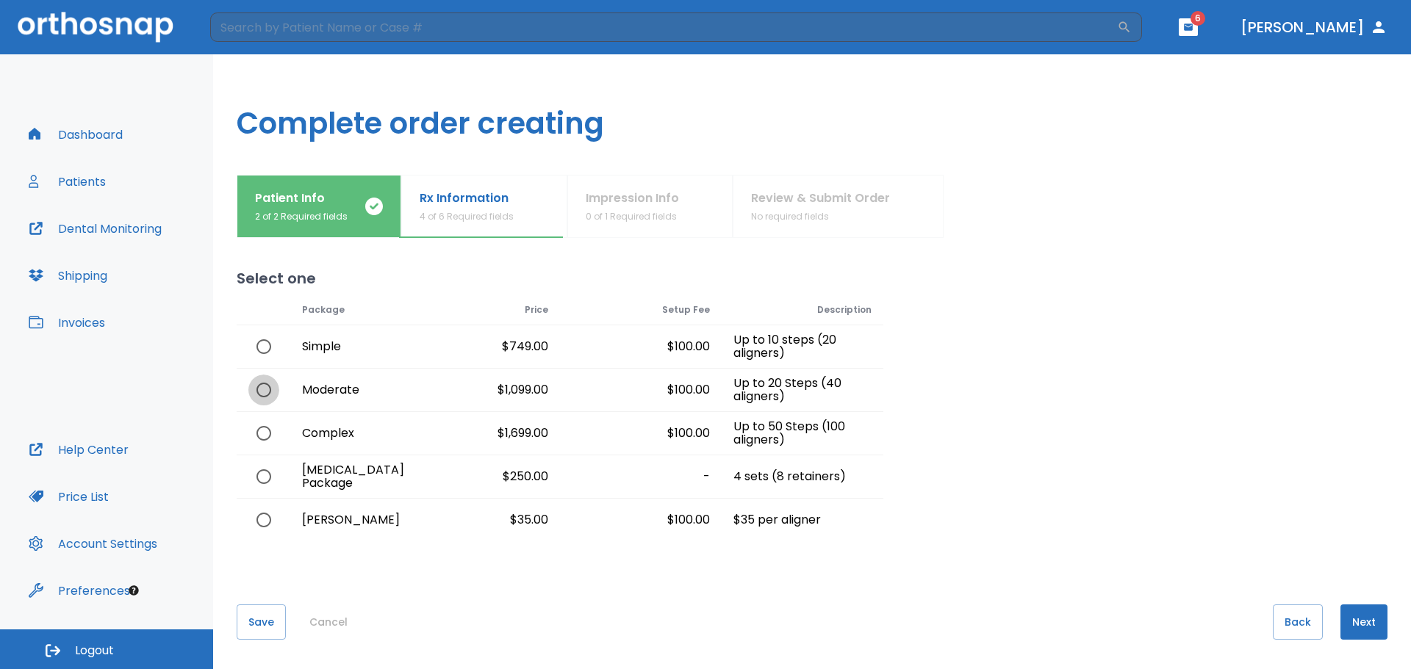
click at [266, 392] on input "radio" at bounding box center [263, 390] width 31 height 31
radio input "true"
click at [1361, 625] on button "Next" at bounding box center [1363, 622] width 47 height 35
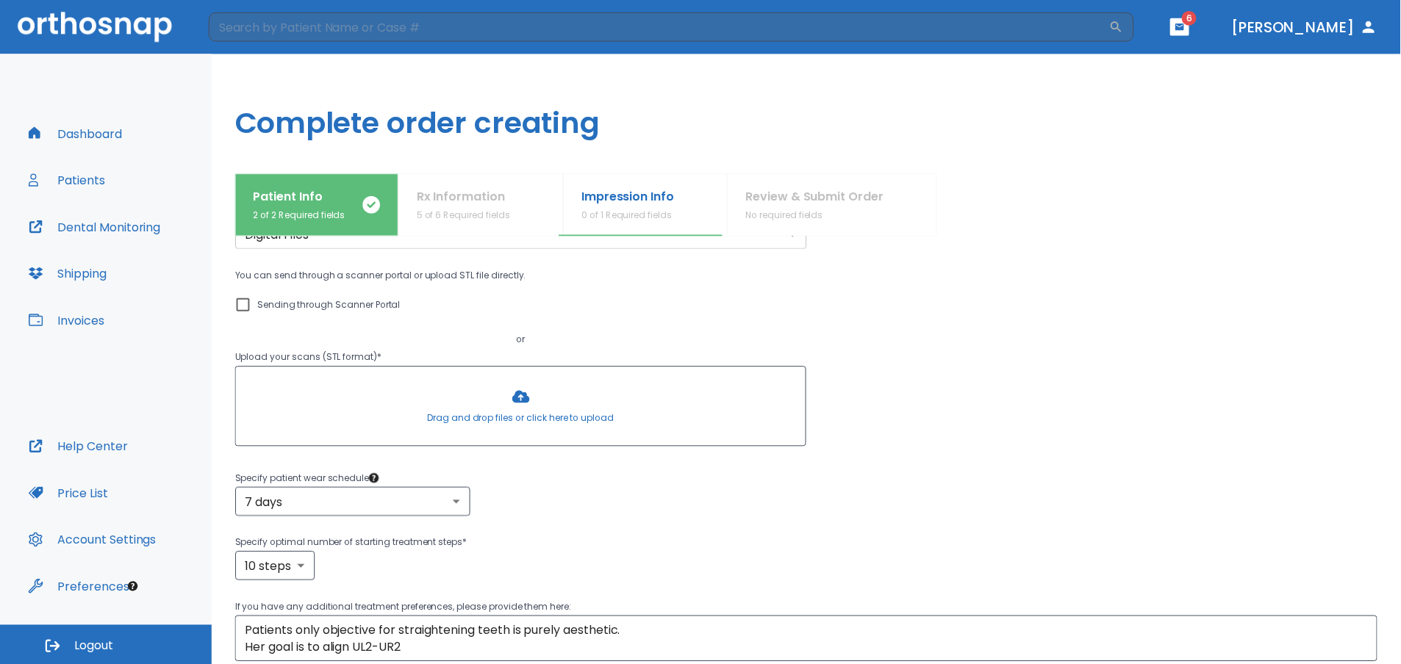
scroll to position [200, 0]
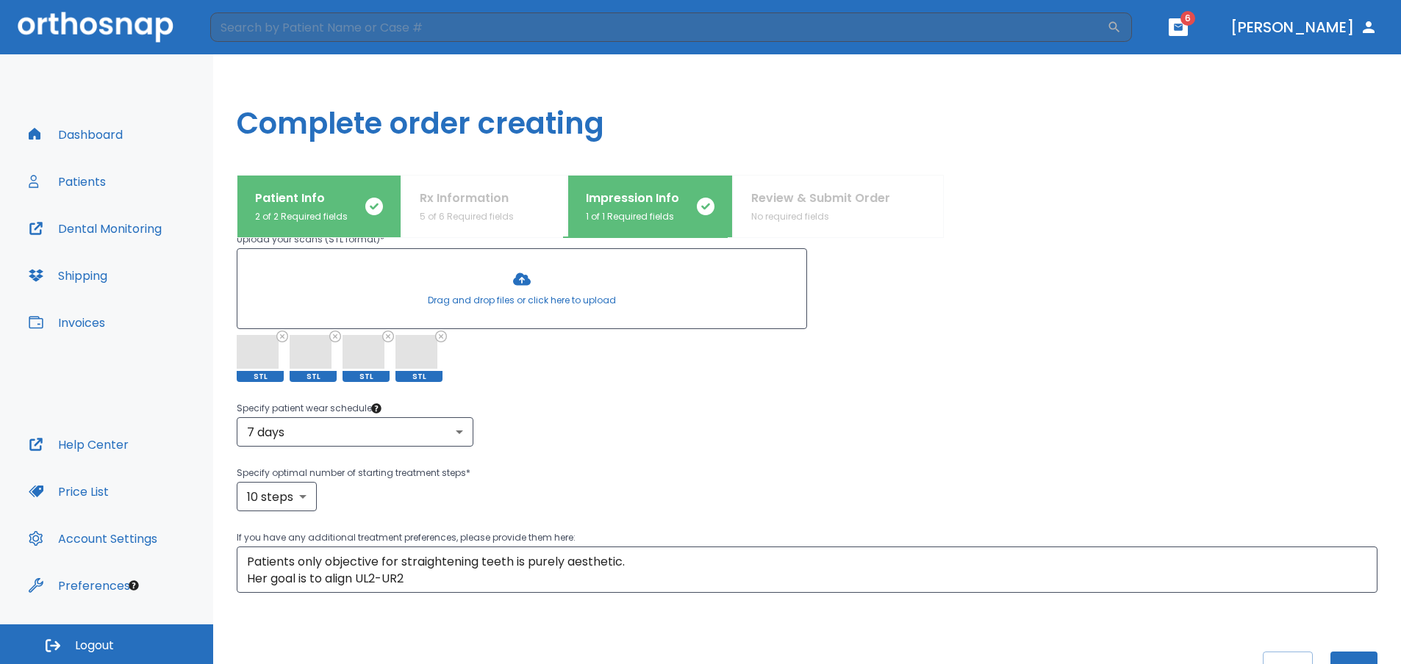
click at [1331, 656] on button "Next" at bounding box center [1353, 669] width 47 height 35
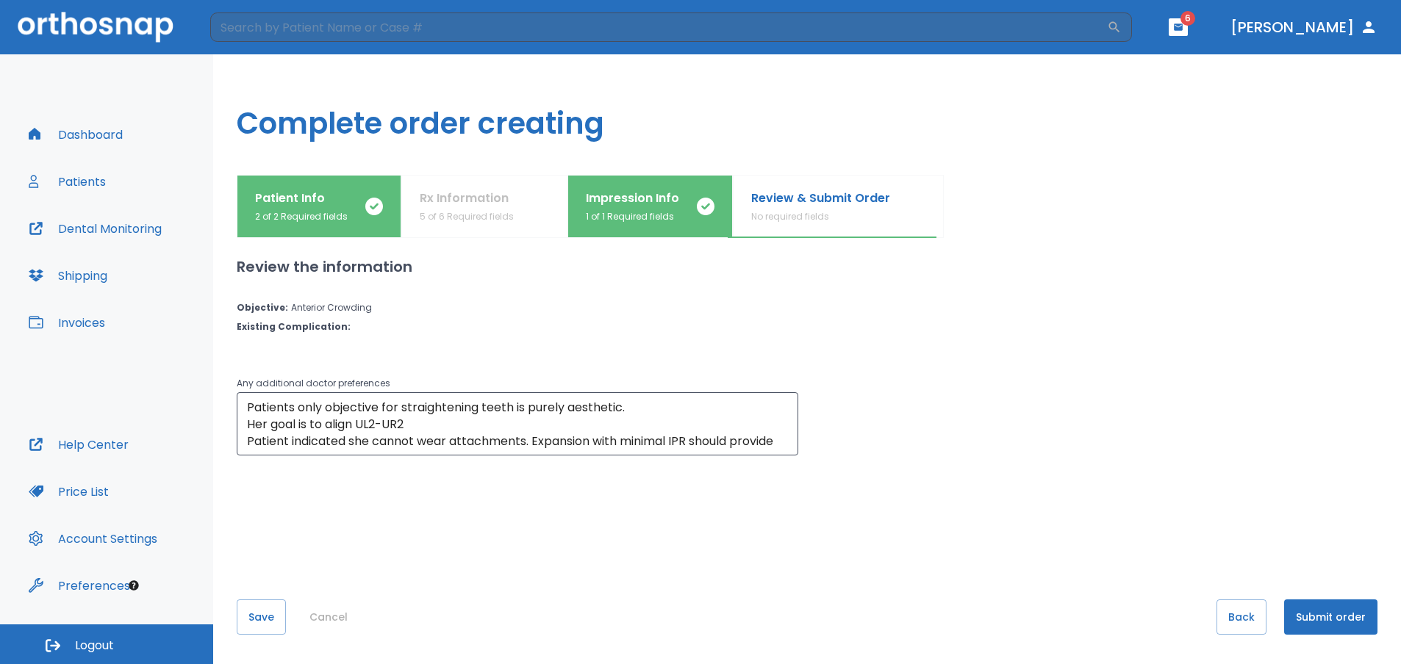
click at [1304, 619] on button "Submit order" at bounding box center [1330, 617] width 93 height 35
